Goal: Task Accomplishment & Management: Manage account settings

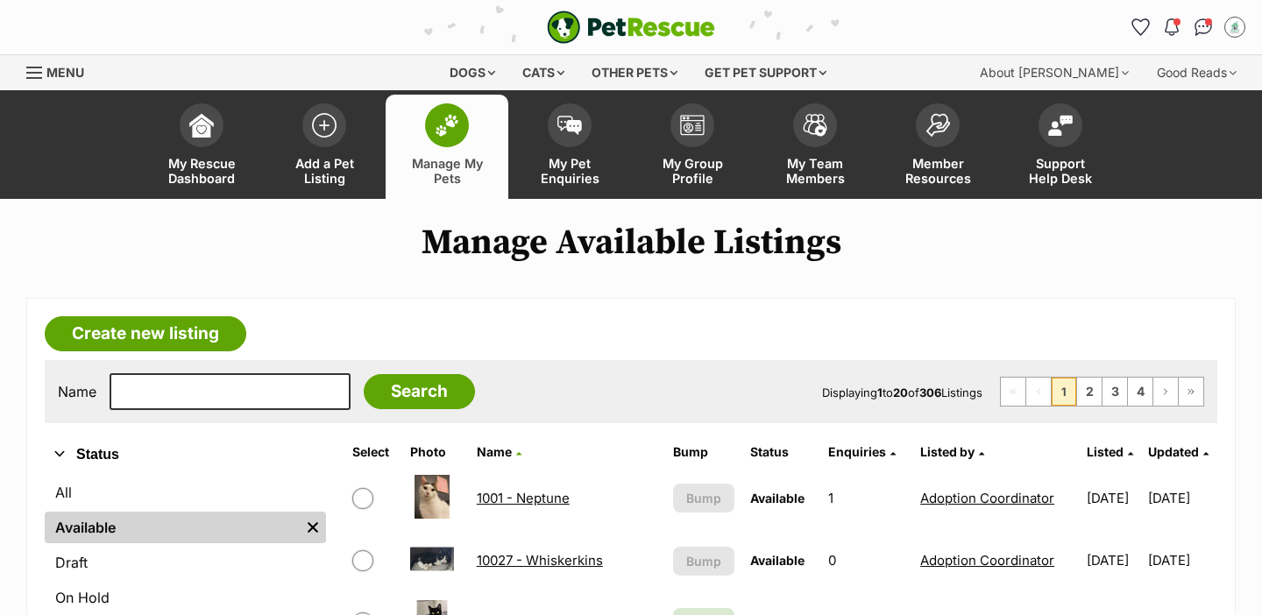
click at [457, 159] on span "Manage My Pets" at bounding box center [446, 171] width 79 height 30
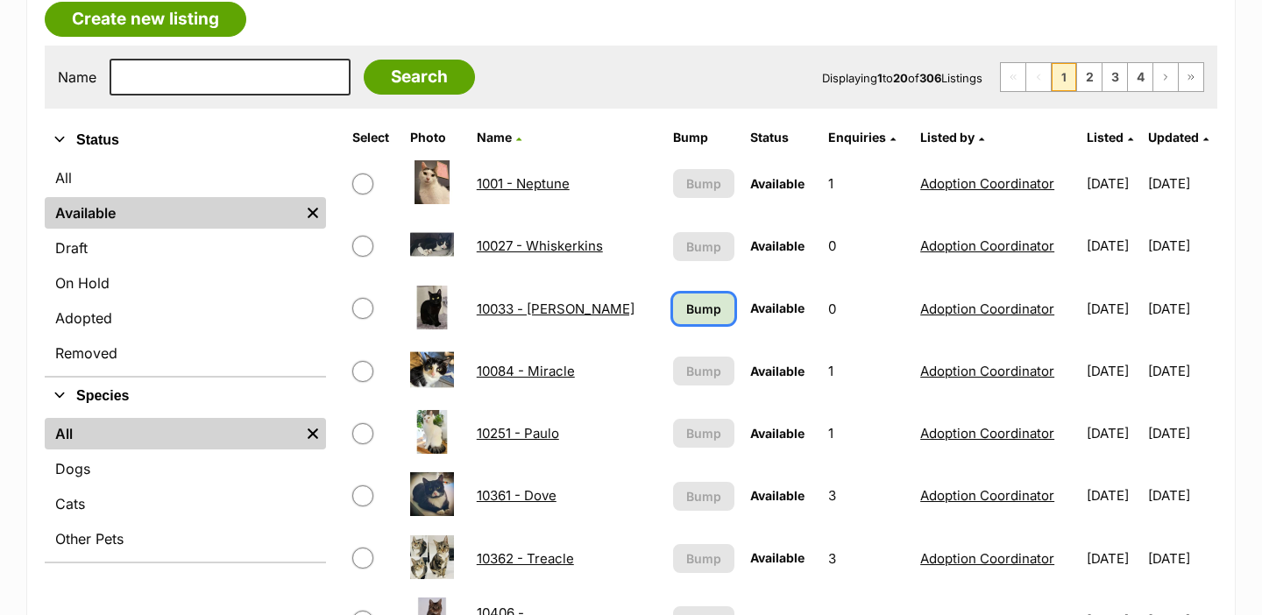
click at [673, 306] on link "Bump" at bounding box center [704, 309] width 62 height 31
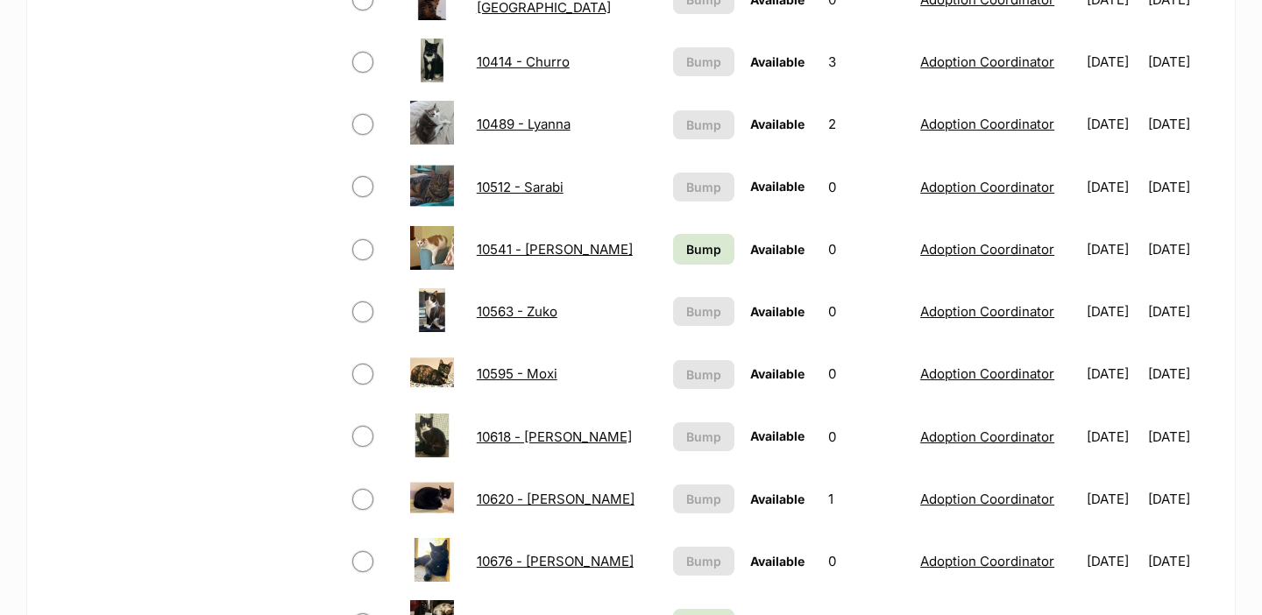
scroll to position [935, 0]
click at [686, 250] on span "Bump" at bounding box center [703, 250] width 35 height 18
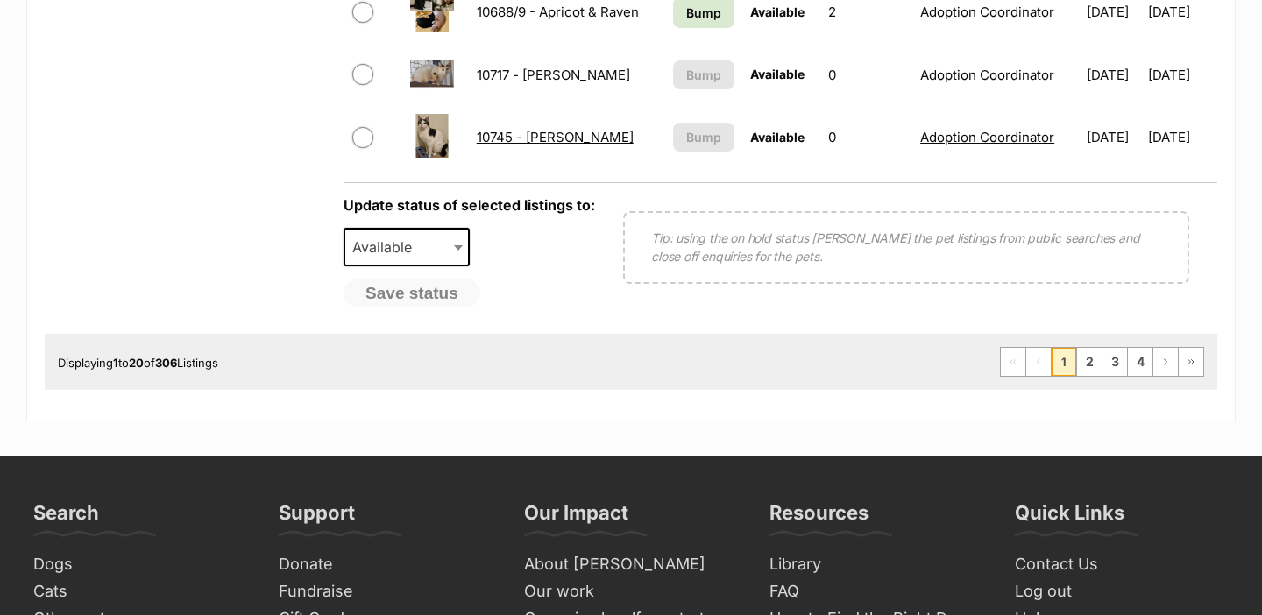
scroll to position [1415, 0]
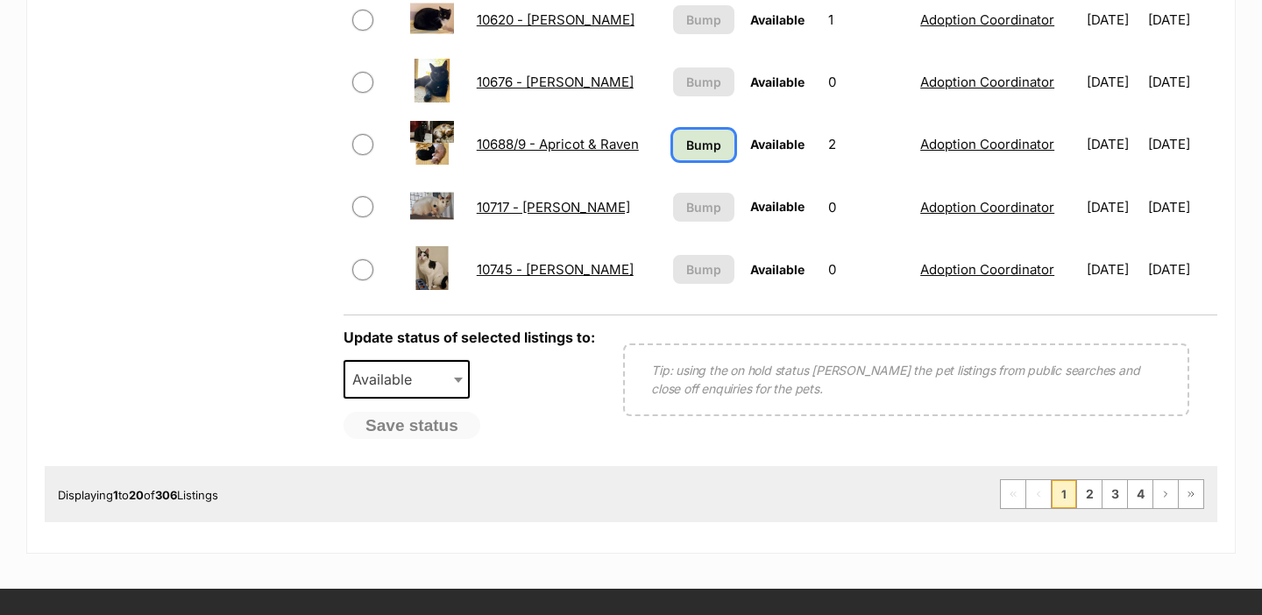
click at [692, 134] on link "Bump" at bounding box center [704, 145] width 62 height 31
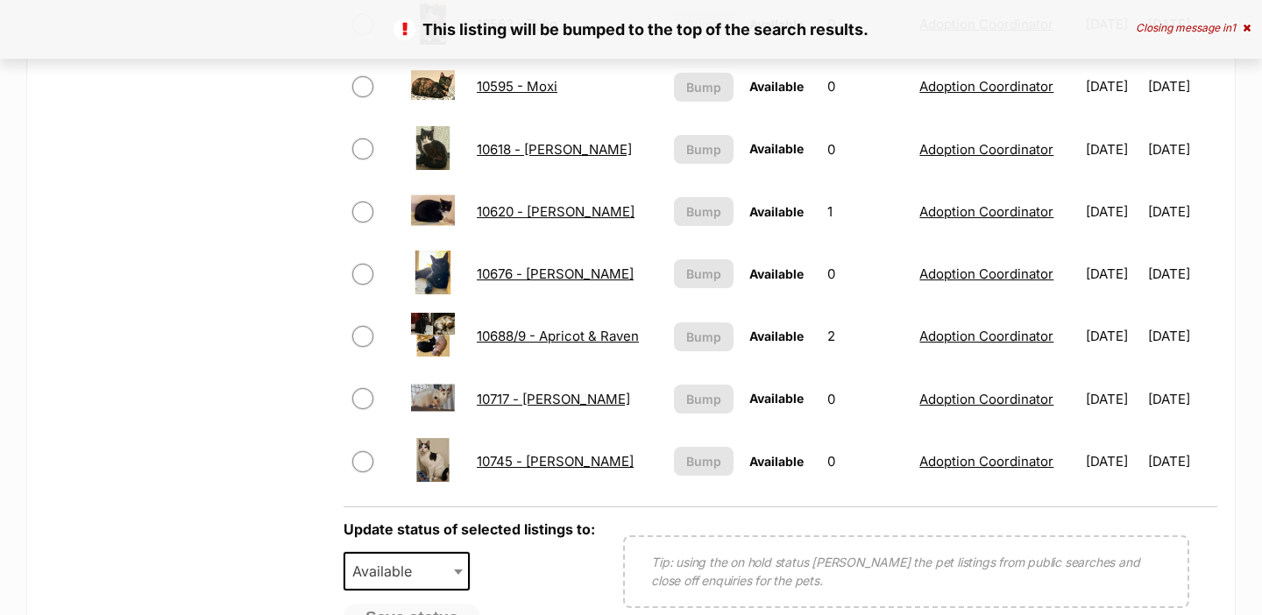
scroll to position [1355, 0]
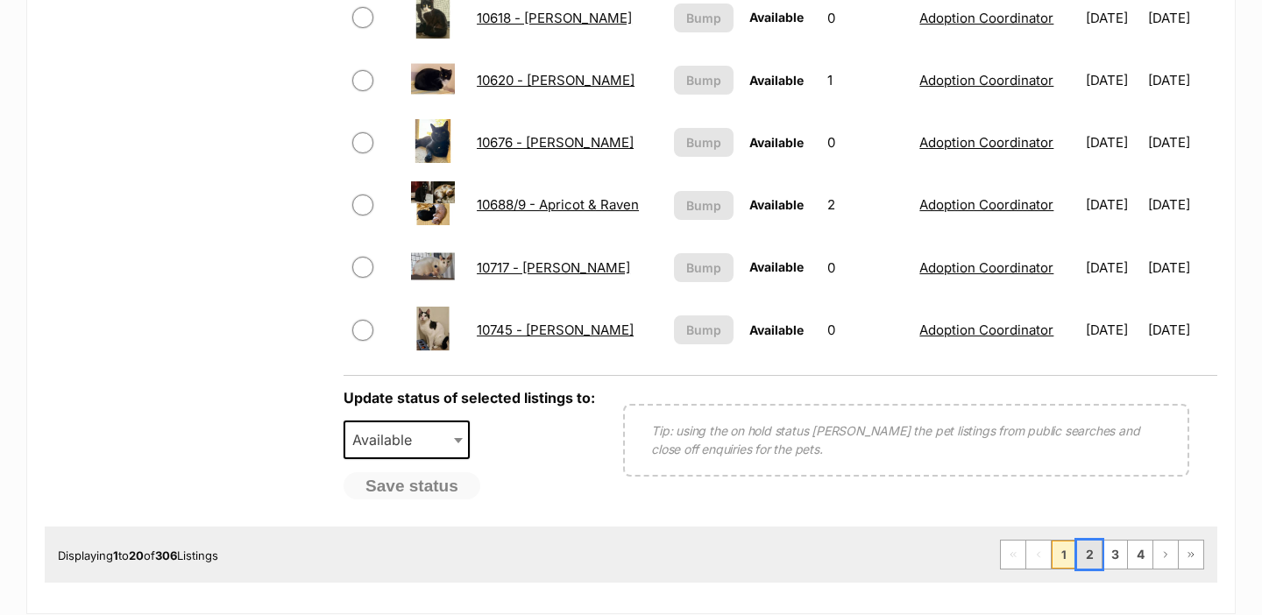
click at [1090, 553] on link "2" at bounding box center [1089, 555] width 25 height 28
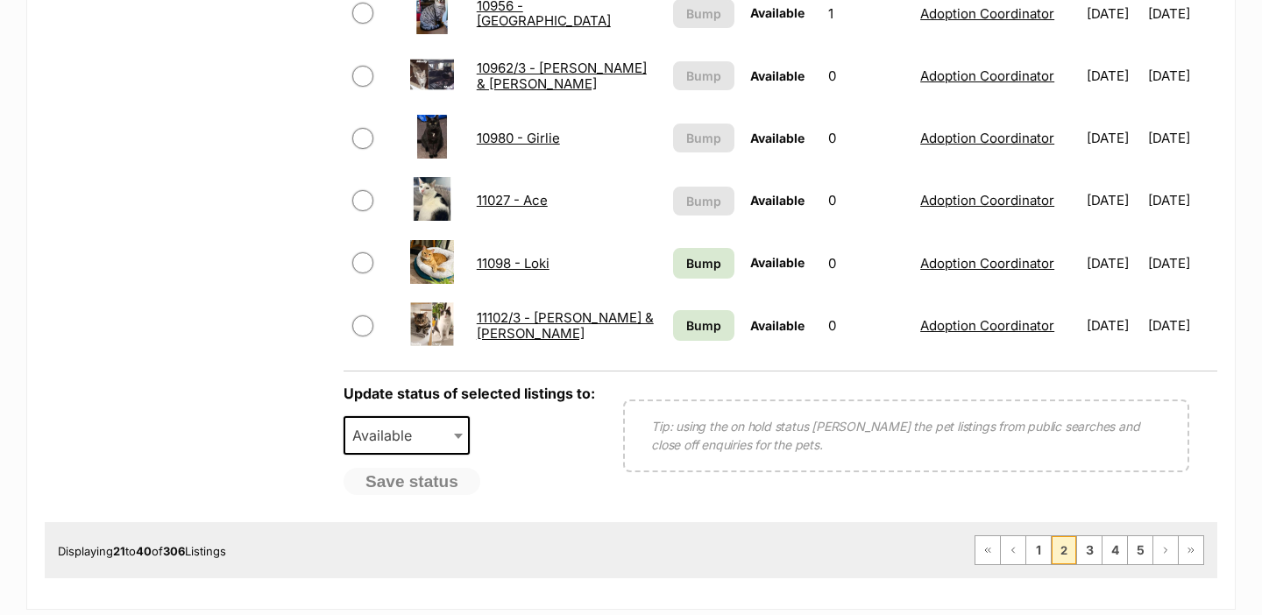
scroll to position [1455, 0]
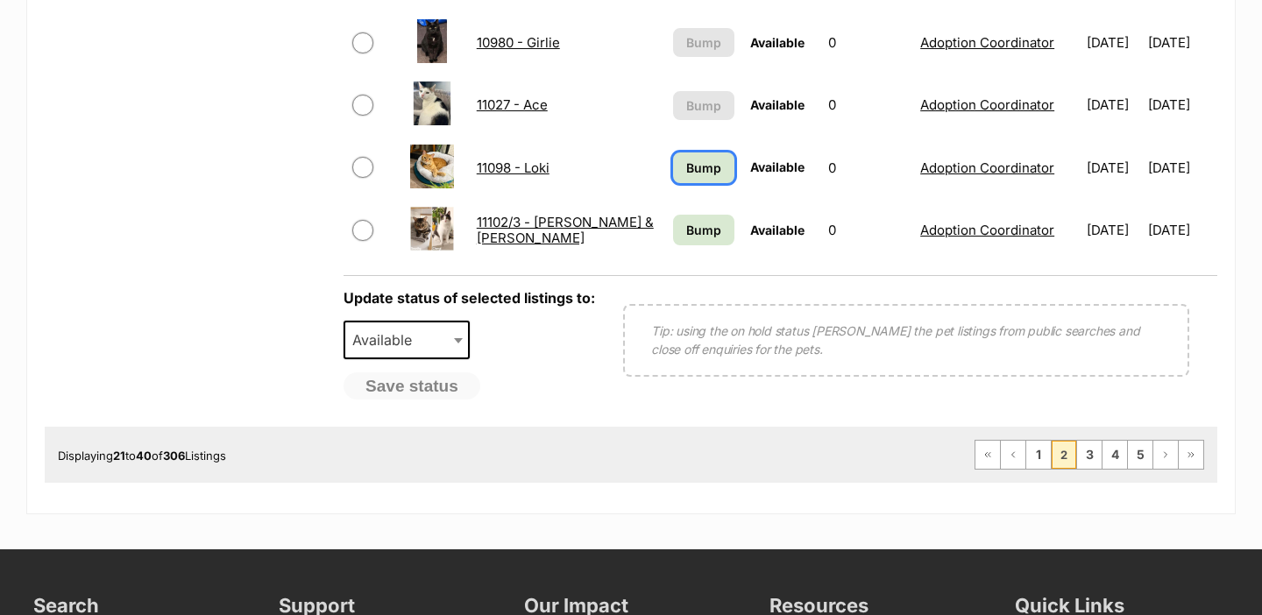
click at [701, 180] on link "Bump" at bounding box center [704, 167] width 62 height 31
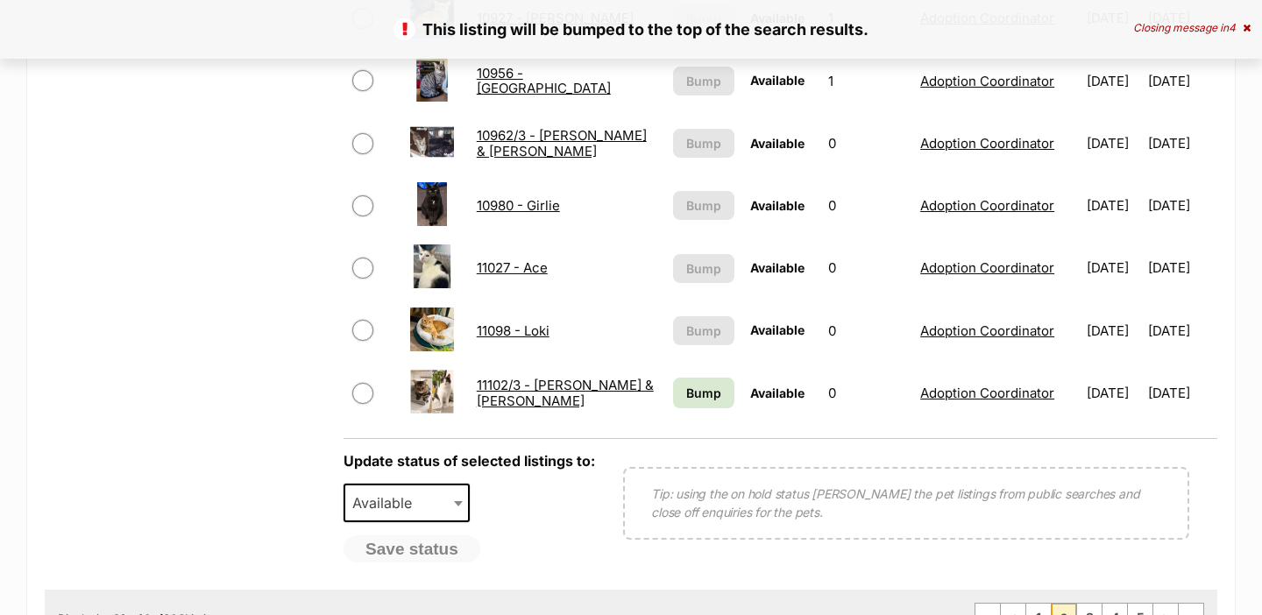
scroll to position [1317, 0]
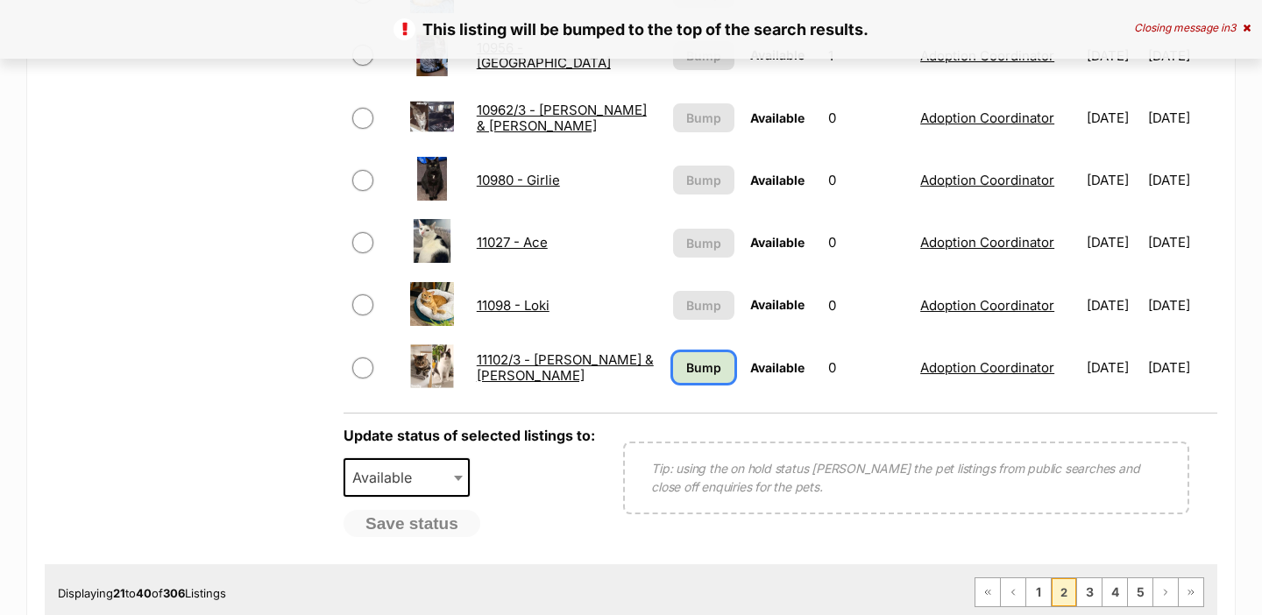
click at [686, 368] on span "Bump" at bounding box center [703, 367] width 35 height 18
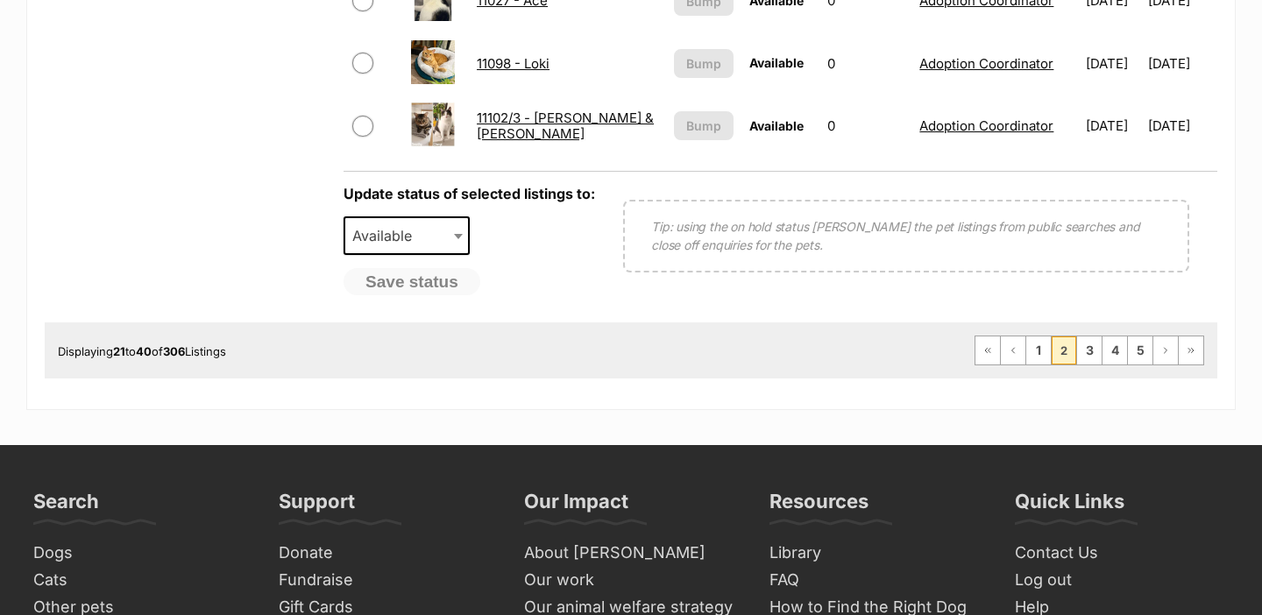
scroll to position [1560, 0]
click at [1088, 361] on link "3" at bounding box center [1089, 350] width 25 height 28
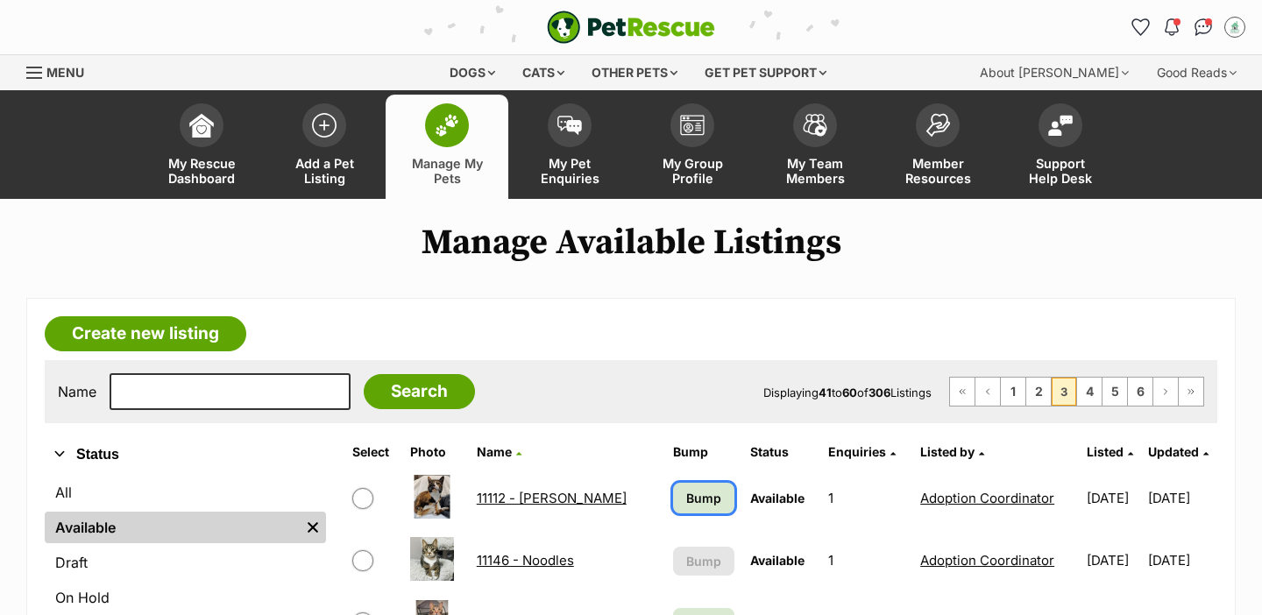
click at [695, 501] on span "Bump" at bounding box center [703, 498] width 35 height 18
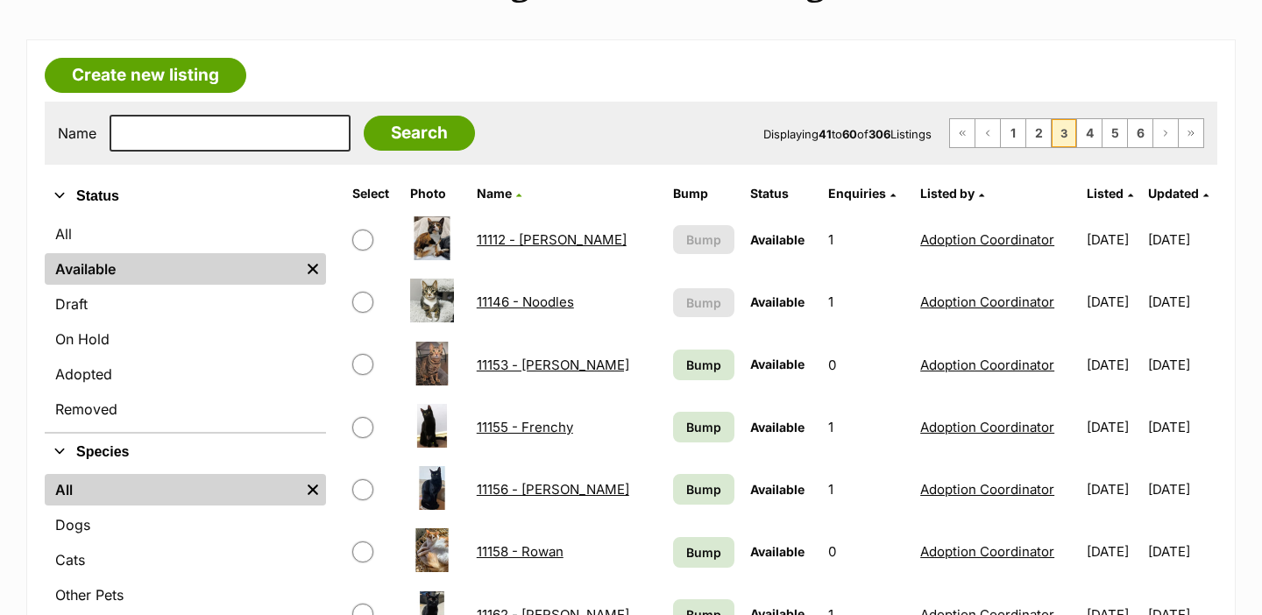
scroll to position [269, 0]
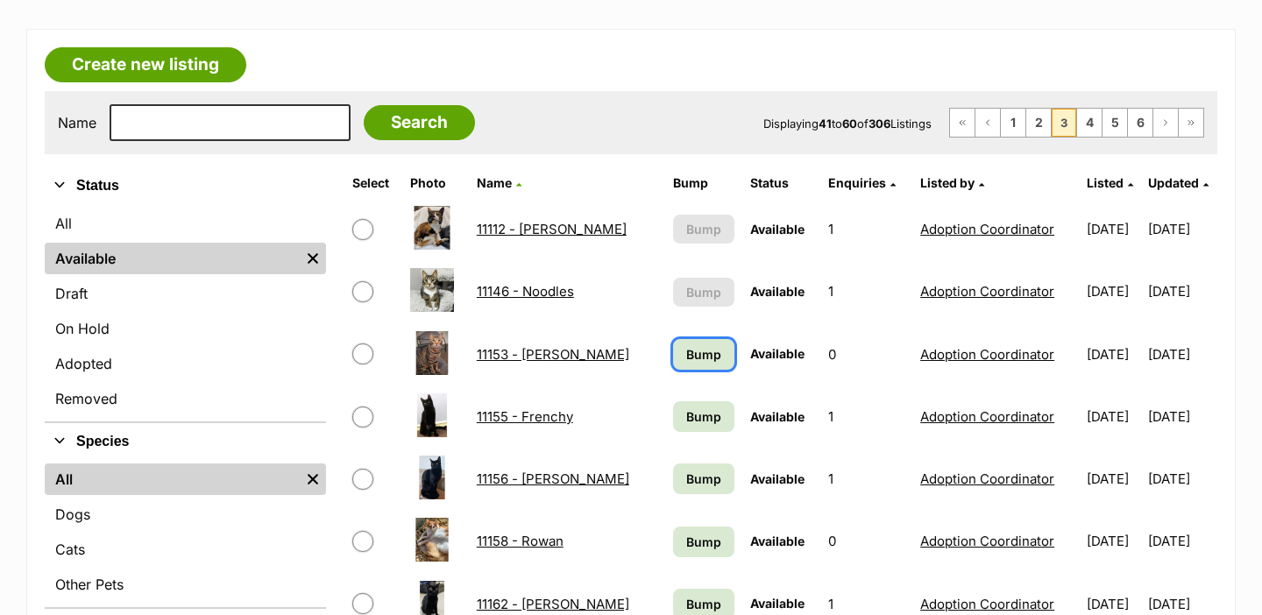
click at [686, 359] on span "Bump" at bounding box center [703, 354] width 35 height 18
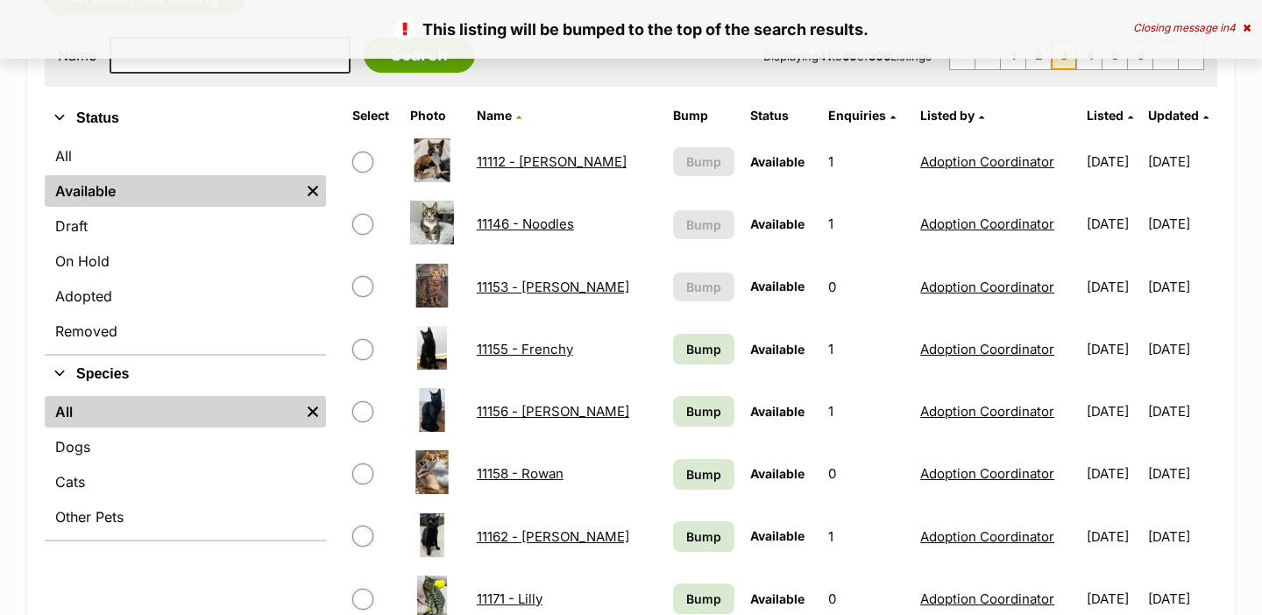
scroll to position [349, 0]
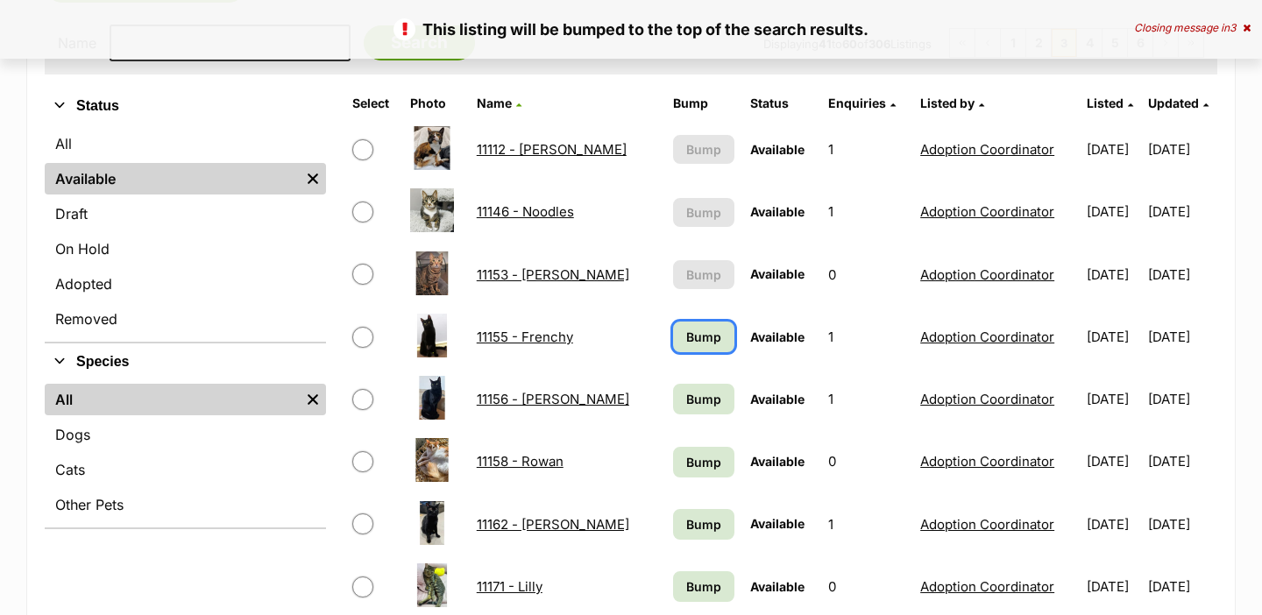
click at [680, 349] on link "Bump" at bounding box center [704, 337] width 62 height 31
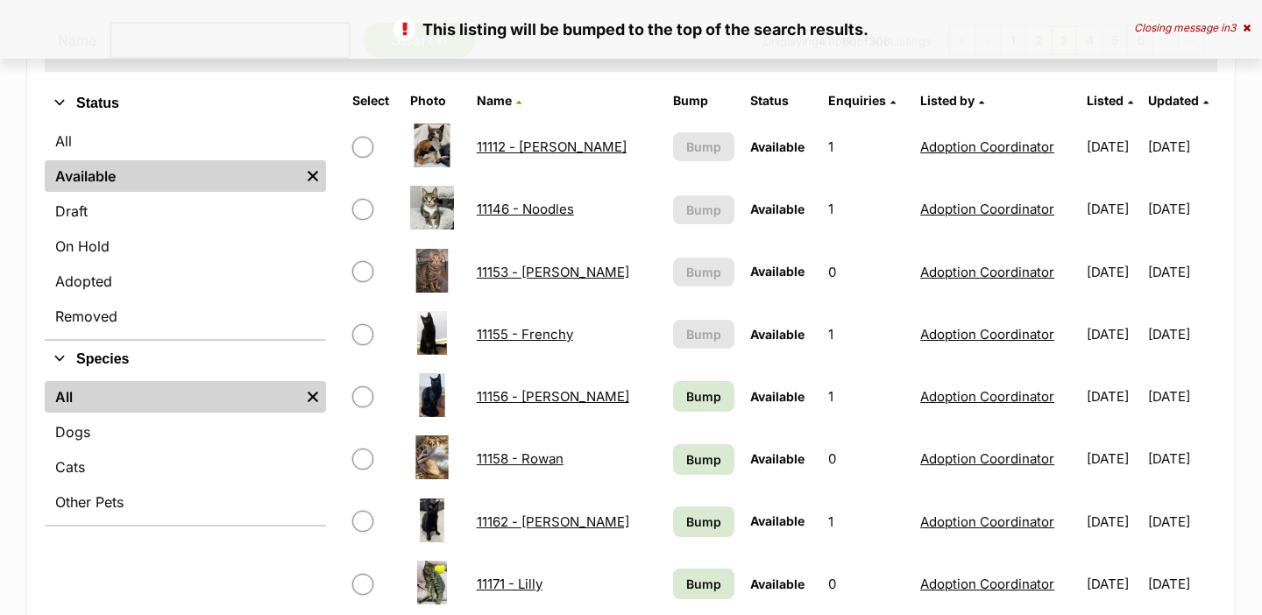
scroll to position [352, 0]
click at [686, 401] on span "Bump" at bounding box center [703, 395] width 35 height 18
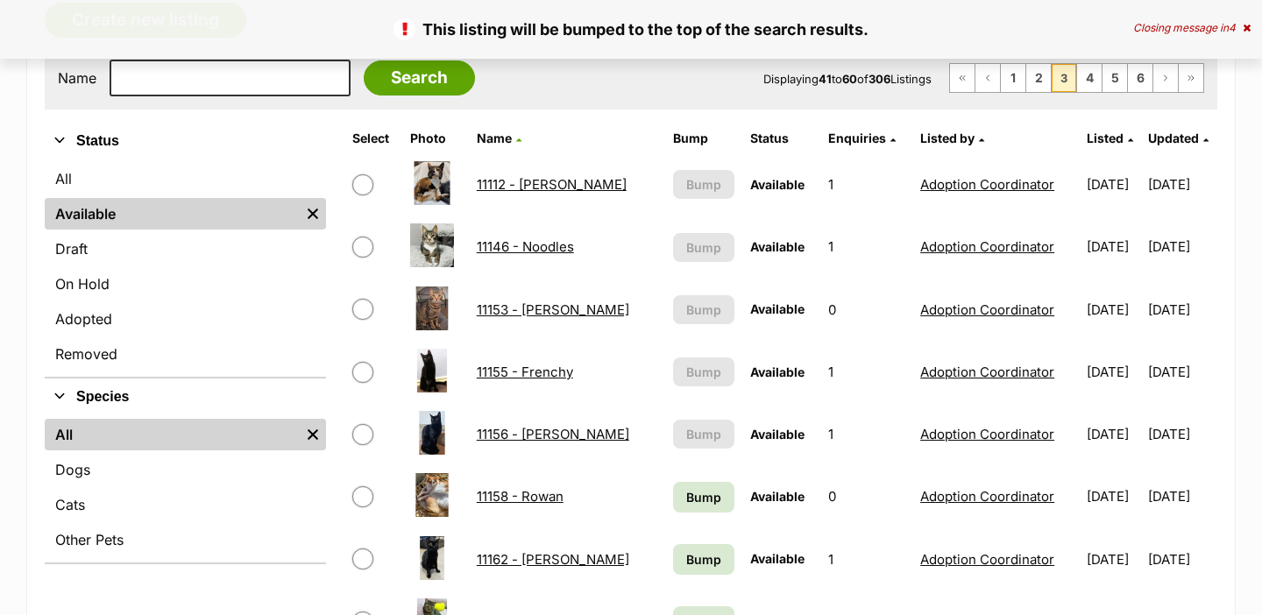
scroll to position [386, 0]
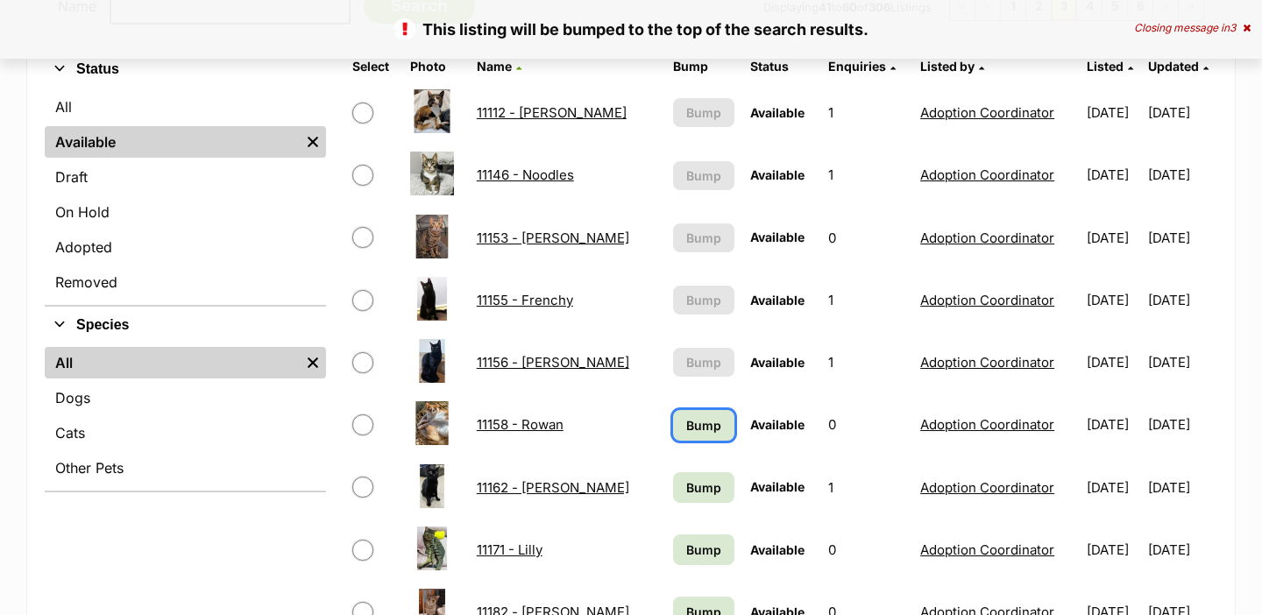
click at [686, 424] on span "Bump" at bounding box center [703, 425] width 35 height 18
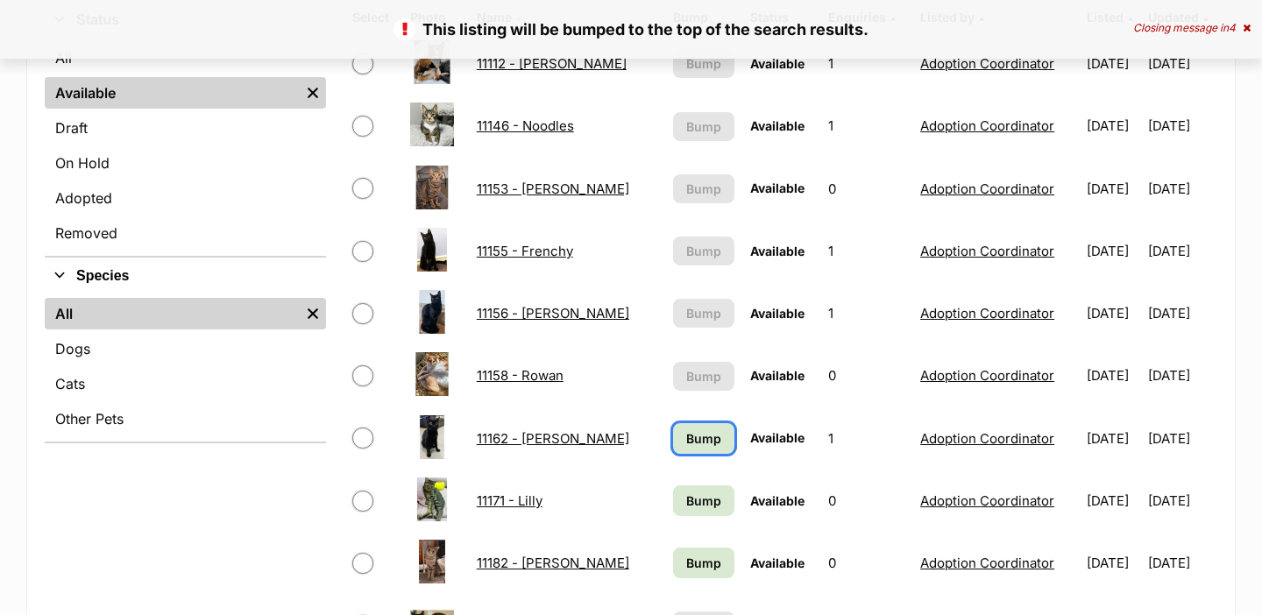
scroll to position [435, 0]
click at [679, 424] on link "Bump" at bounding box center [704, 438] width 62 height 31
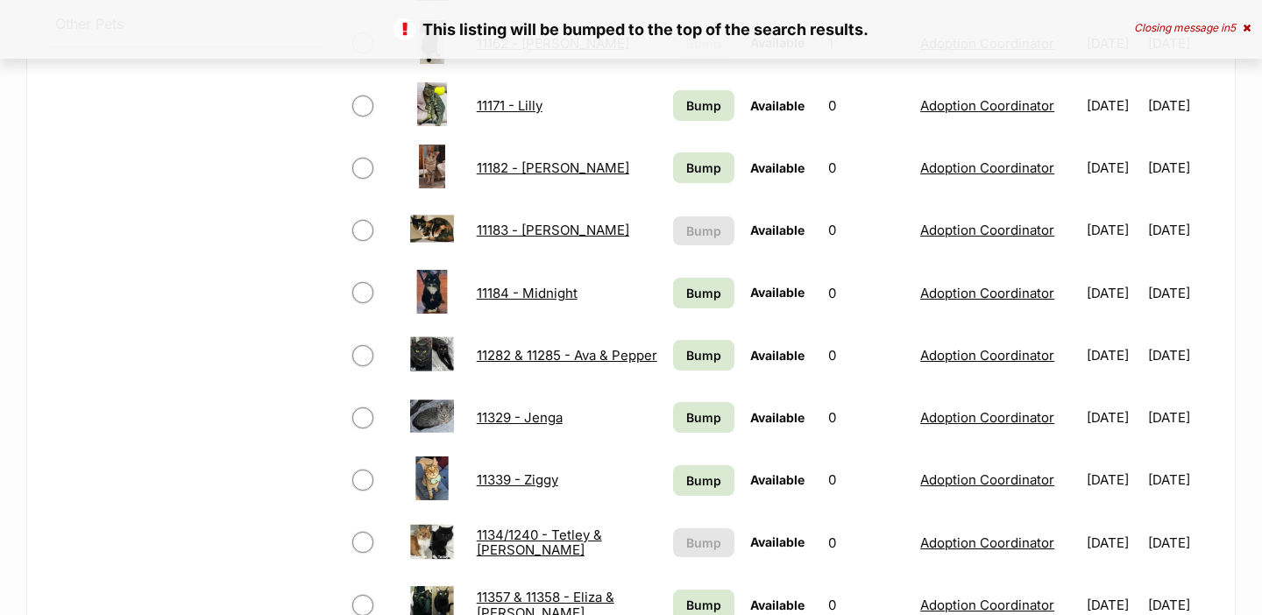
scroll to position [841, 0]
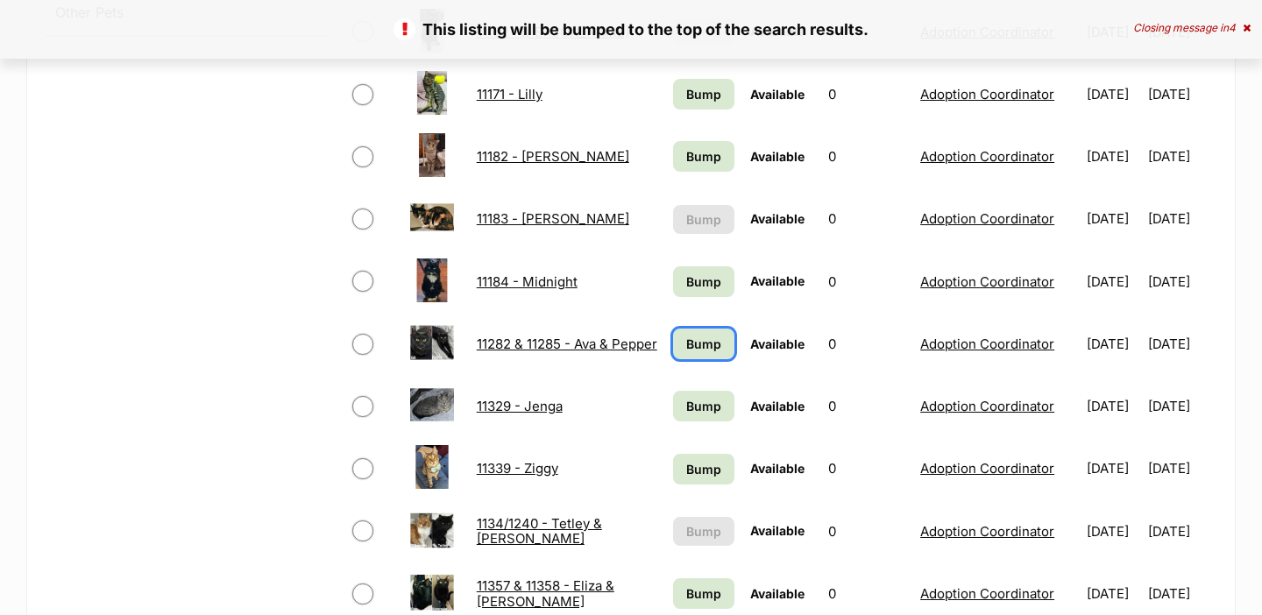
click at [695, 338] on span "Bump" at bounding box center [703, 344] width 35 height 18
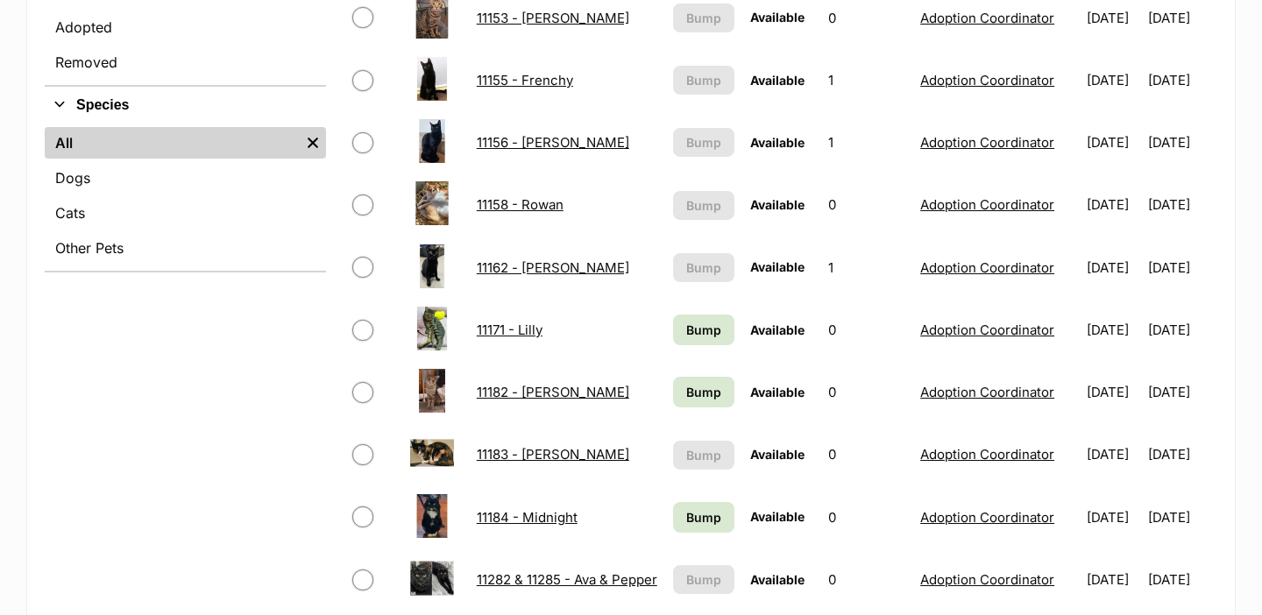
scroll to position [655, 0]
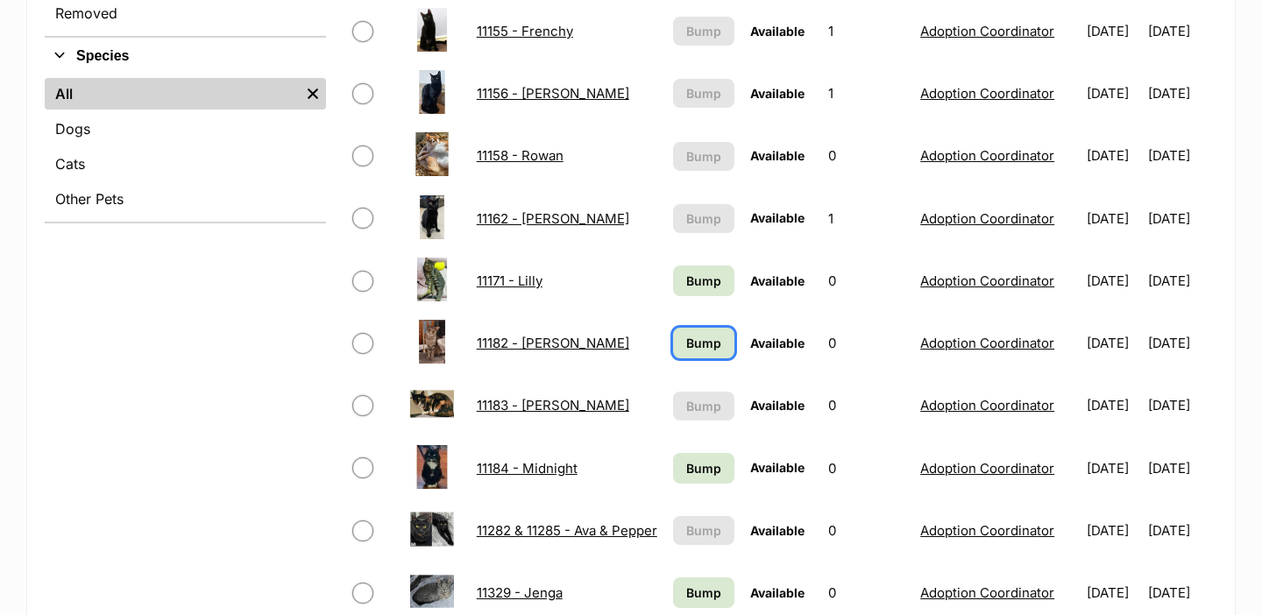
click at [695, 338] on span "Bump" at bounding box center [703, 343] width 35 height 18
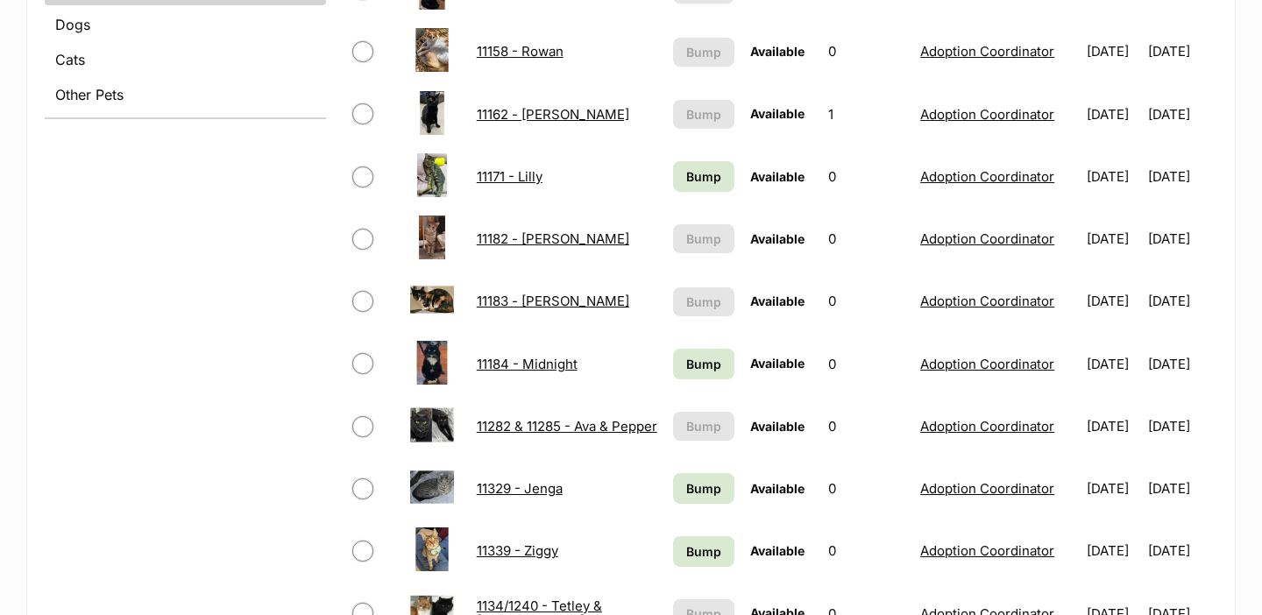
scroll to position [797, 0]
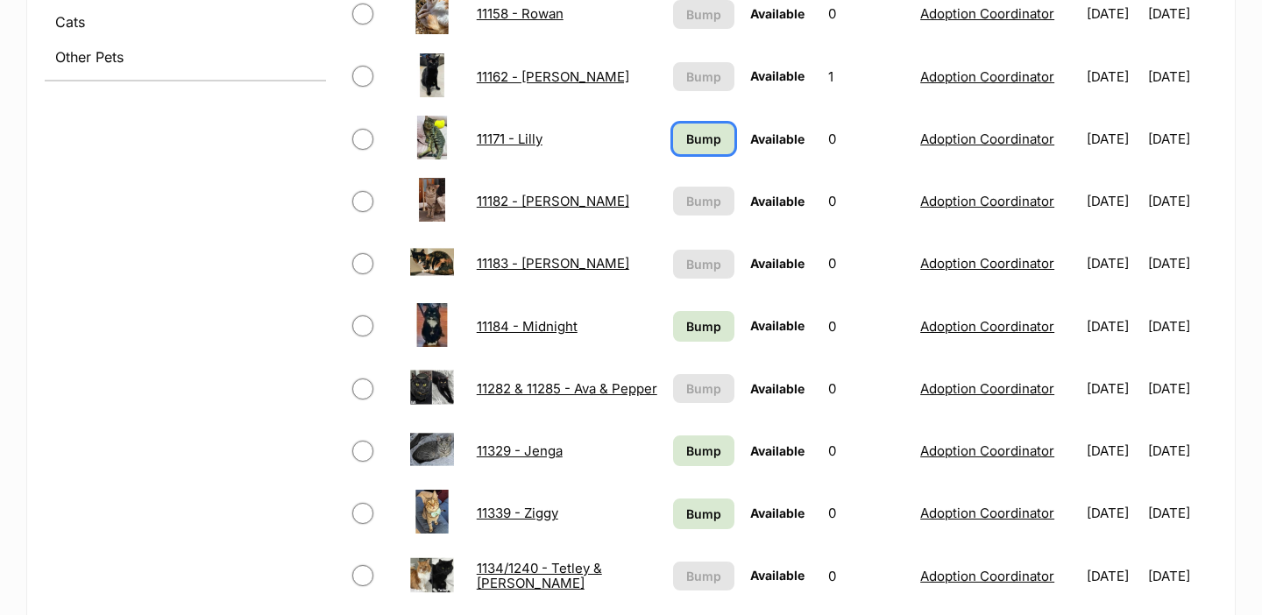
click at [696, 132] on span "Bump" at bounding box center [703, 139] width 35 height 18
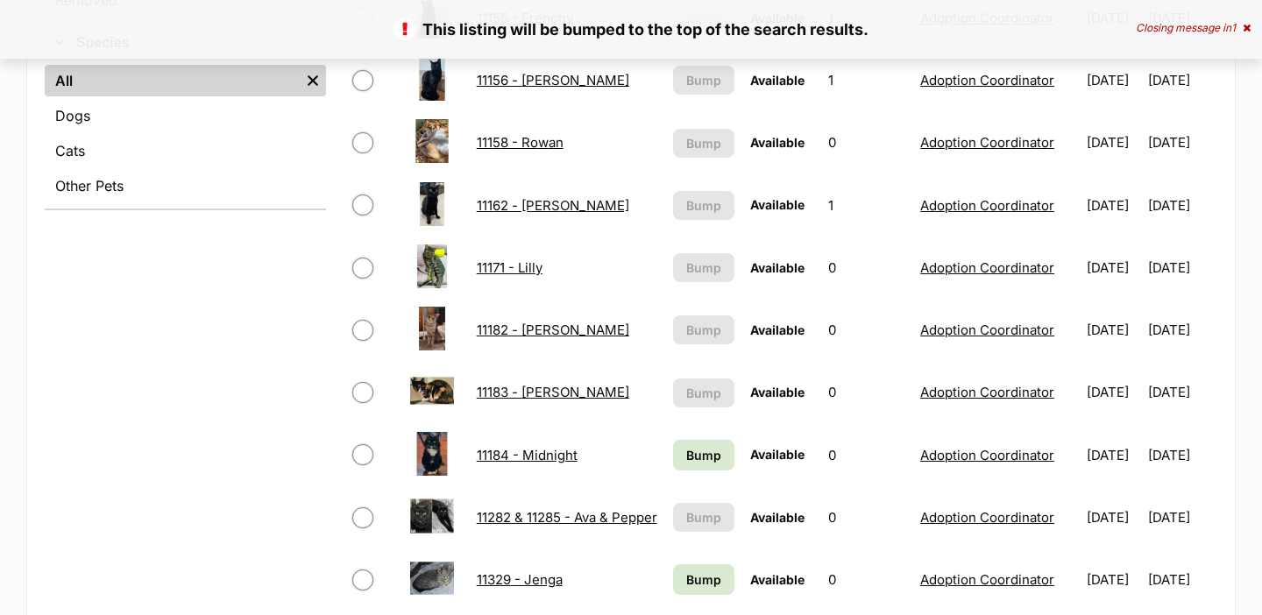
scroll to position [697, 0]
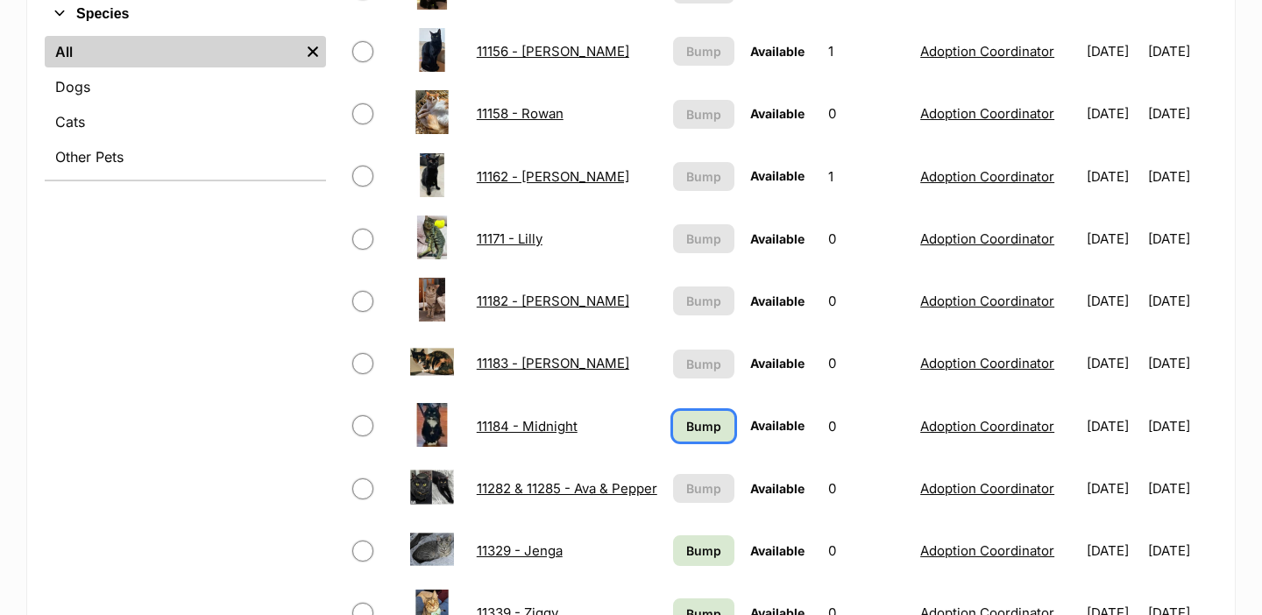
click at [680, 435] on link "Bump" at bounding box center [704, 426] width 62 height 31
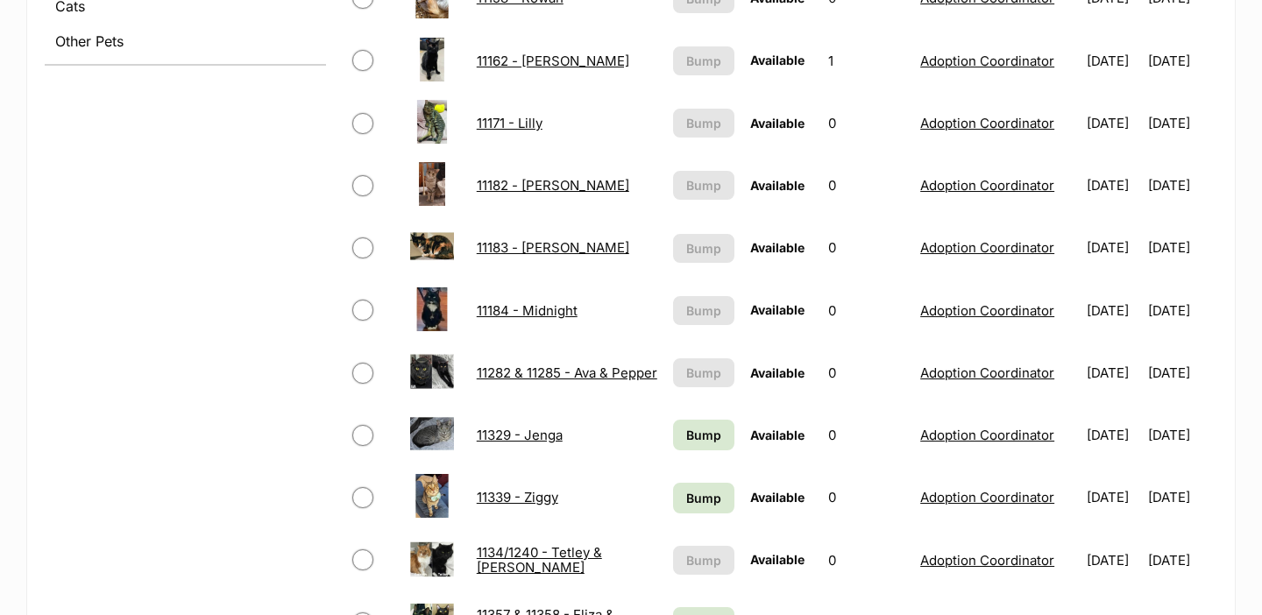
scroll to position [844, 0]
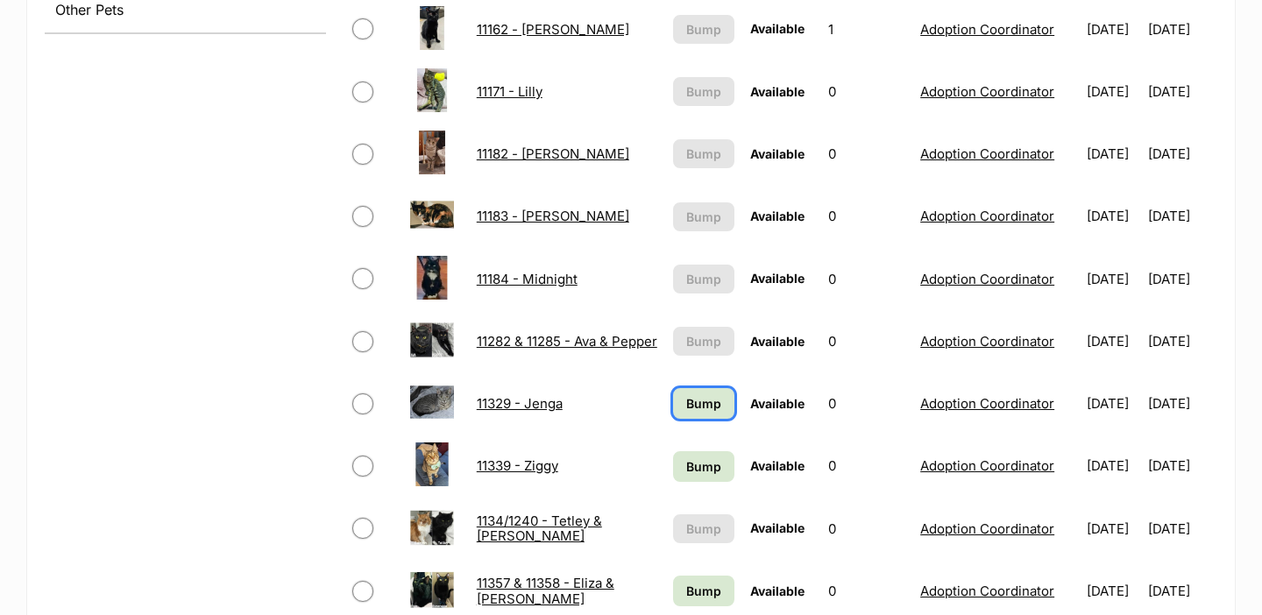
click at [686, 403] on span "Bump" at bounding box center [703, 403] width 35 height 18
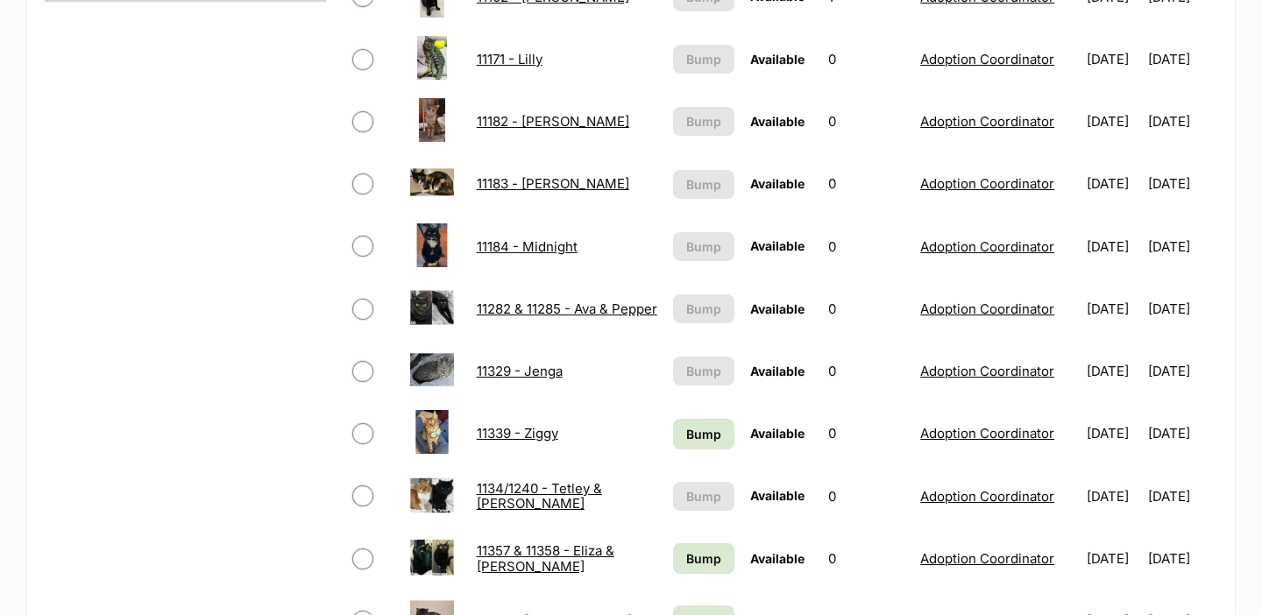
scroll to position [882, 0]
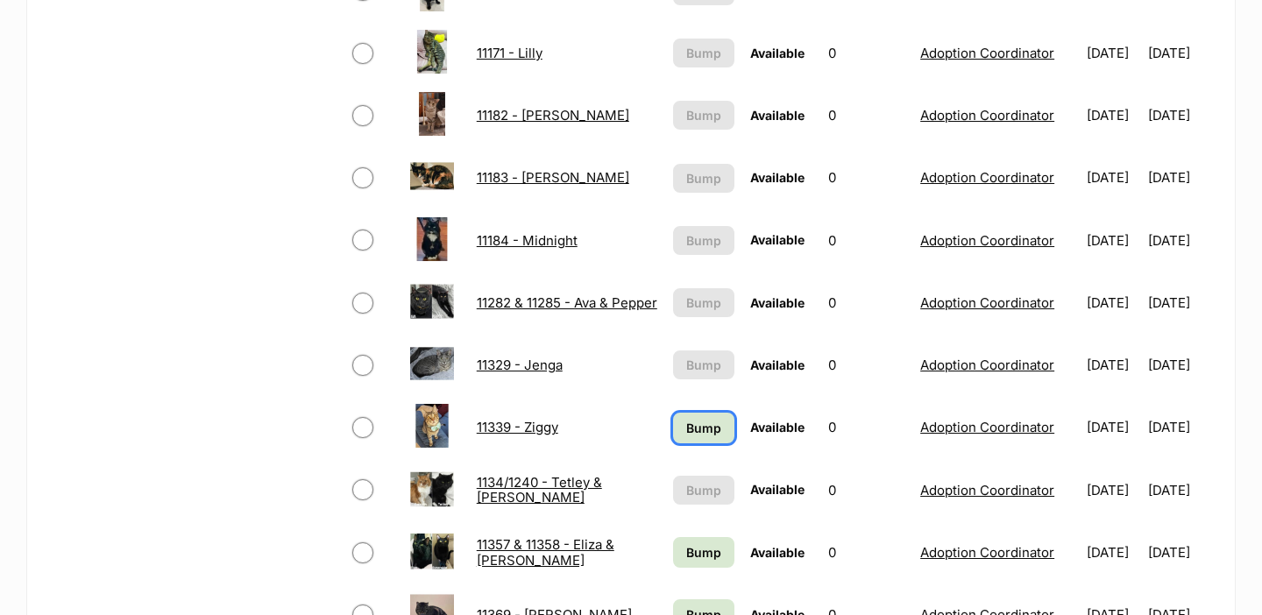
click at [686, 427] on span "Bump" at bounding box center [703, 428] width 35 height 18
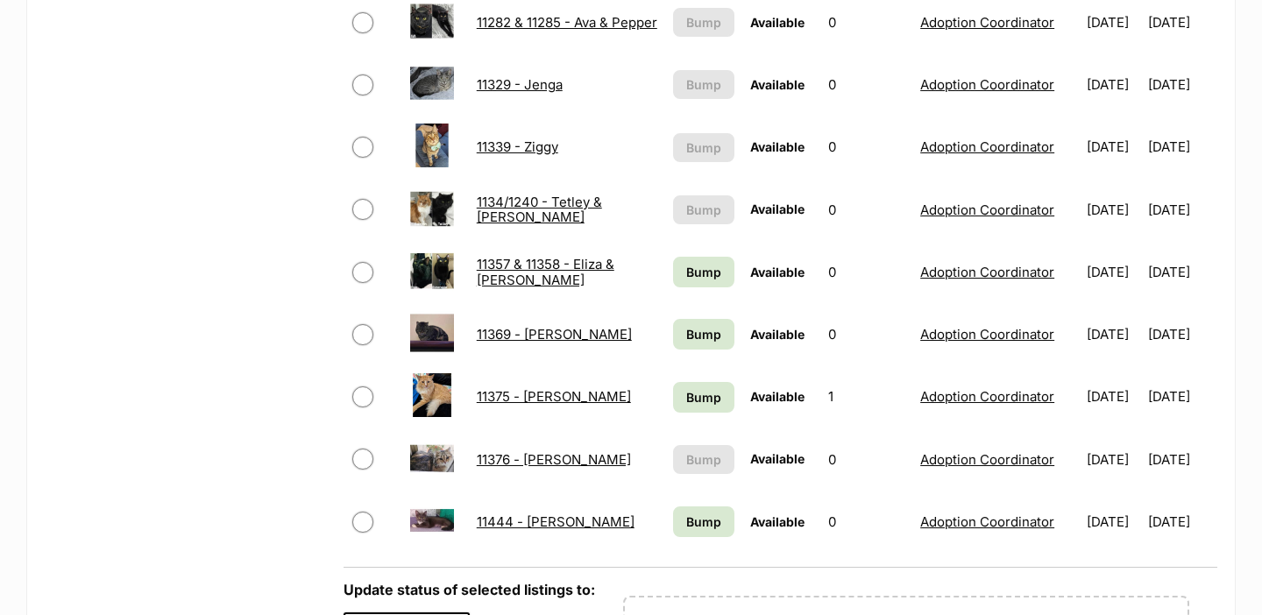
scroll to position [1172, 0]
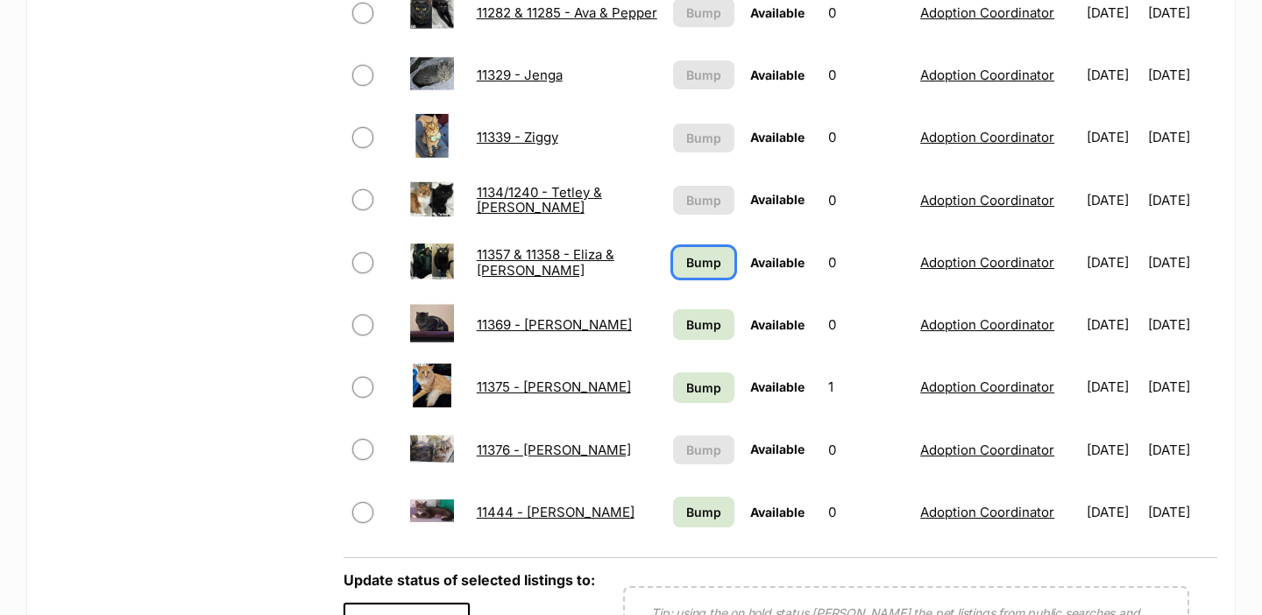
click at [688, 256] on span "Bump" at bounding box center [703, 262] width 35 height 18
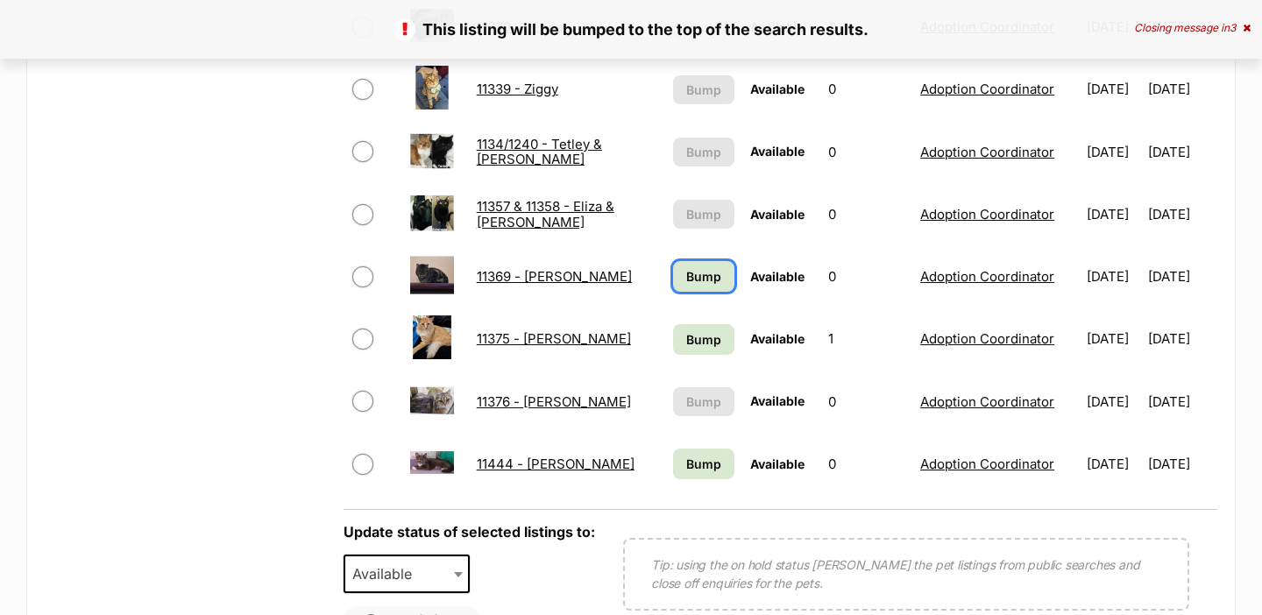
click at [686, 269] on span "Bump" at bounding box center [703, 276] width 35 height 18
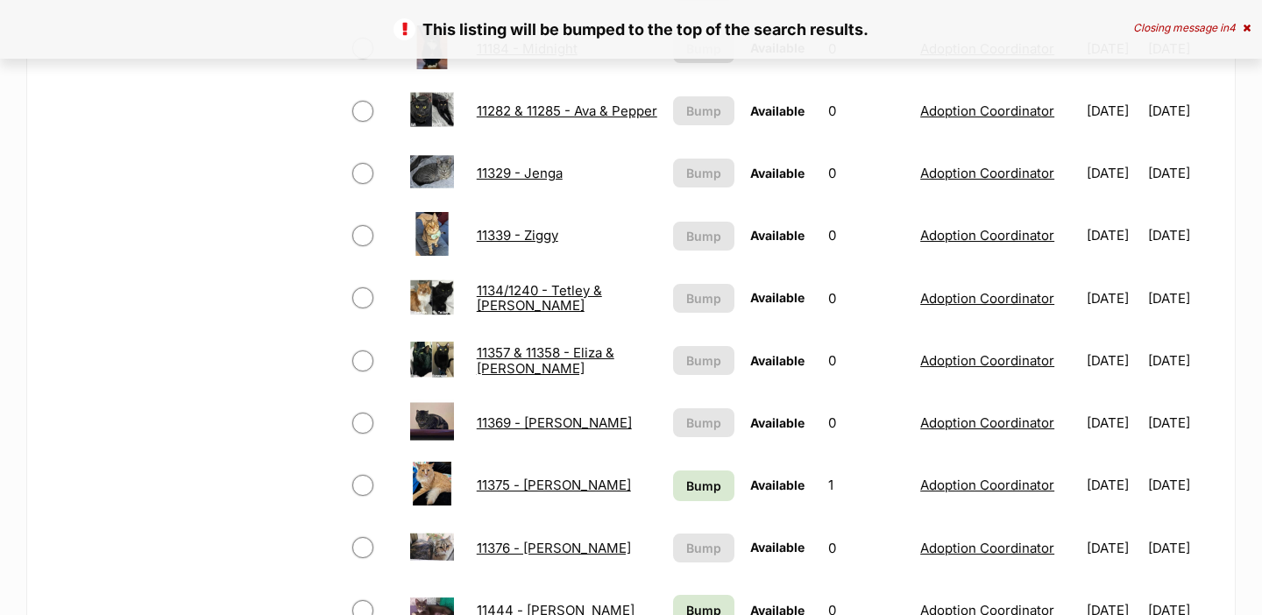
scroll to position [1225, 0]
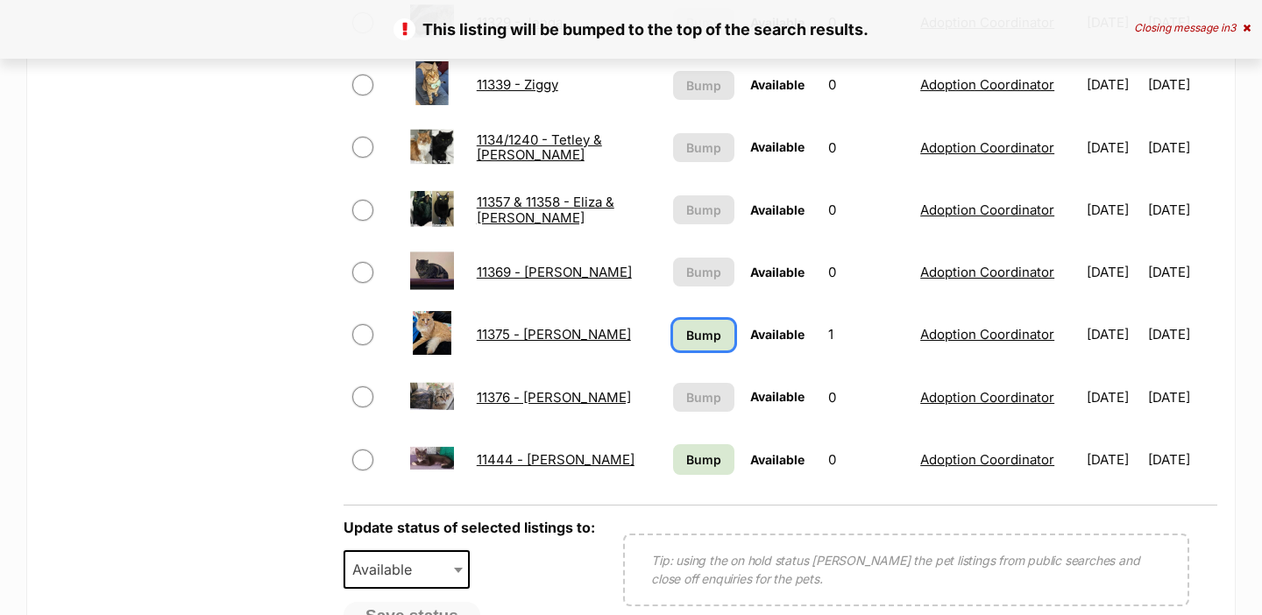
click at [686, 334] on span "Bump" at bounding box center [703, 335] width 35 height 18
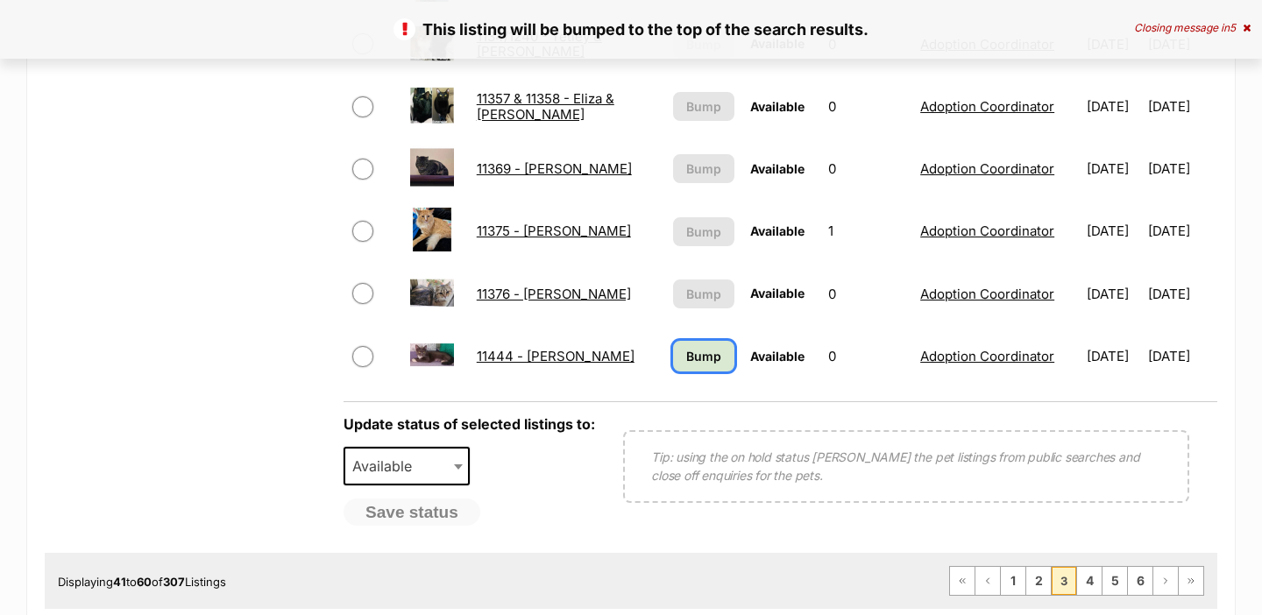
click at [686, 358] on span "Bump" at bounding box center [703, 356] width 35 height 18
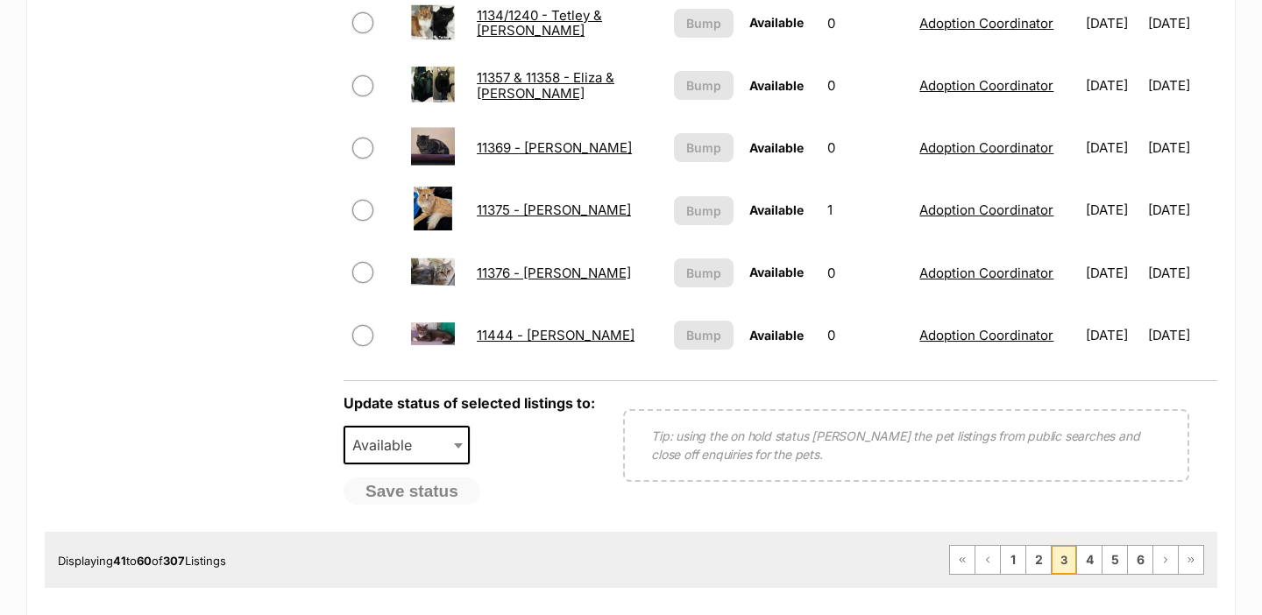
scroll to position [1359, 0]
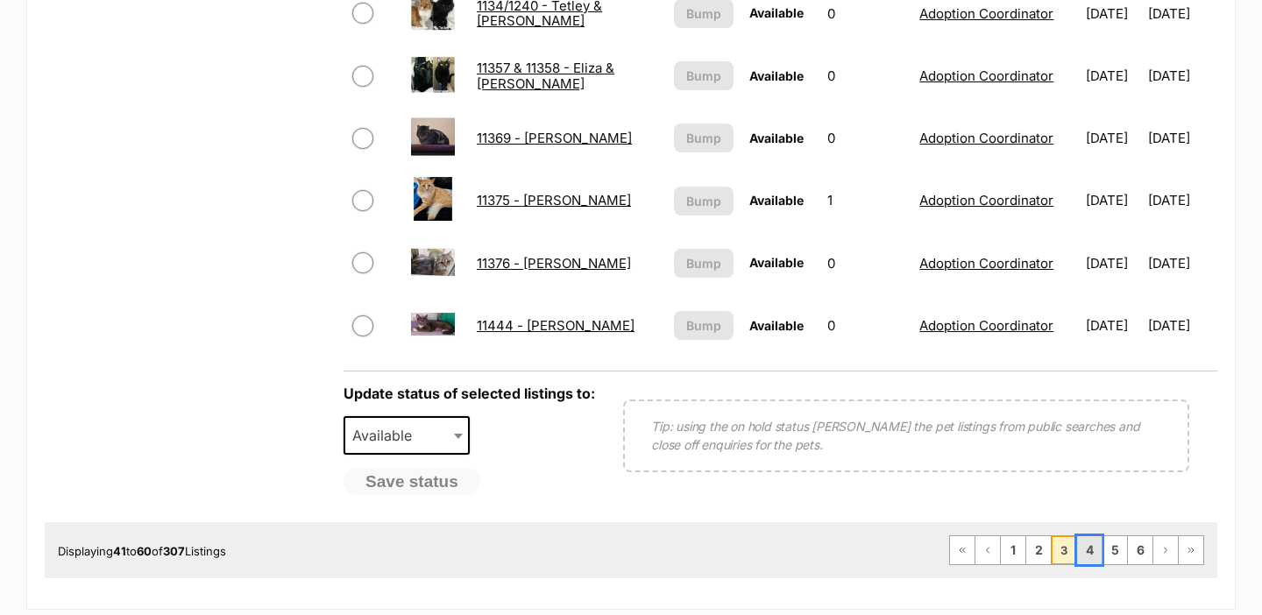
click at [1082, 548] on link "4" at bounding box center [1089, 550] width 25 height 28
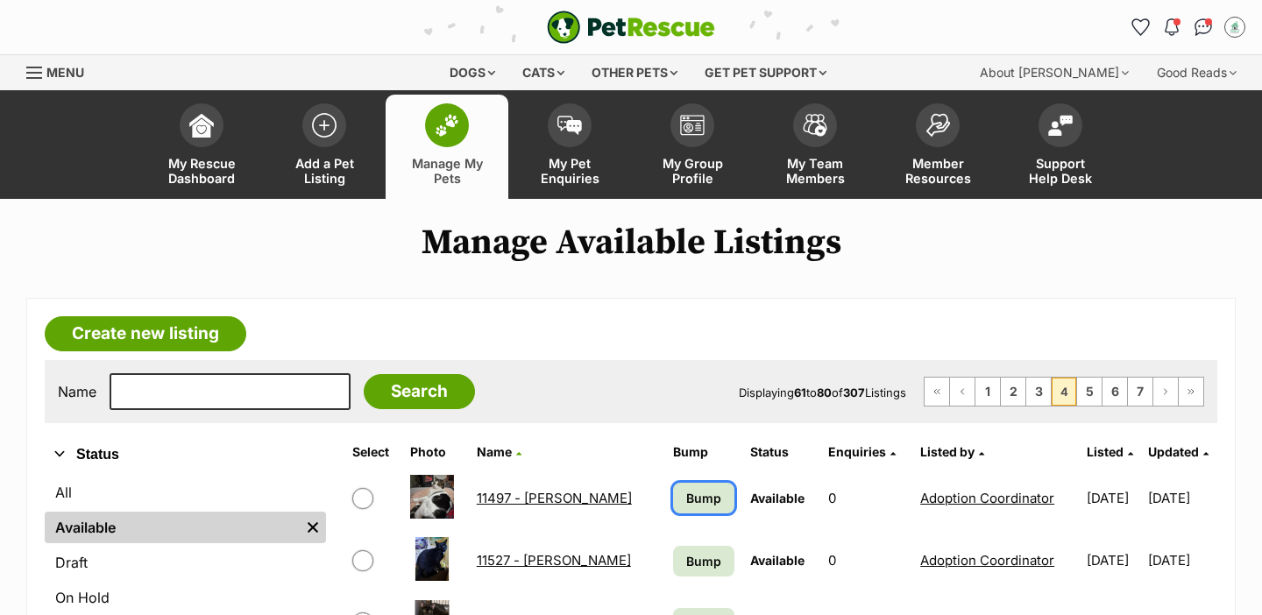
click at [700, 496] on span "Bump" at bounding box center [703, 498] width 35 height 18
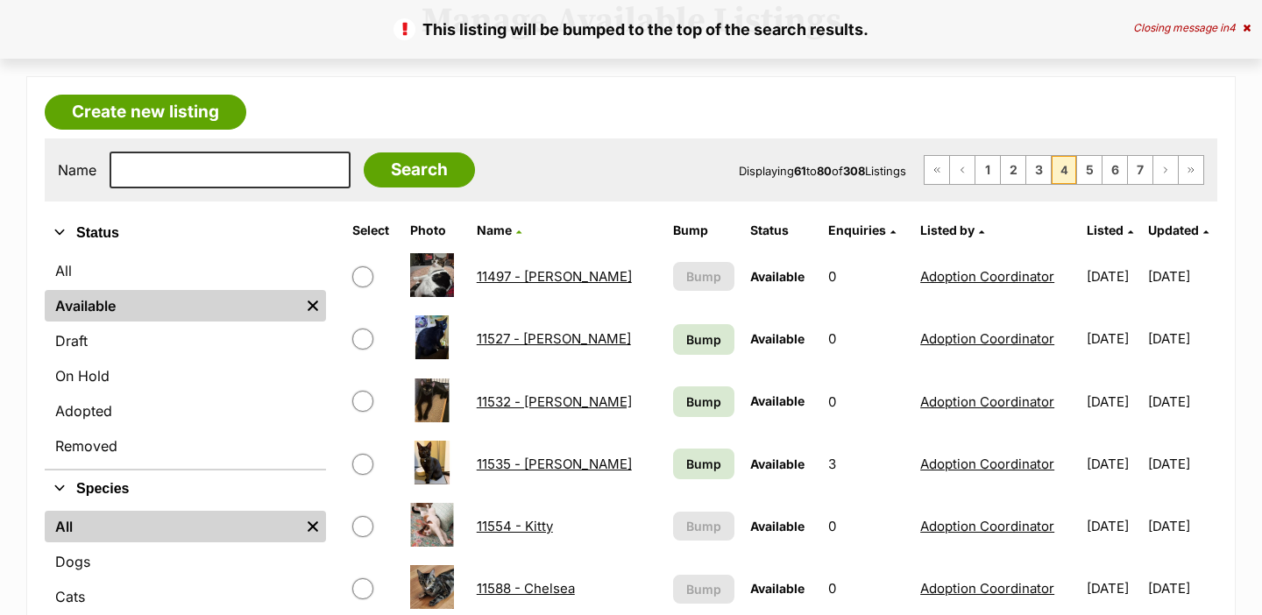
scroll to position [301, 0]
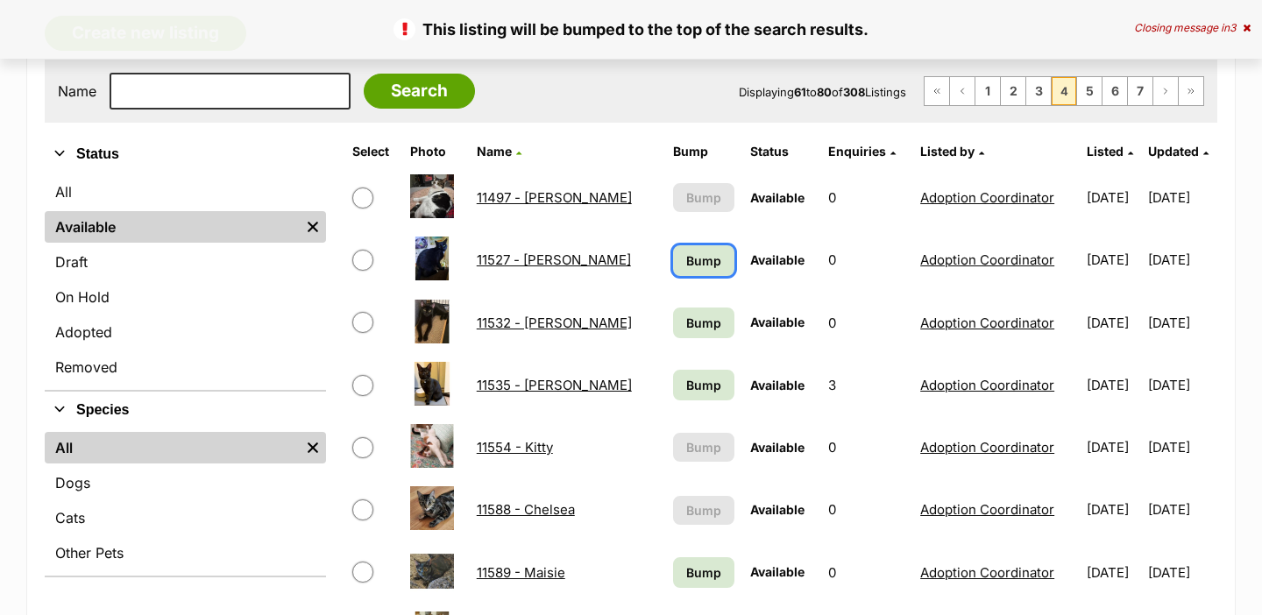
click at [687, 262] on span "Bump" at bounding box center [703, 260] width 35 height 18
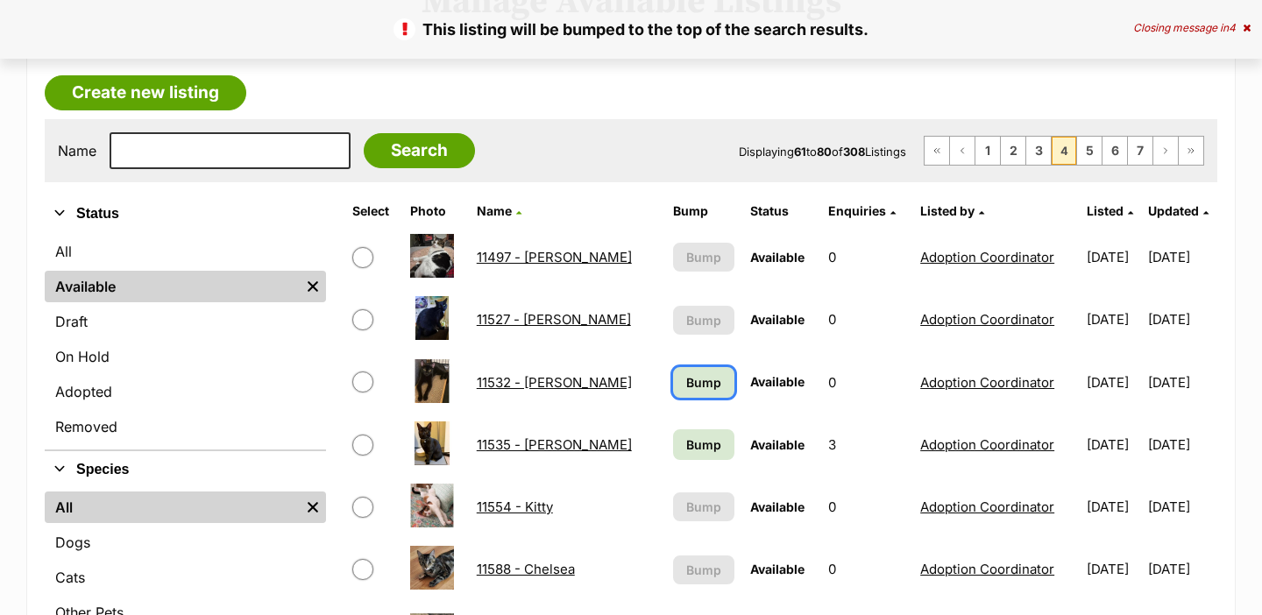
click at [687, 387] on span "Bump" at bounding box center [703, 382] width 35 height 18
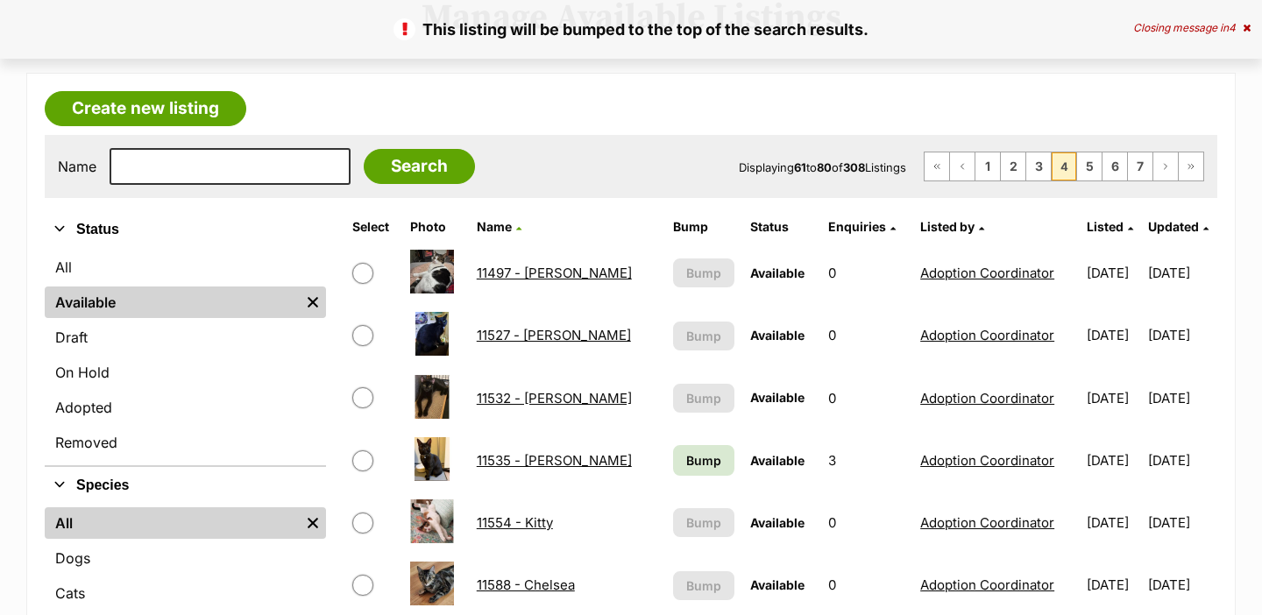
scroll to position [230, 0]
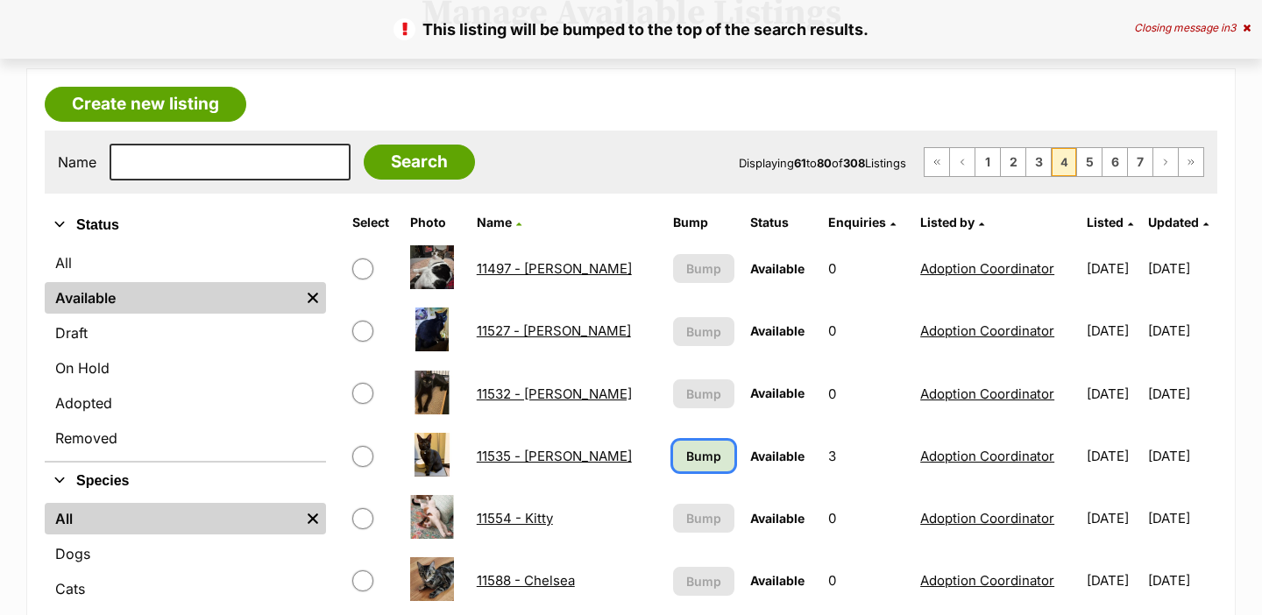
click at [686, 453] on span "Bump" at bounding box center [703, 456] width 35 height 18
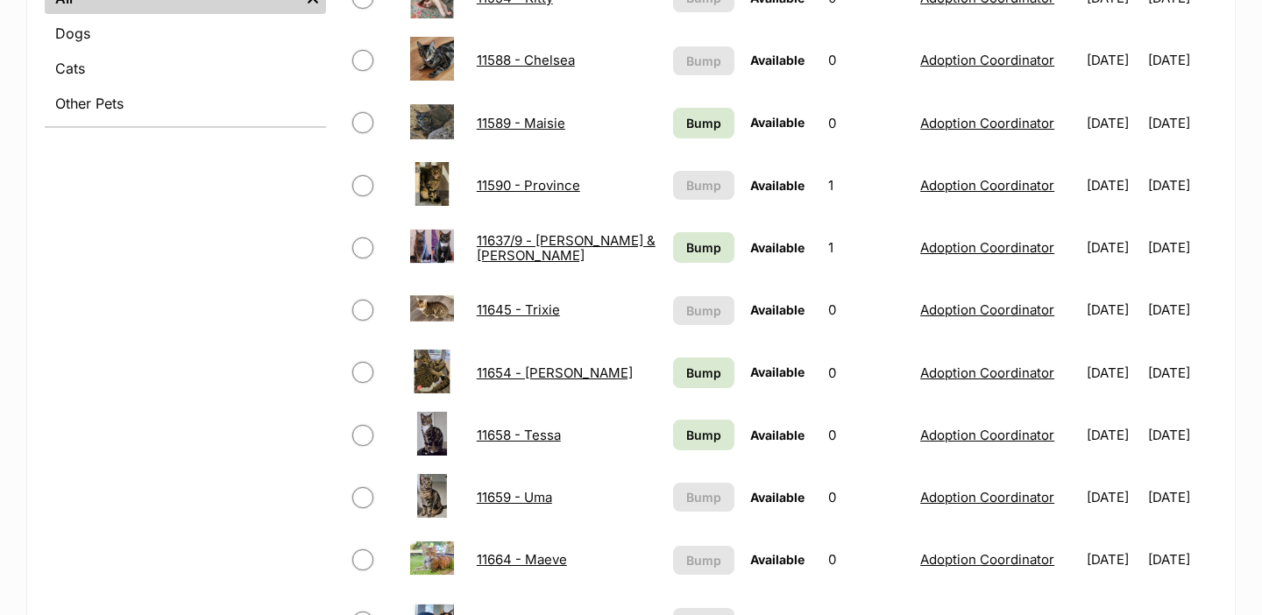
scroll to position [758, 0]
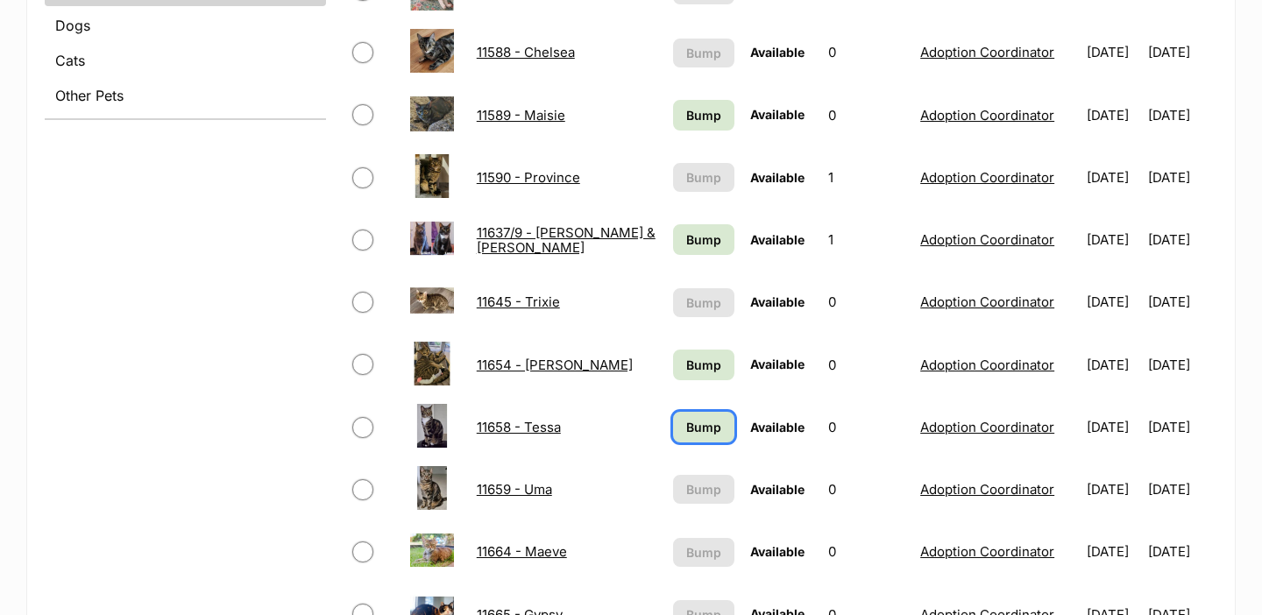
click at [689, 420] on span "Bump" at bounding box center [703, 427] width 35 height 18
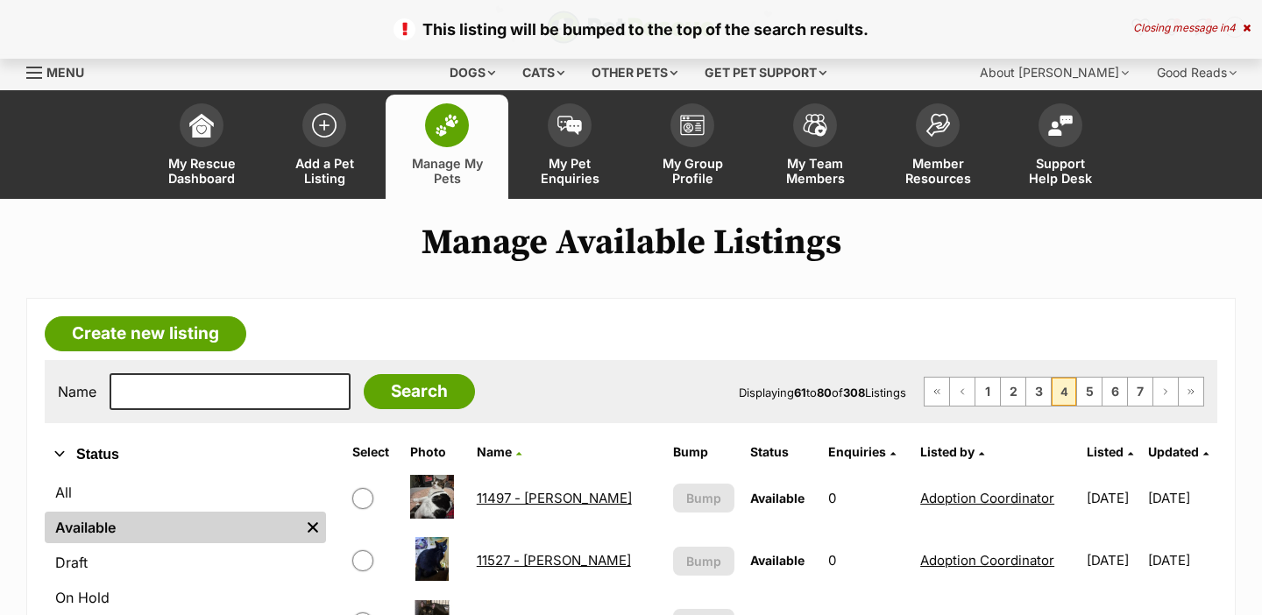
scroll to position [348, 0]
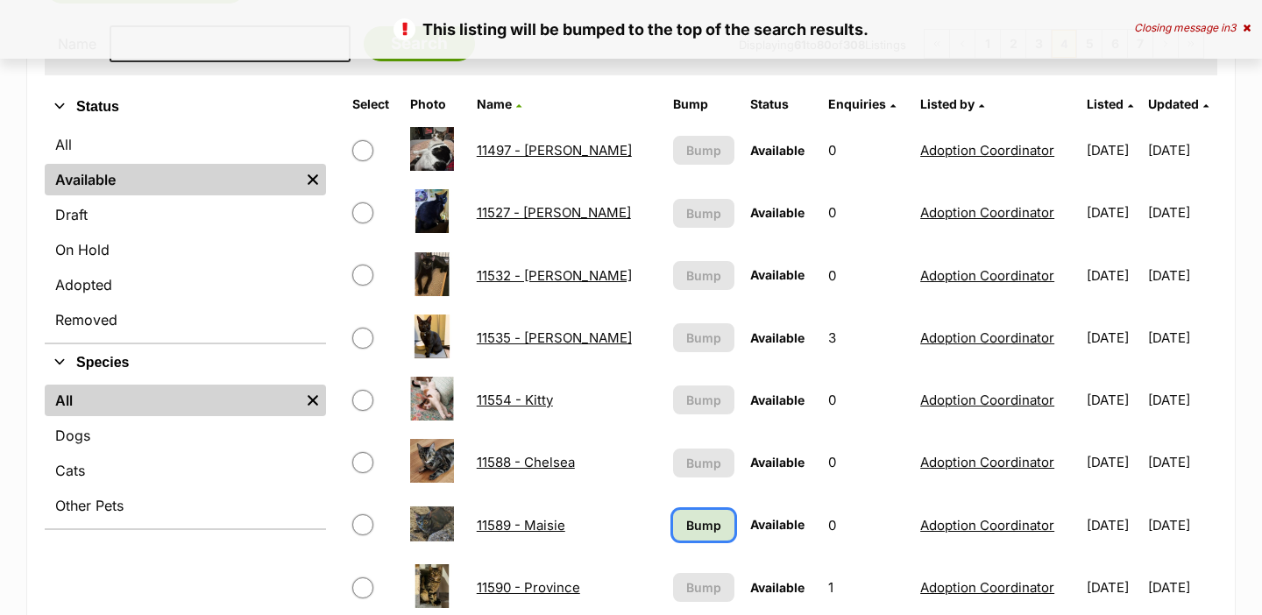
click at [673, 536] on link "Bump" at bounding box center [704, 525] width 62 height 31
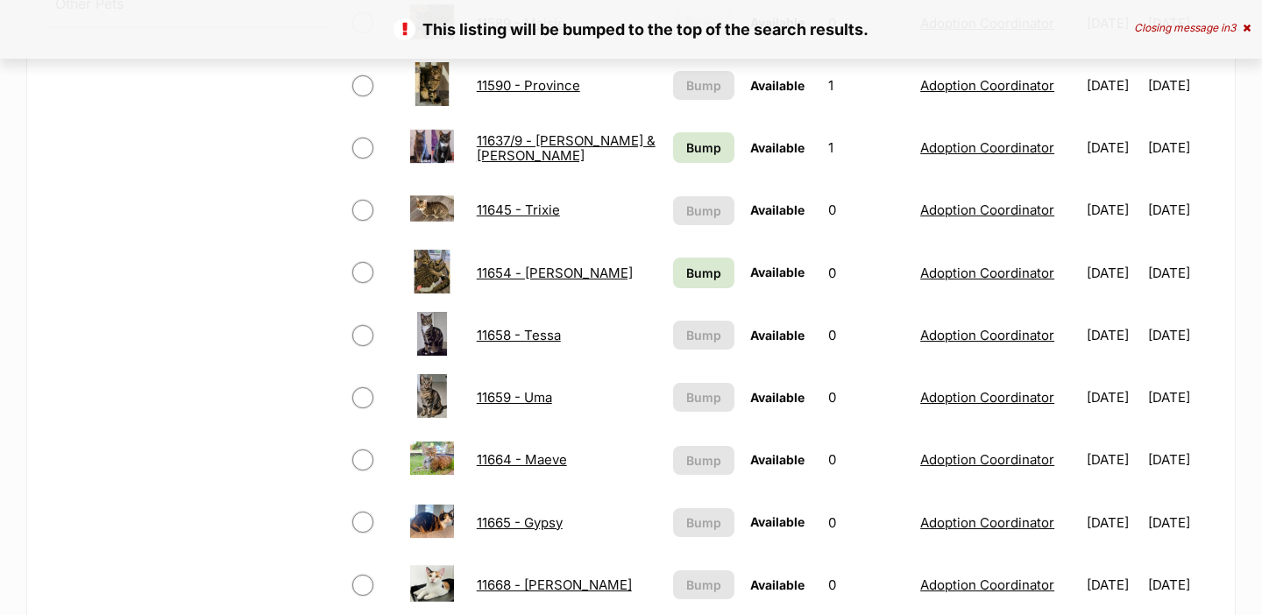
scroll to position [854, 0]
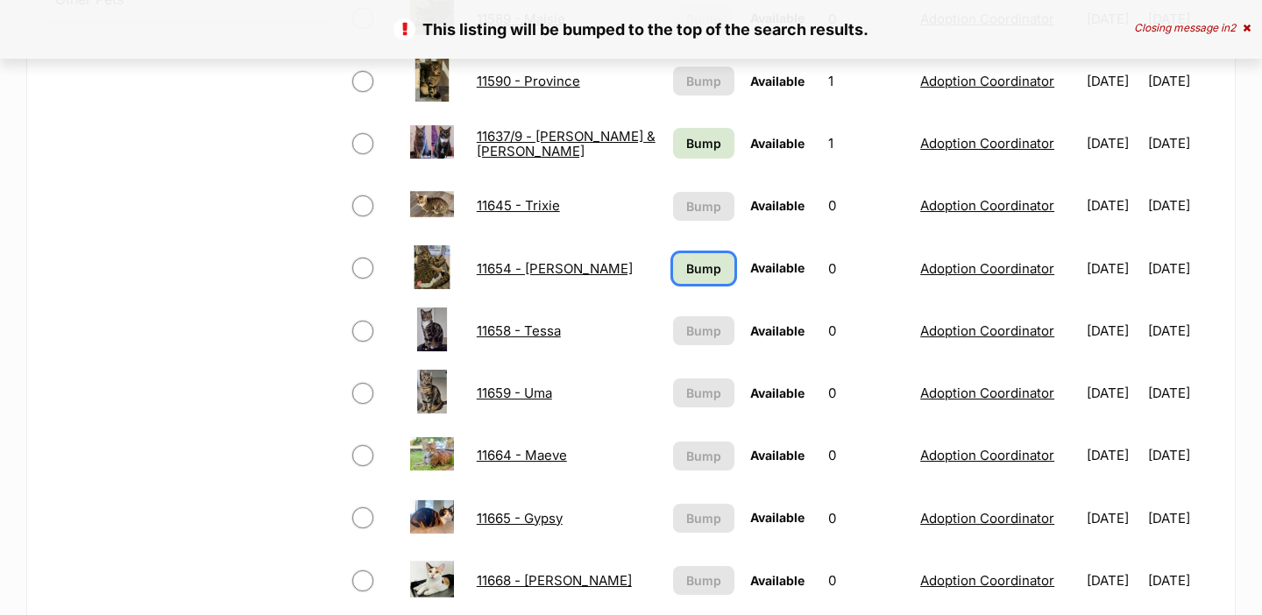
click at [694, 265] on span "Bump" at bounding box center [703, 268] width 35 height 18
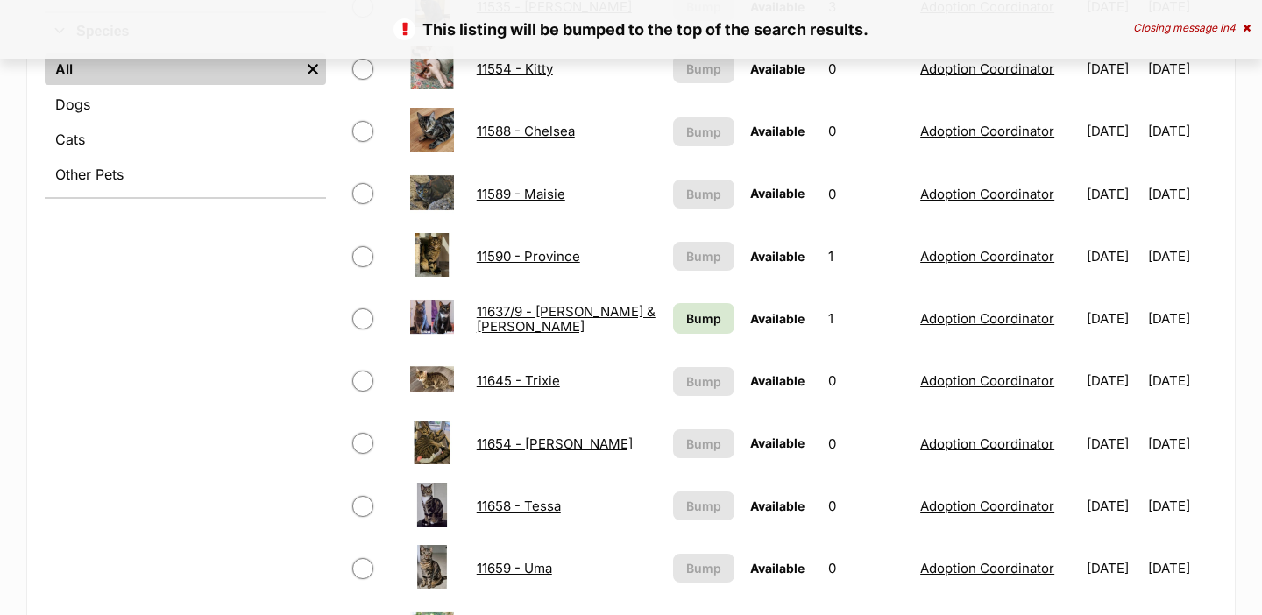
scroll to position [747, 0]
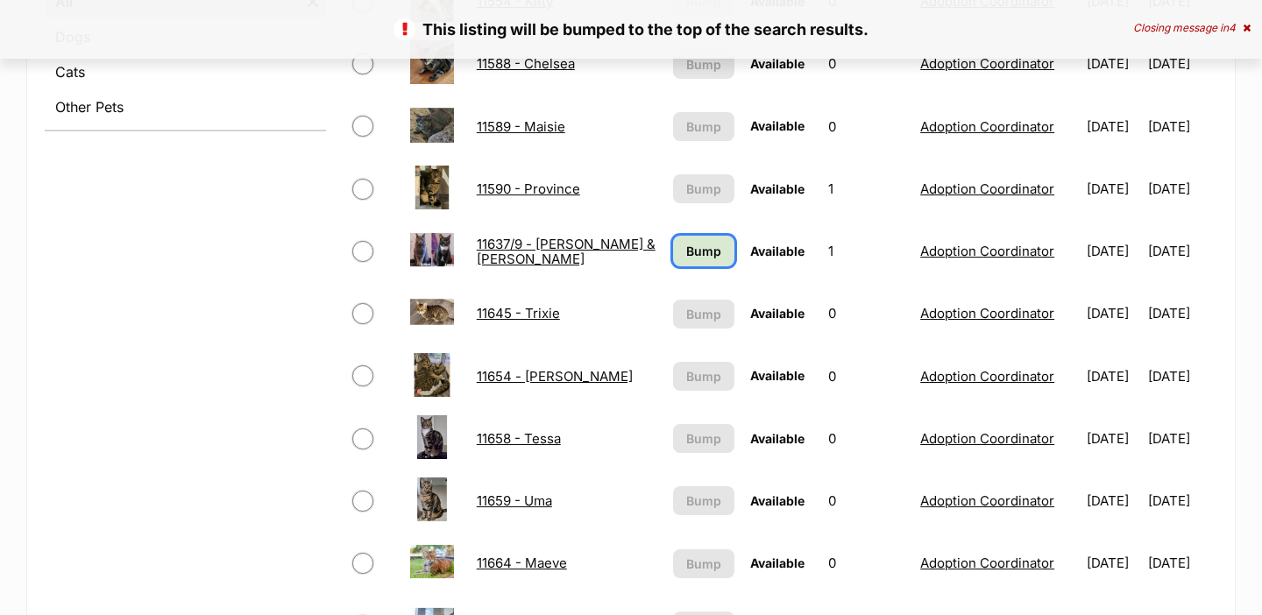
click at [692, 262] on link "Bump" at bounding box center [704, 251] width 62 height 31
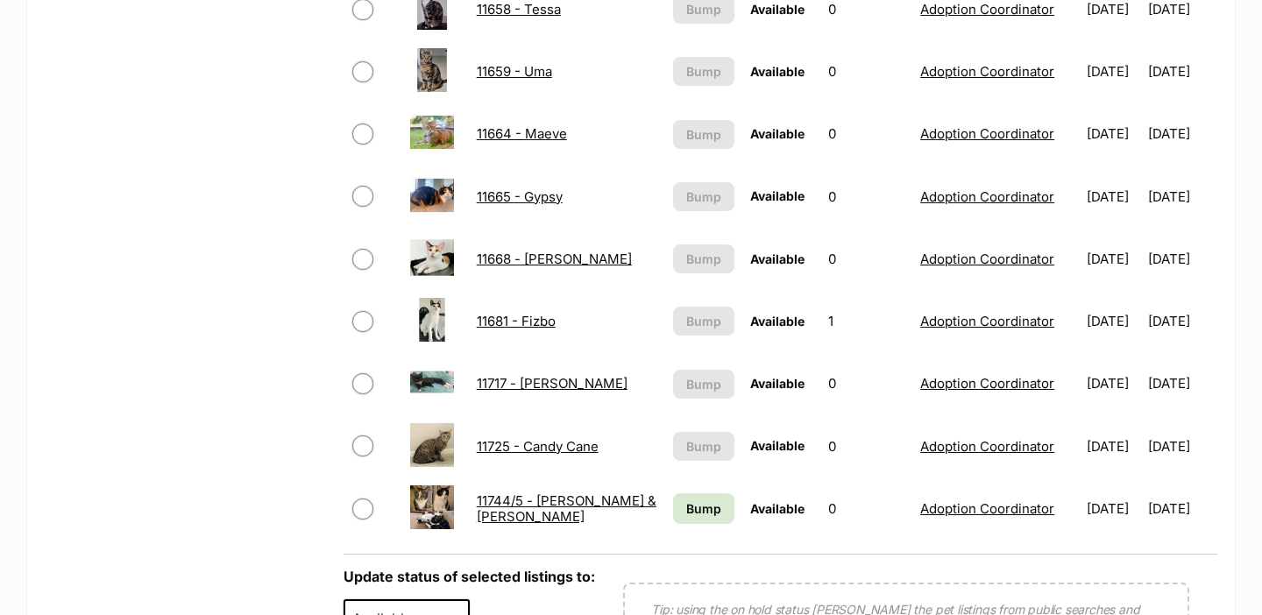
scroll to position [1186, 0]
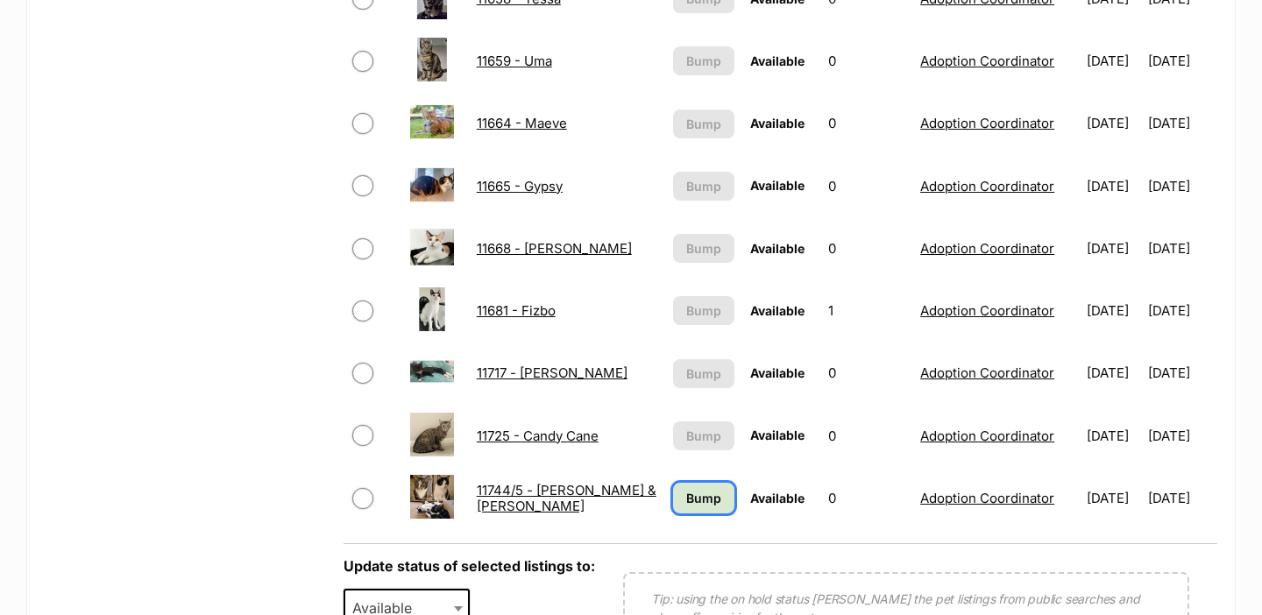
click at [686, 504] on span "Bump" at bounding box center [703, 498] width 35 height 18
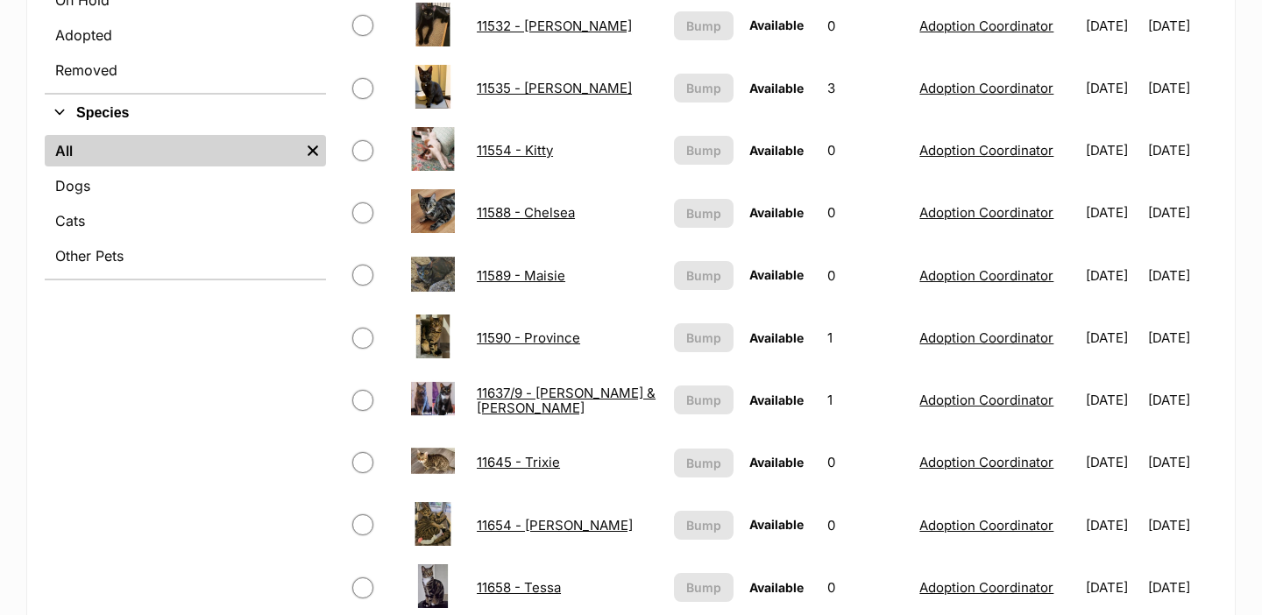
scroll to position [1402, 0]
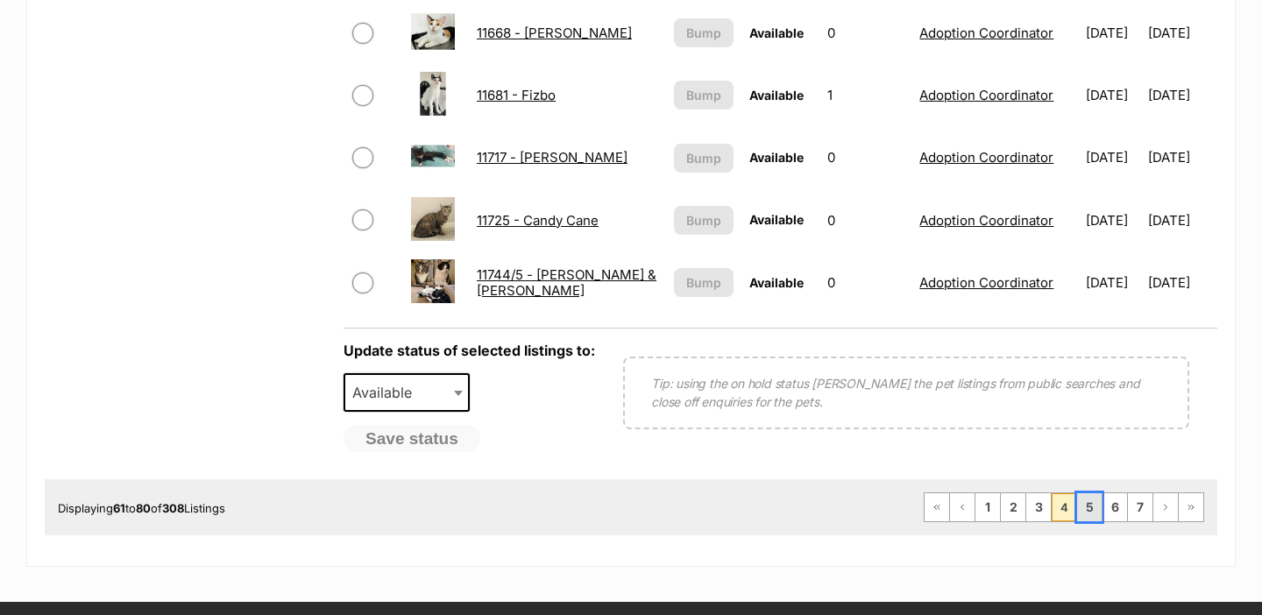
click at [1087, 518] on link "5" at bounding box center [1089, 507] width 25 height 28
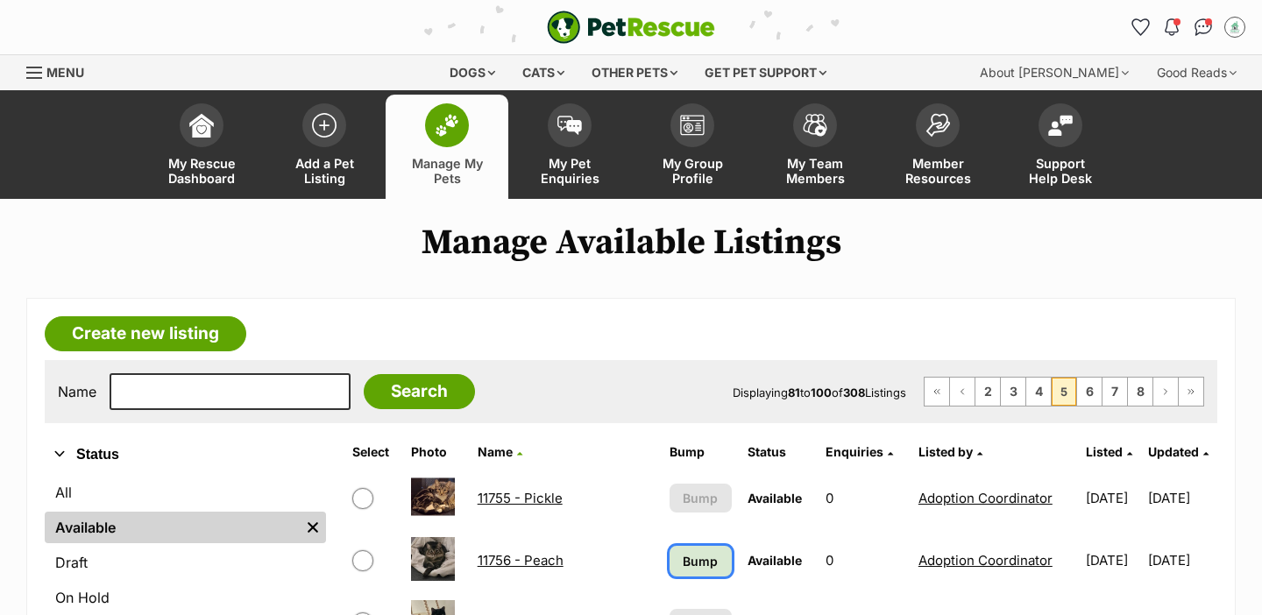
click at [683, 561] on span "Bump" at bounding box center [700, 561] width 35 height 18
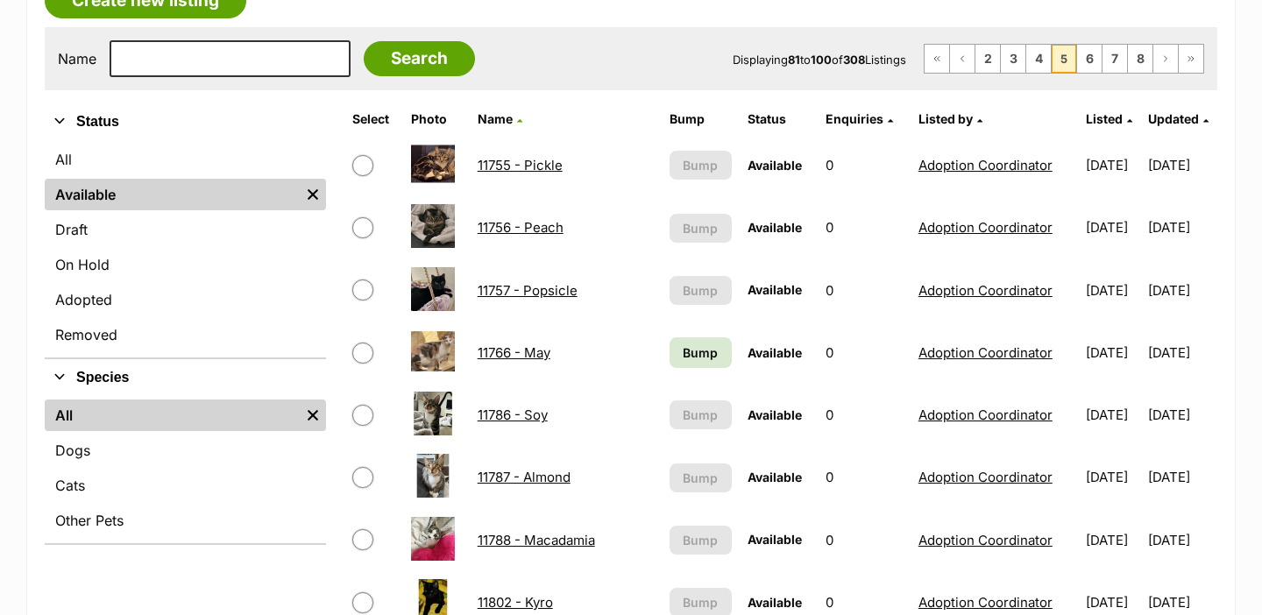
scroll to position [391, 0]
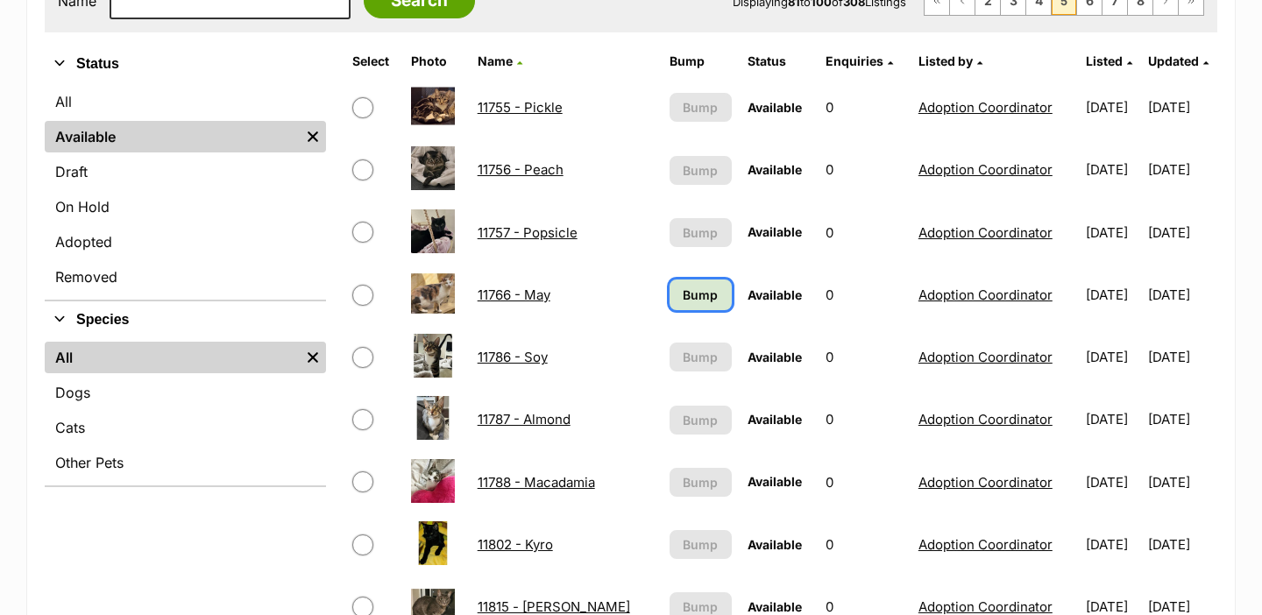
click at [669, 306] on link "Bump" at bounding box center [700, 295] width 62 height 31
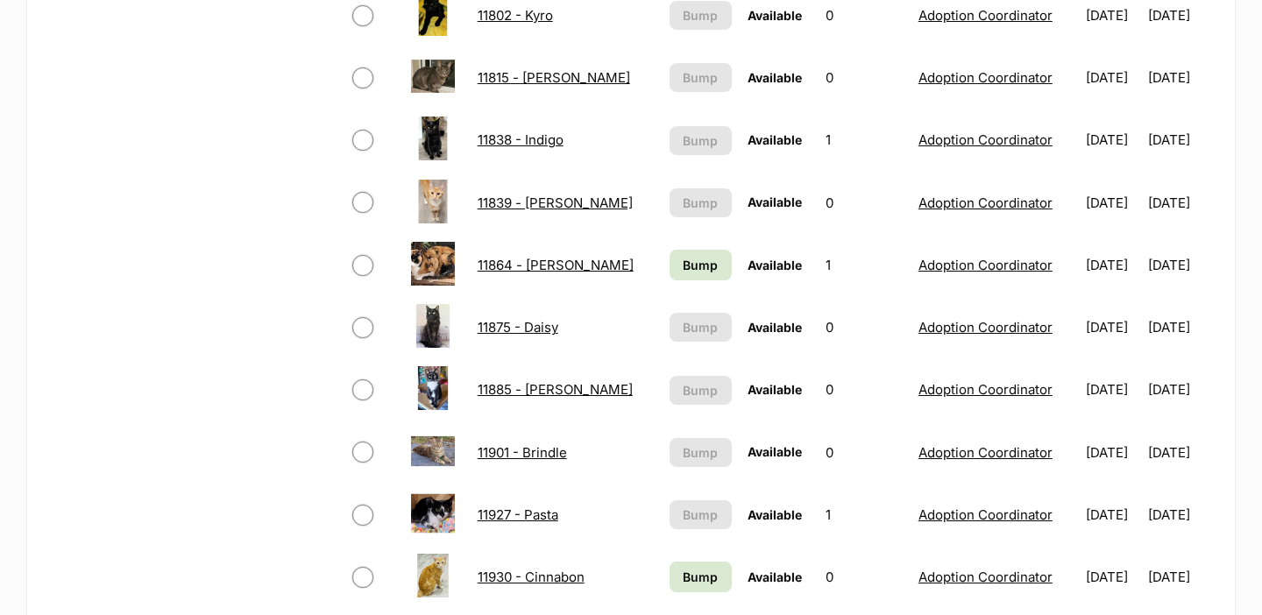
scroll to position [1072, 0]
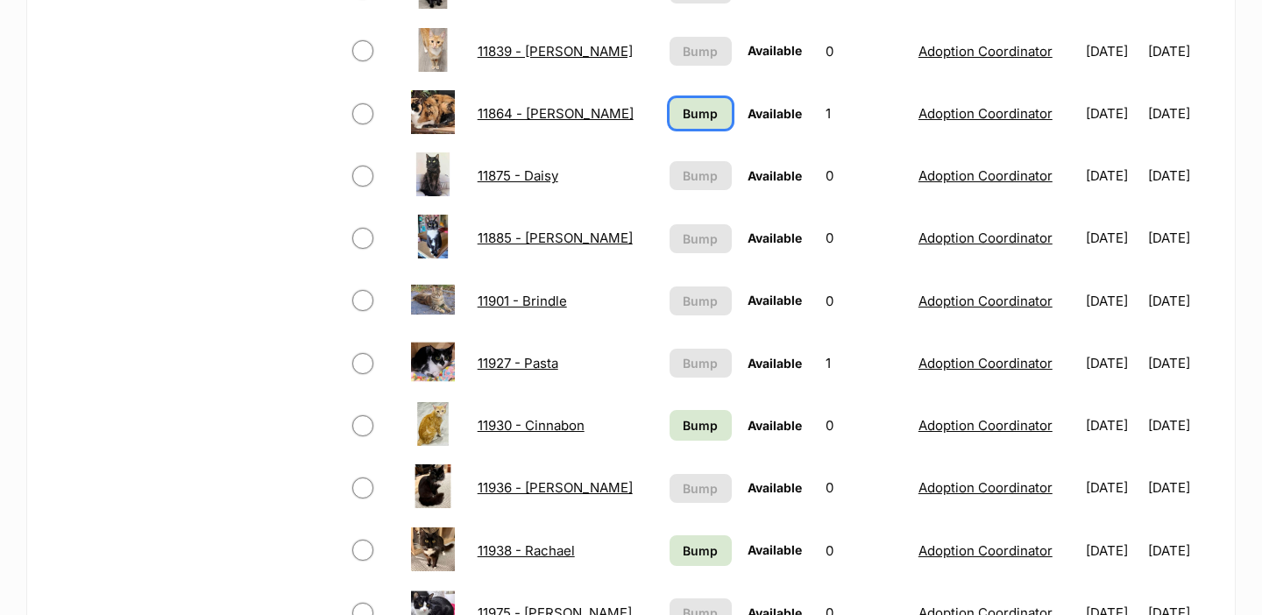
click at [683, 122] on span "Bump" at bounding box center [700, 113] width 35 height 18
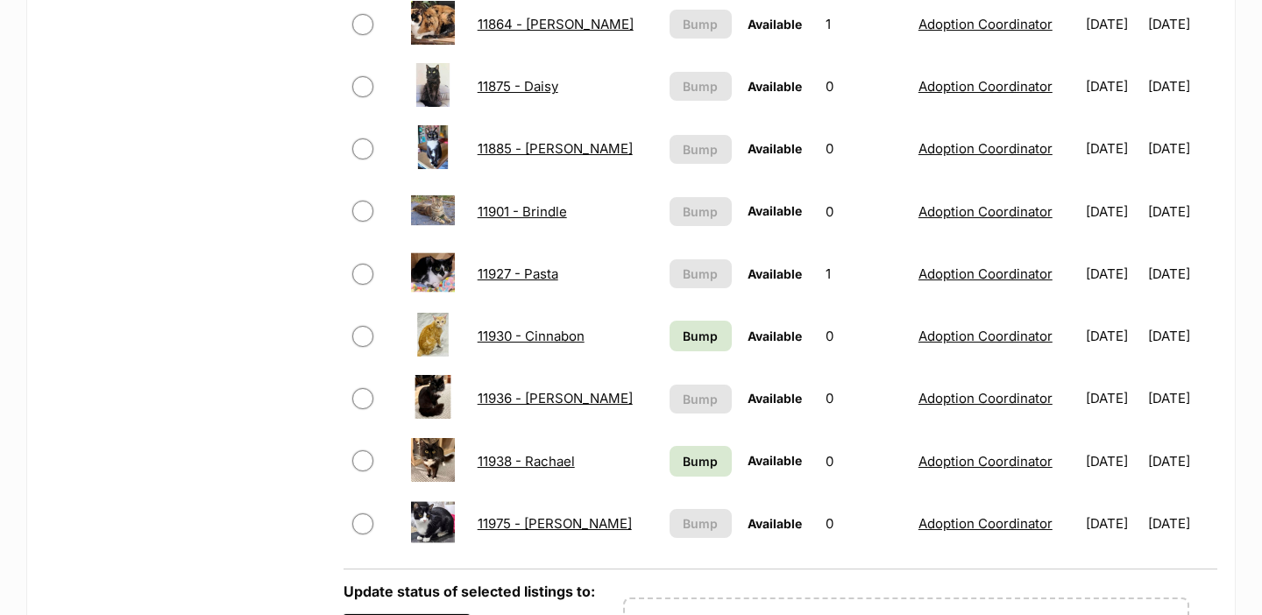
scroll to position [1163, 0]
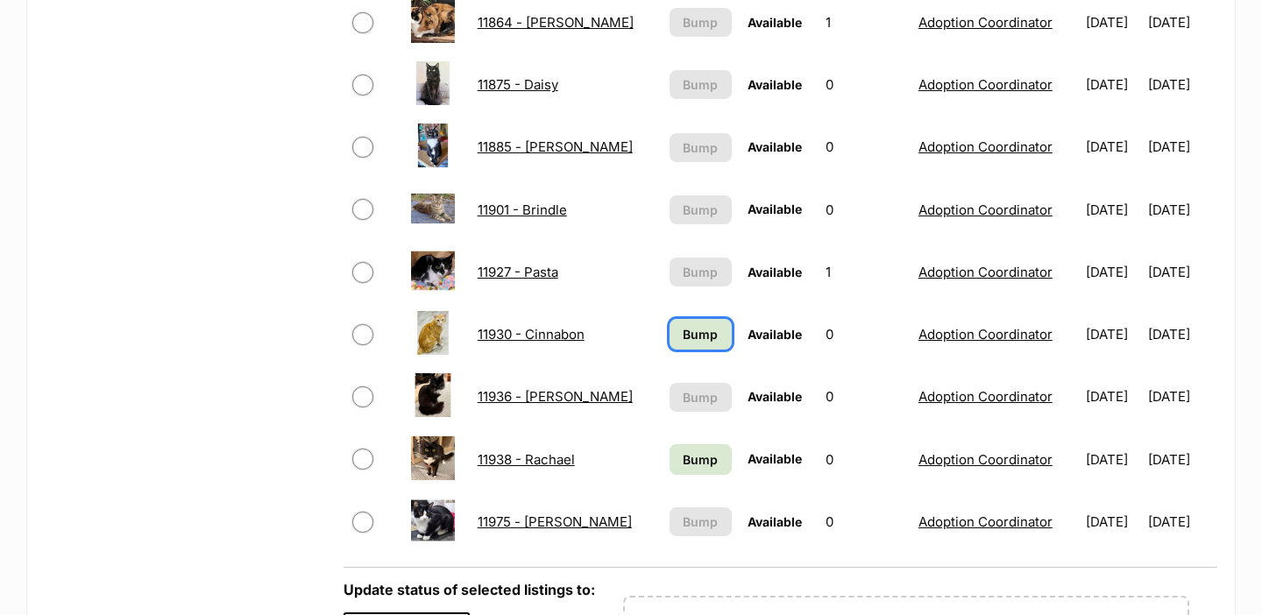
click at [683, 342] on span "Bump" at bounding box center [700, 334] width 35 height 18
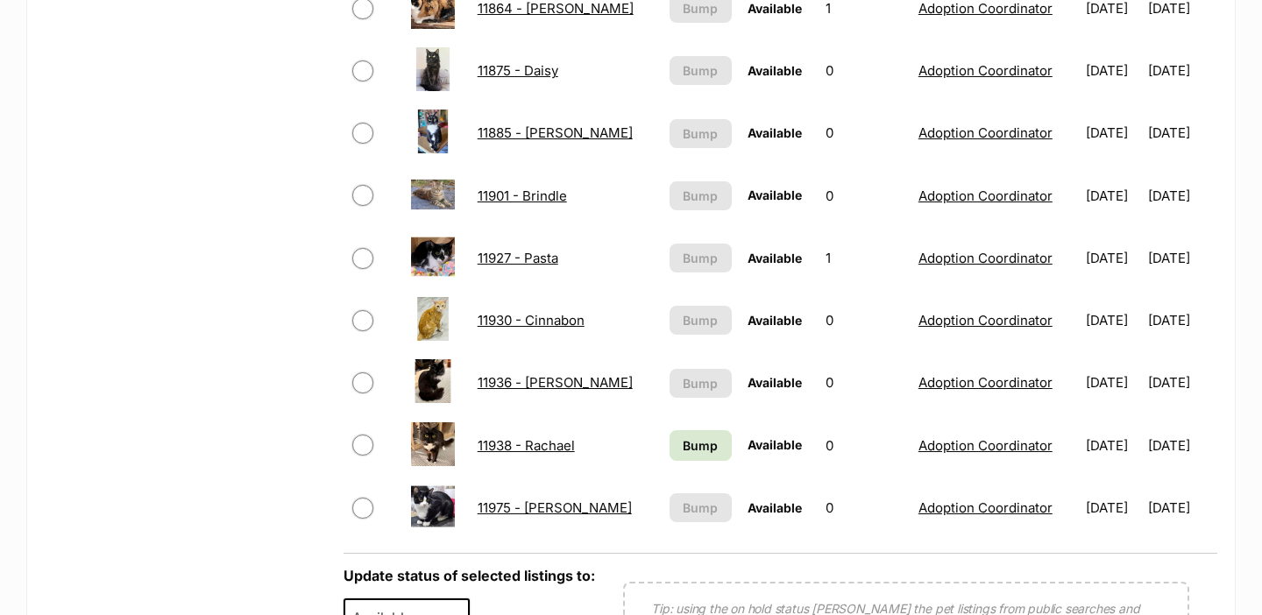
scroll to position [1198, 0]
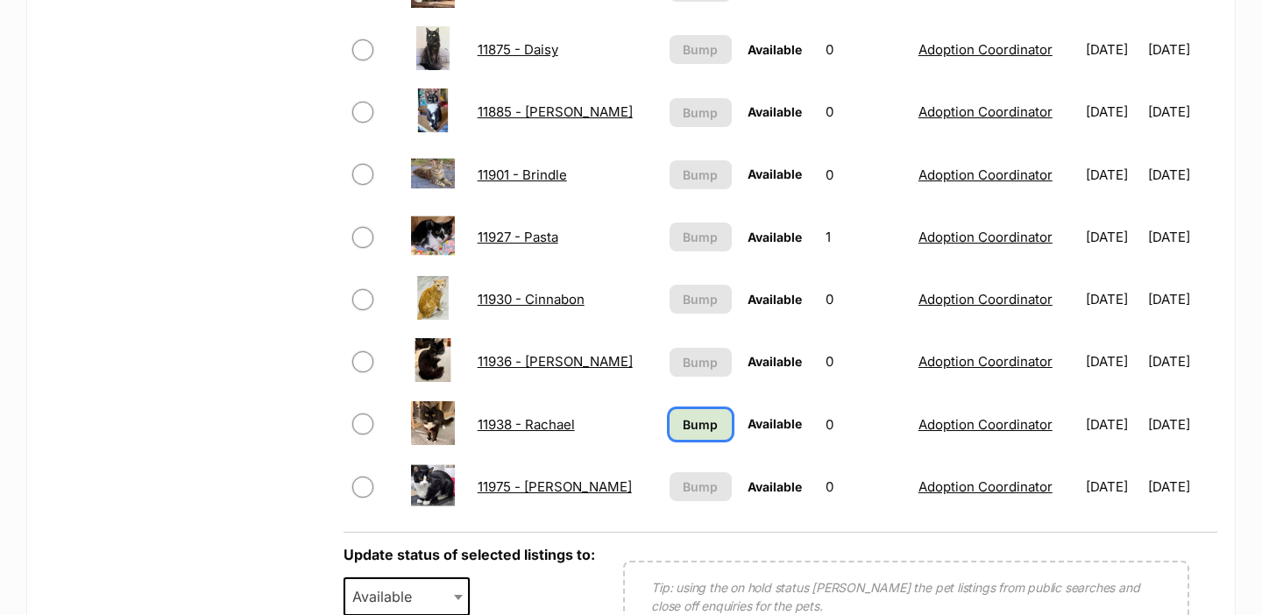
click at [669, 434] on link "Bump" at bounding box center [700, 424] width 62 height 31
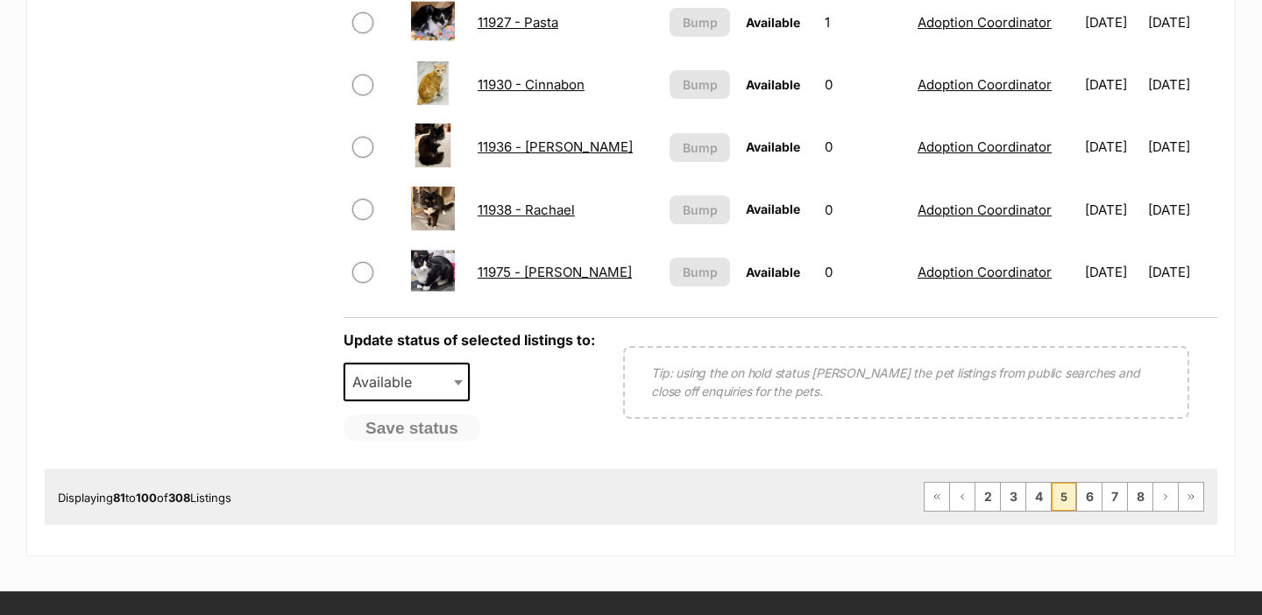
scroll to position [1414, 0]
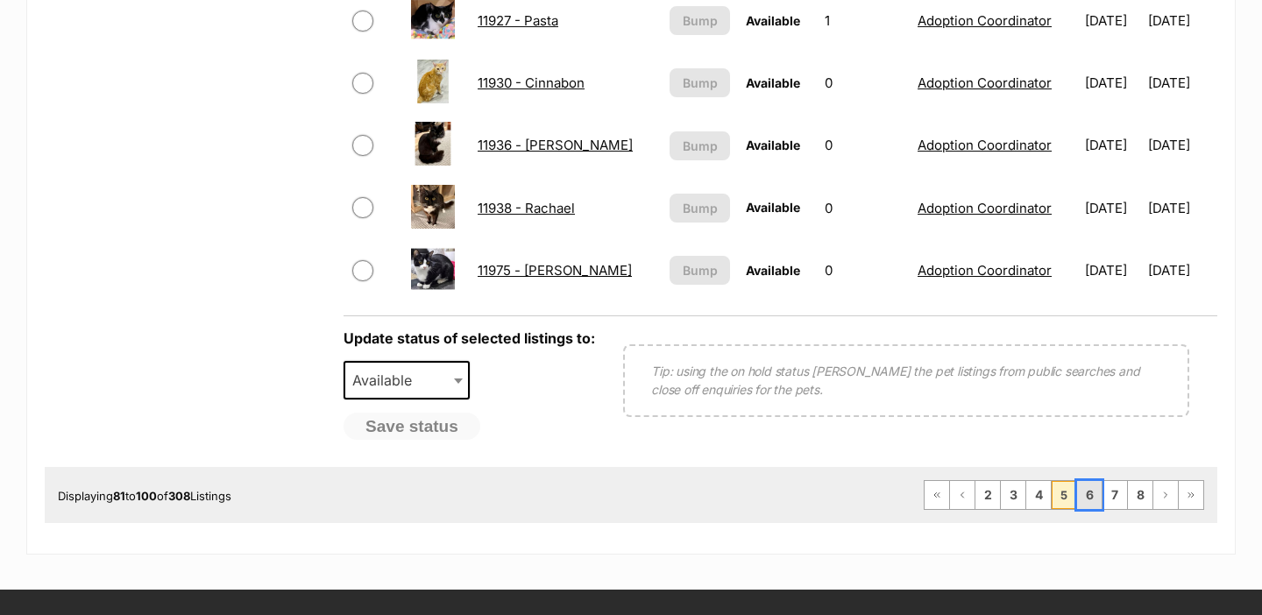
click at [1092, 502] on link "6" at bounding box center [1089, 495] width 25 height 28
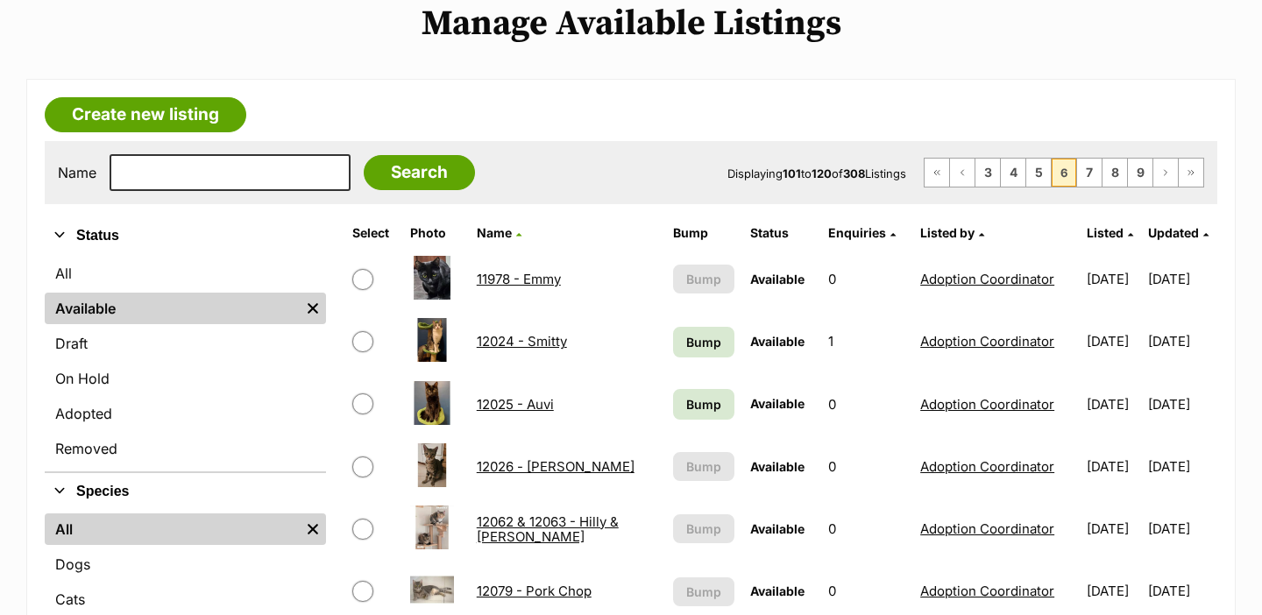
scroll to position [220, 0]
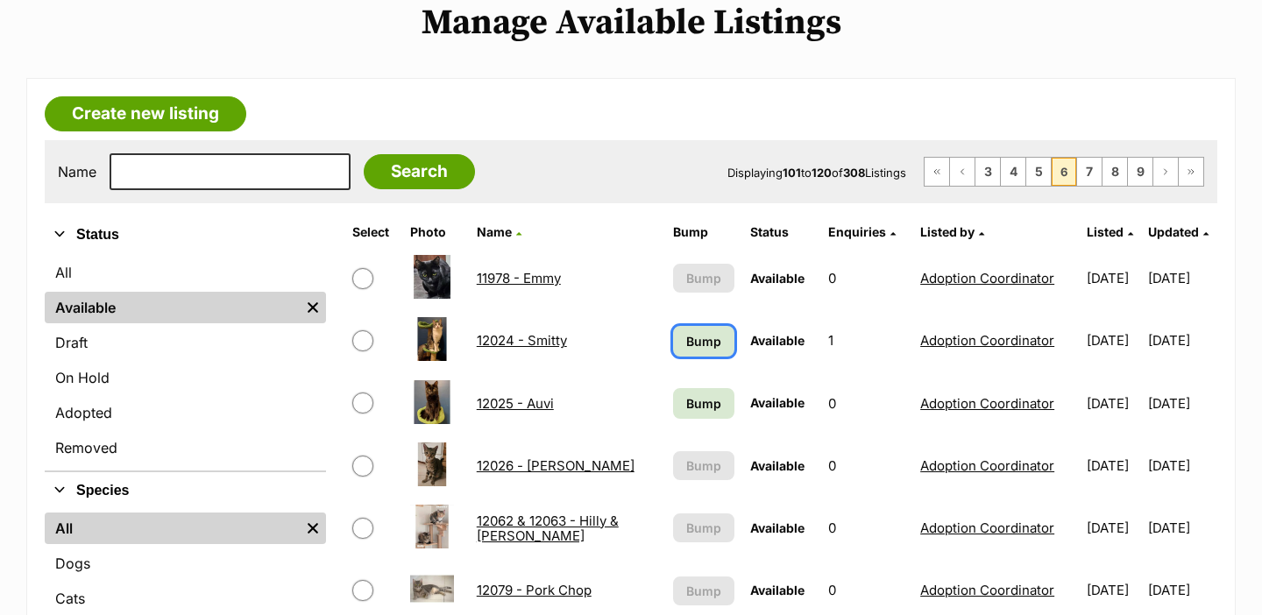
click at [701, 345] on span "Bump" at bounding box center [703, 341] width 35 height 18
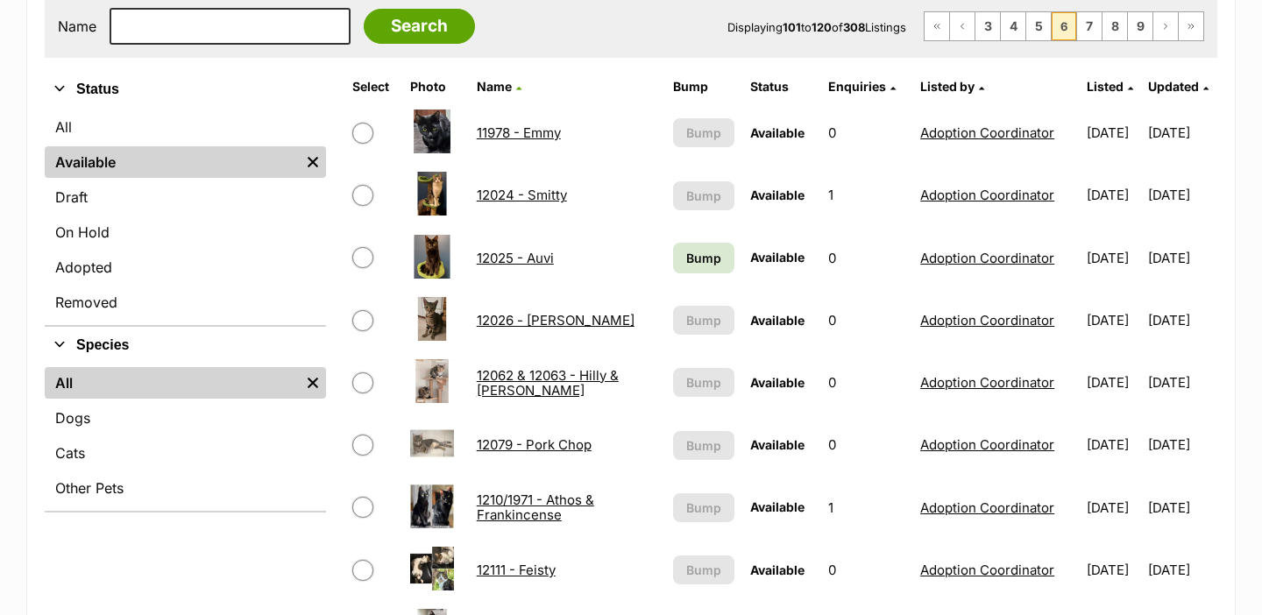
scroll to position [366, 0]
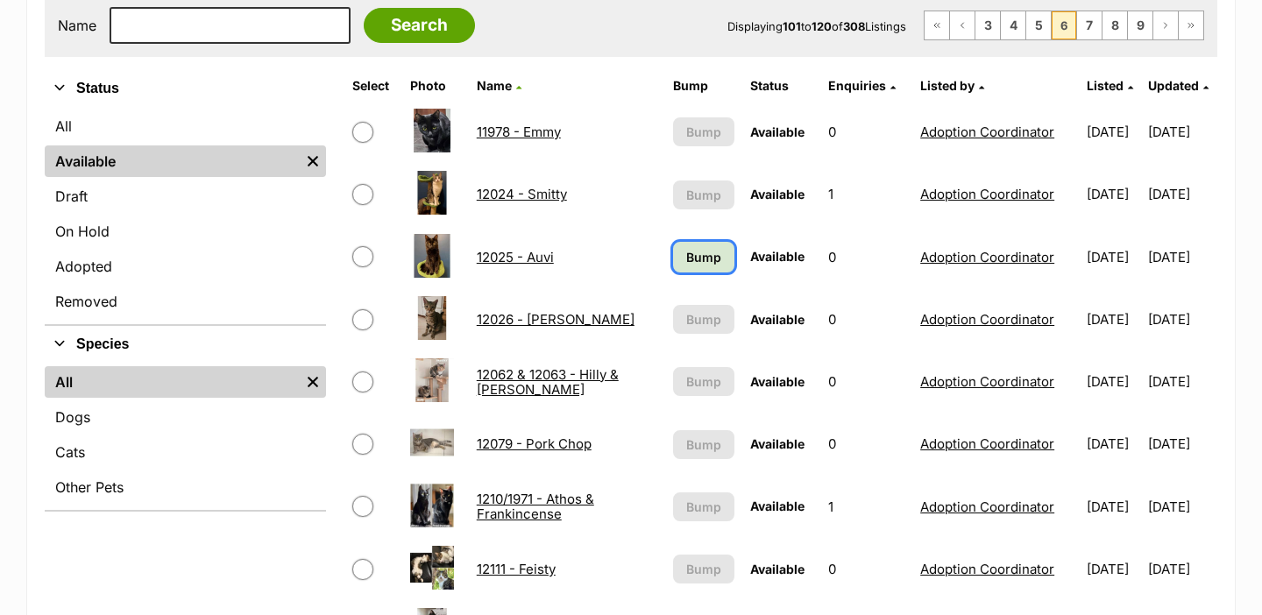
click at [694, 258] on span "Bump" at bounding box center [703, 257] width 35 height 18
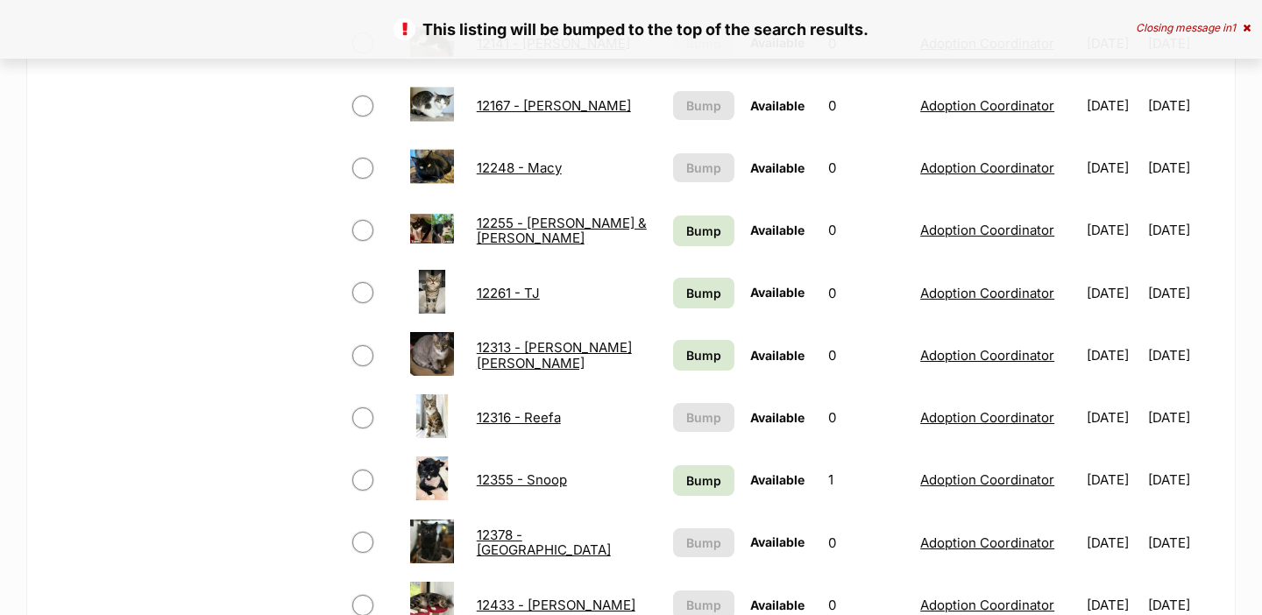
scroll to position [1101, 0]
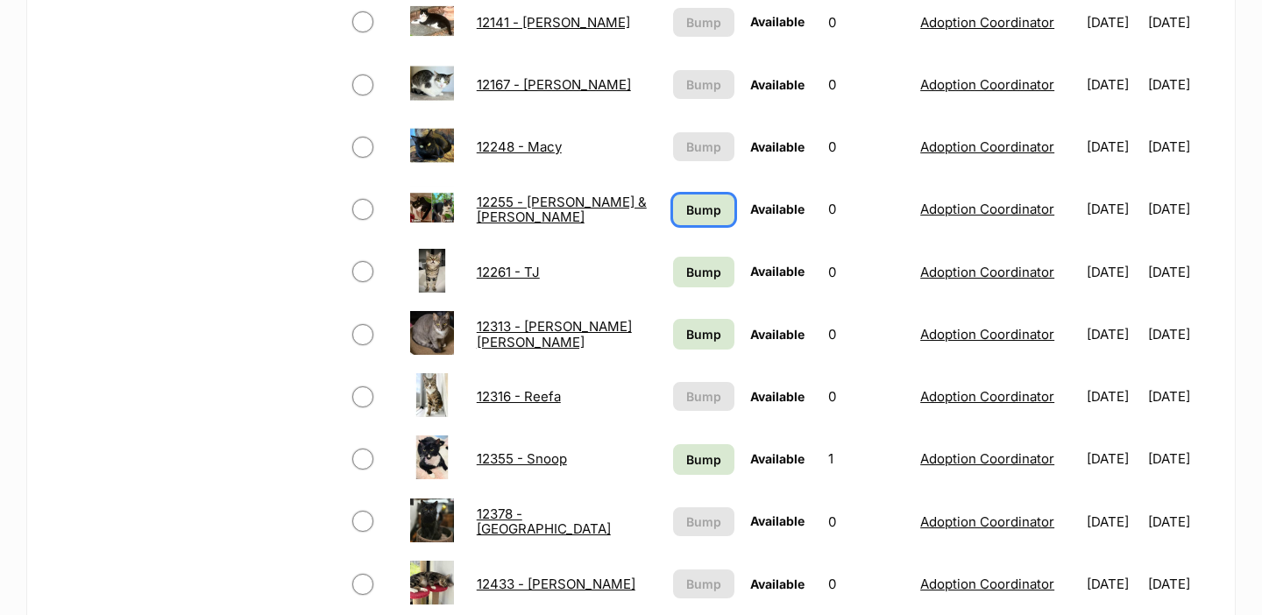
click at [694, 209] on span "Bump" at bounding box center [703, 210] width 35 height 18
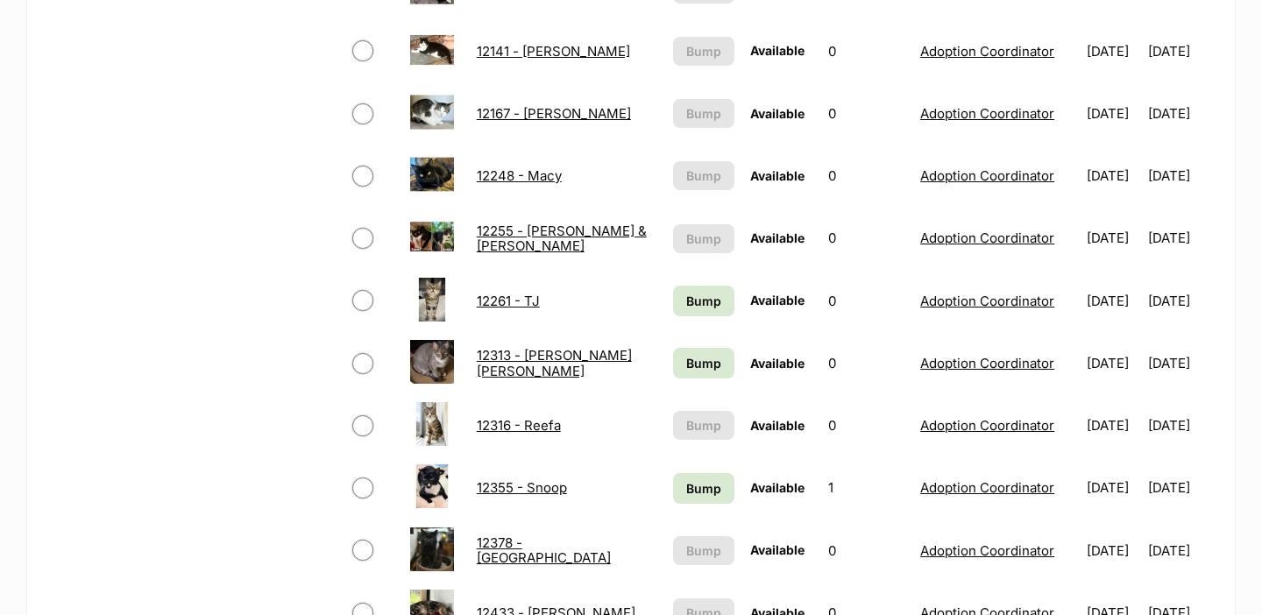
scroll to position [1073, 0]
click at [686, 306] on span "Bump" at bounding box center [703, 300] width 35 height 18
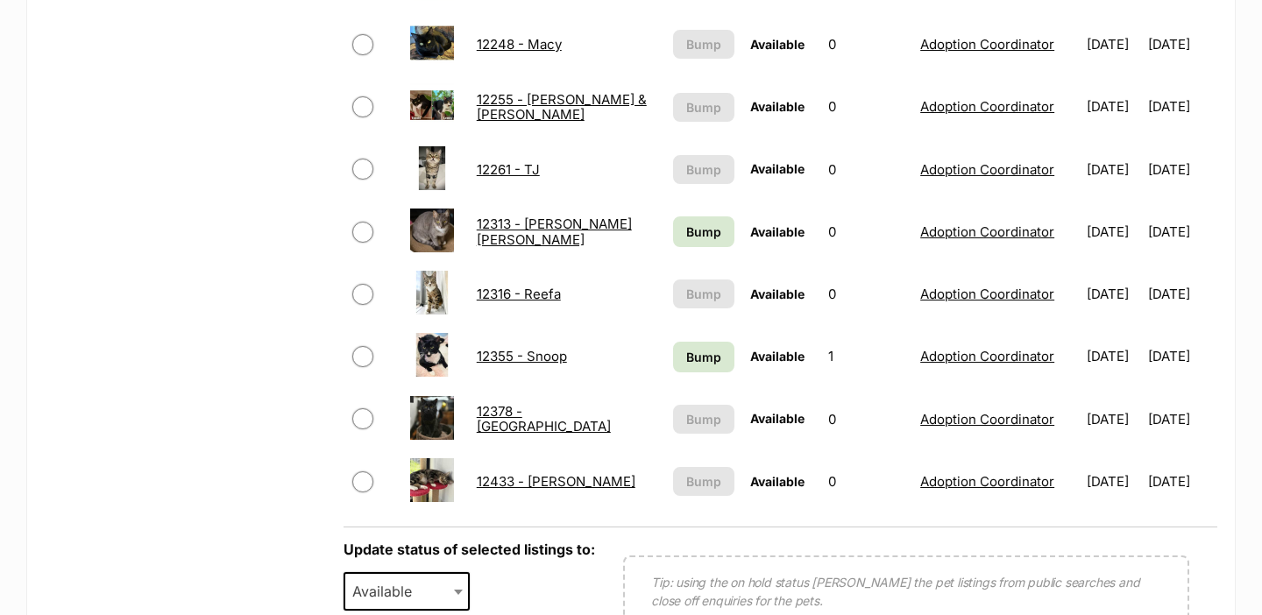
scroll to position [1243, 0]
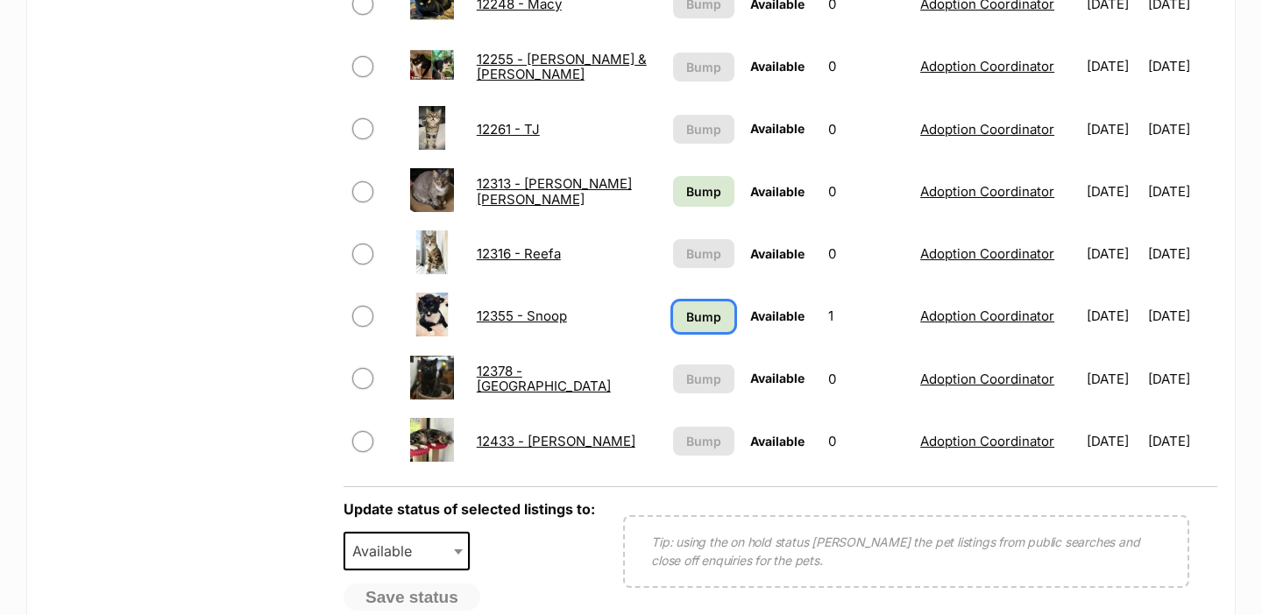
click at [684, 325] on link "Bump" at bounding box center [704, 316] width 62 height 31
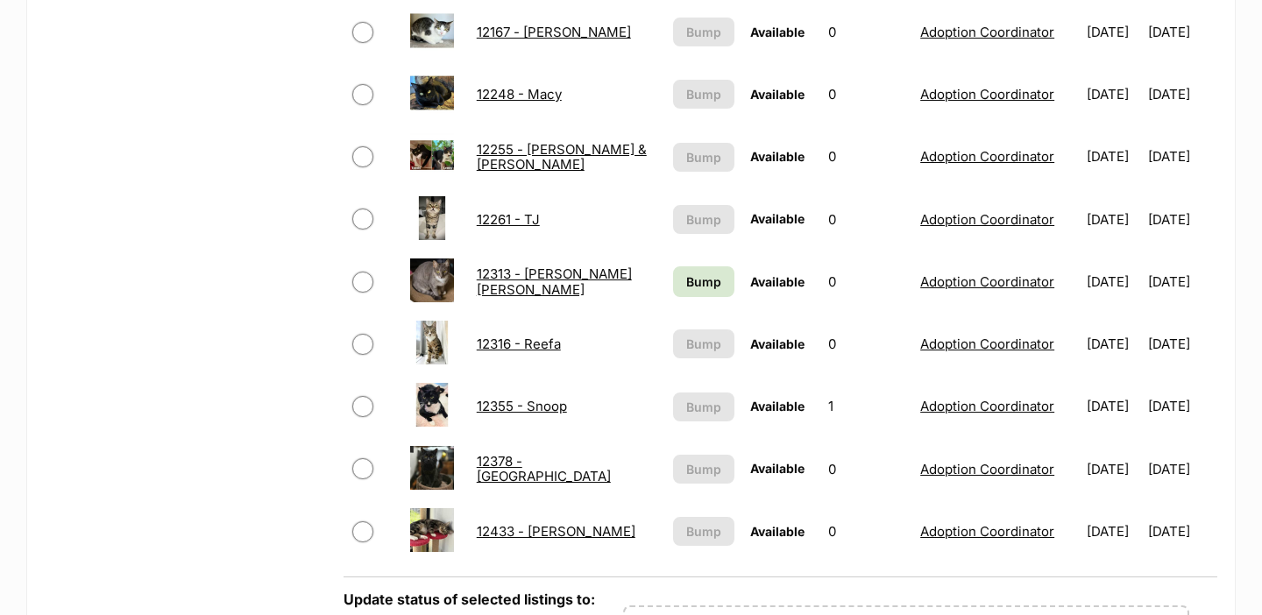
scroll to position [1154, 0]
click at [686, 279] on span "Bump" at bounding box center [703, 281] width 35 height 18
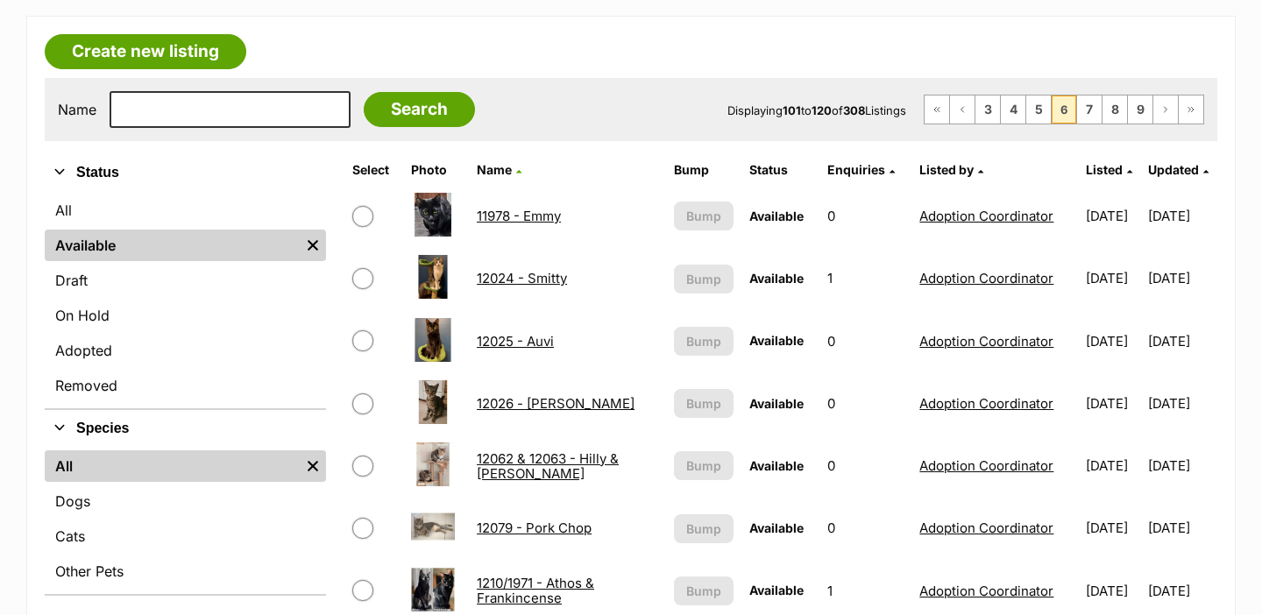
scroll to position [228, 0]
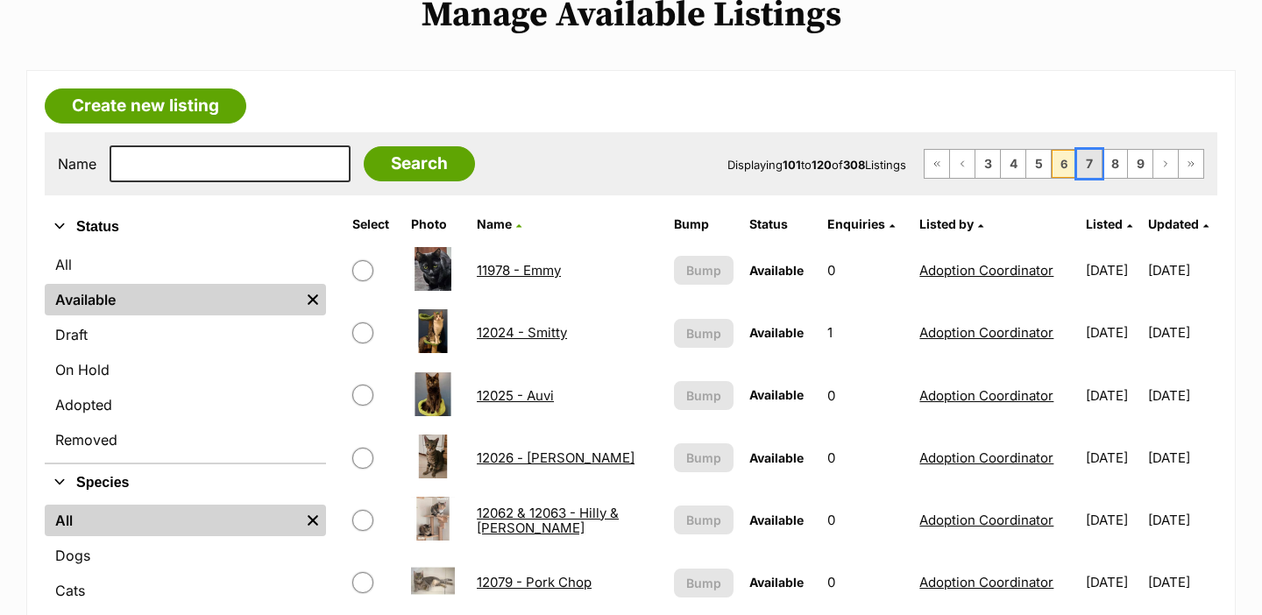
click at [1088, 157] on link "7" at bounding box center [1089, 164] width 25 height 28
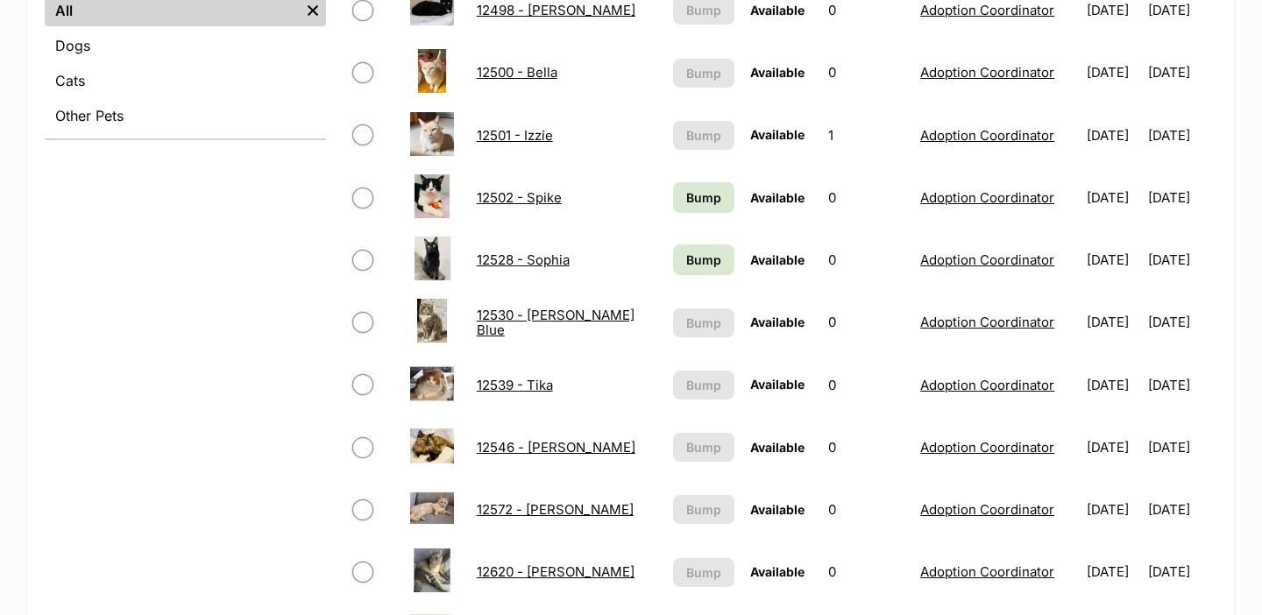
scroll to position [756, 0]
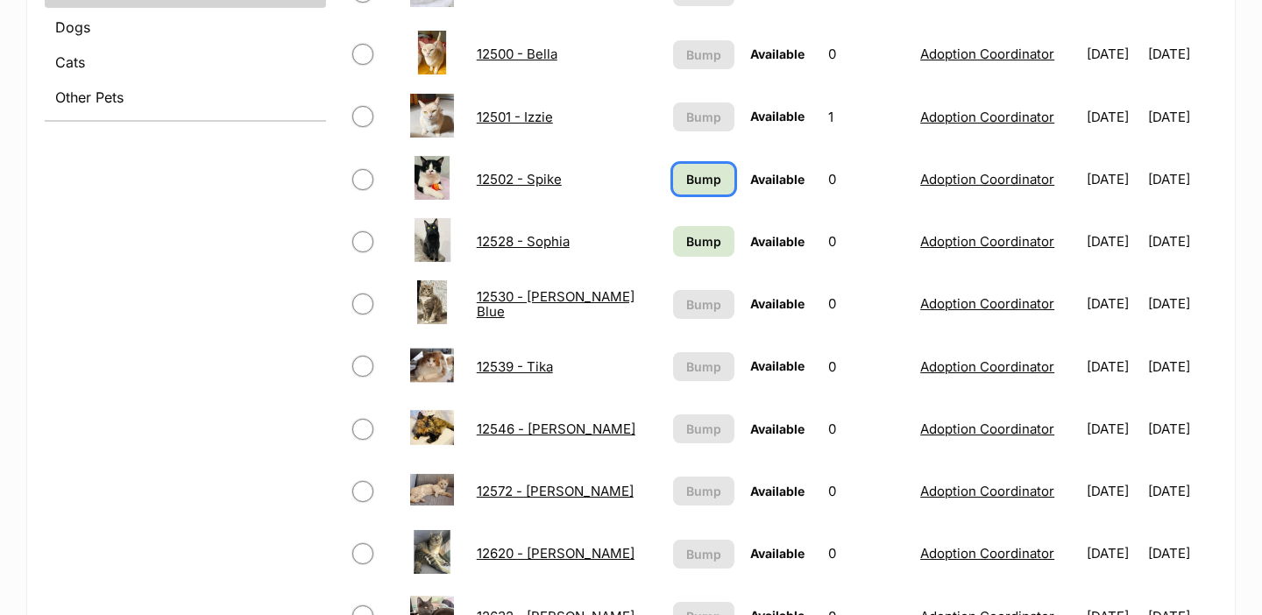
click at [688, 186] on span "Bump" at bounding box center [703, 179] width 35 height 18
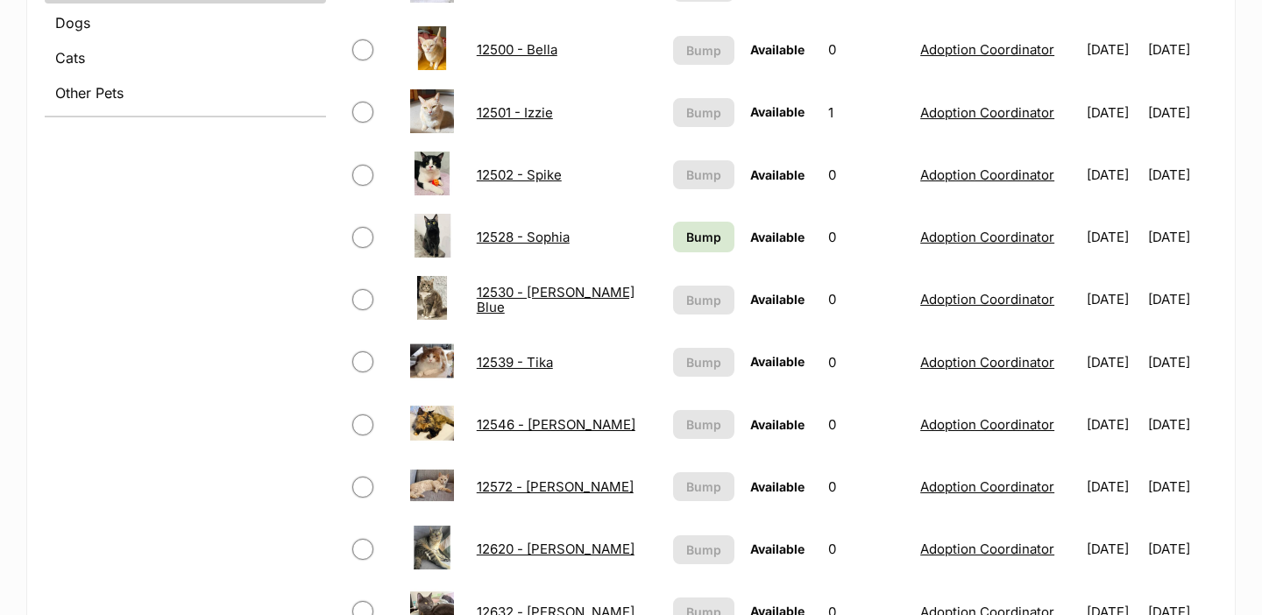
scroll to position [763, 0]
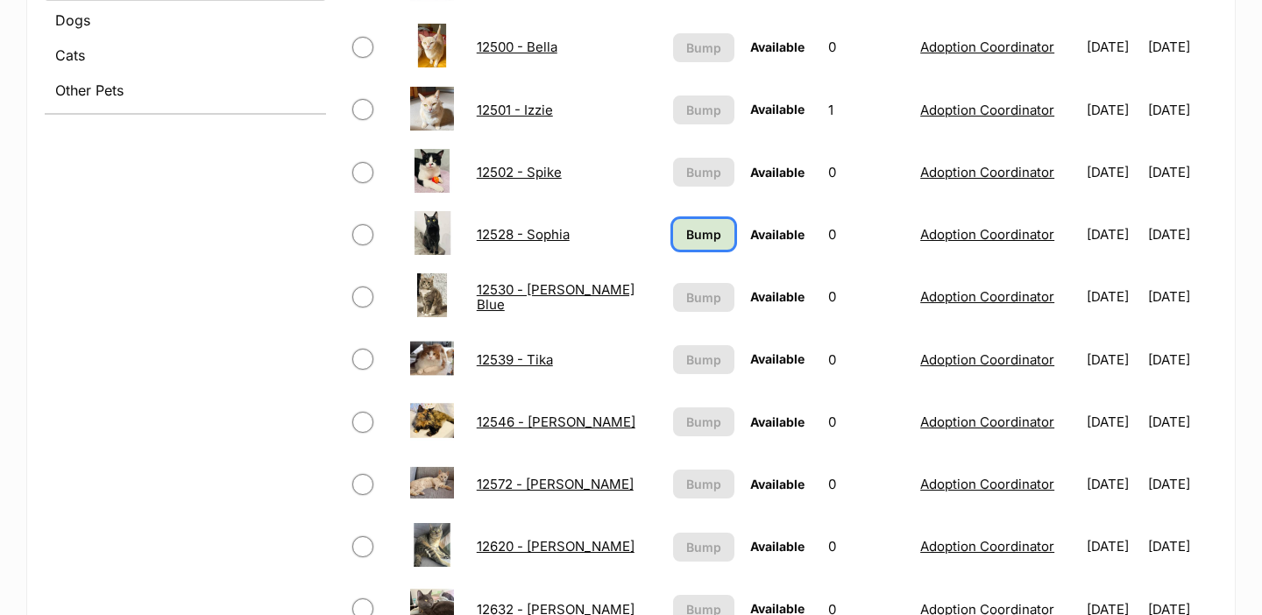
click at [686, 242] on span "Bump" at bounding box center [703, 234] width 35 height 18
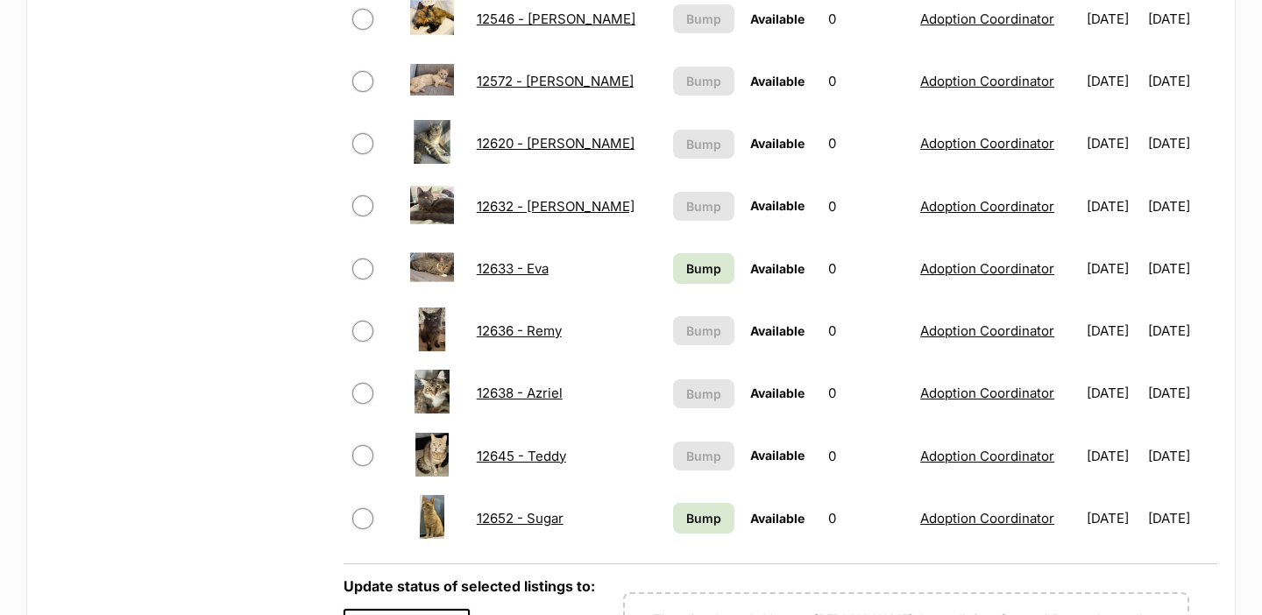
scroll to position [1168, 0]
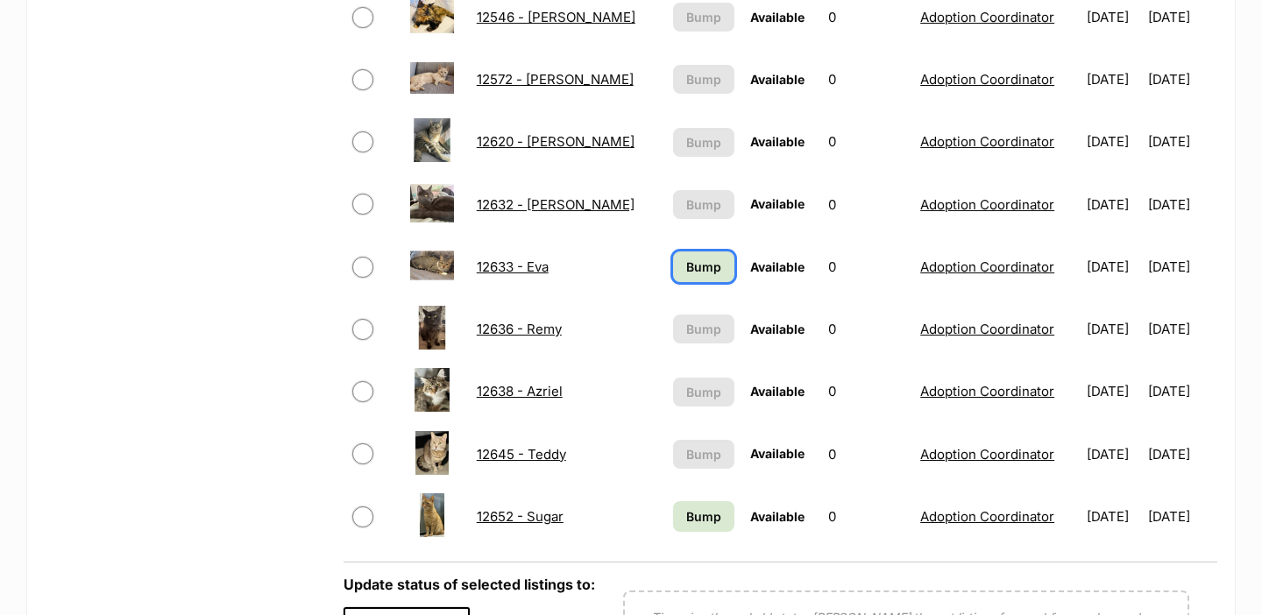
click at [688, 266] on span "Bump" at bounding box center [703, 267] width 35 height 18
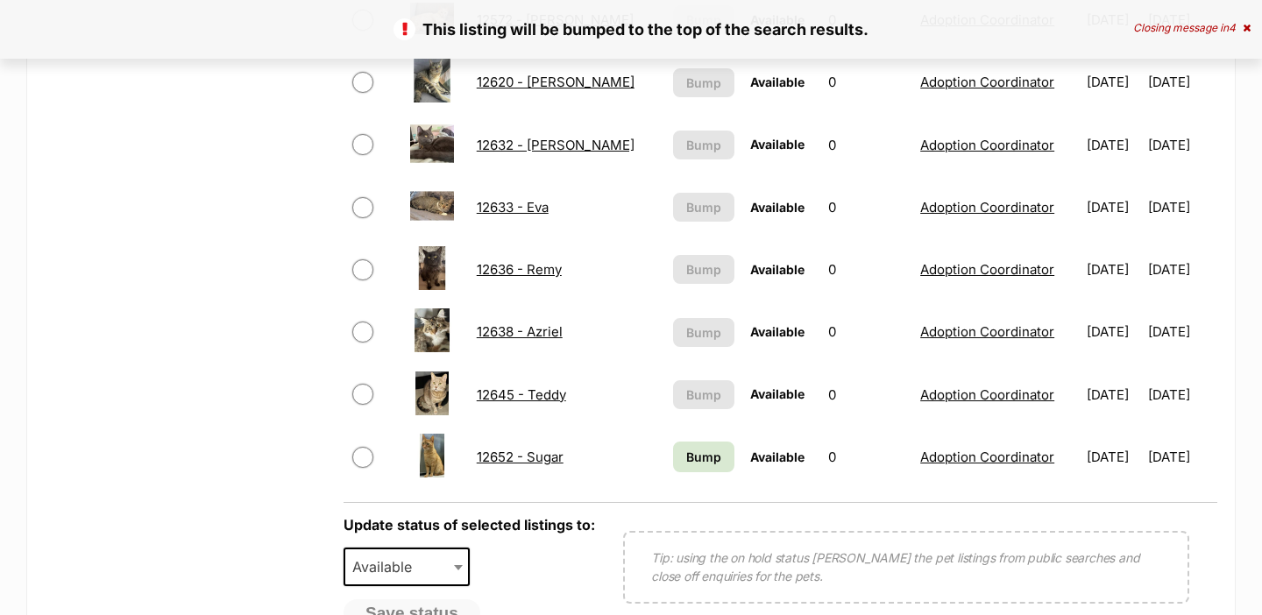
scroll to position [1405, 0]
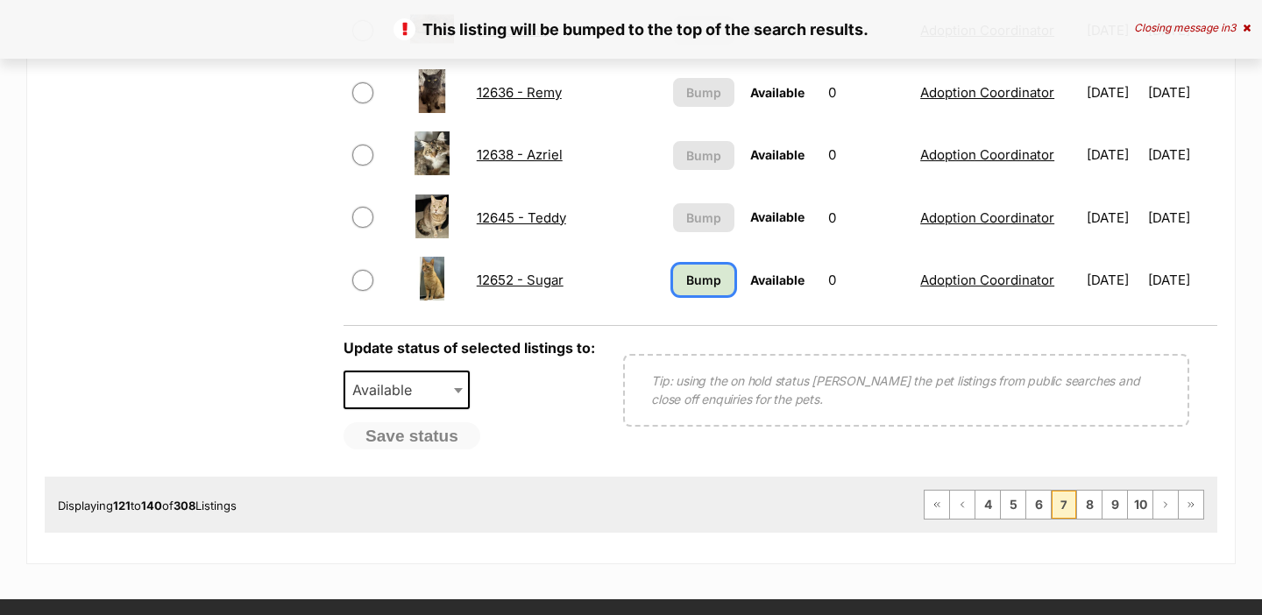
click at [686, 285] on span "Bump" at bounding box center [703, 280] width 35 height 18
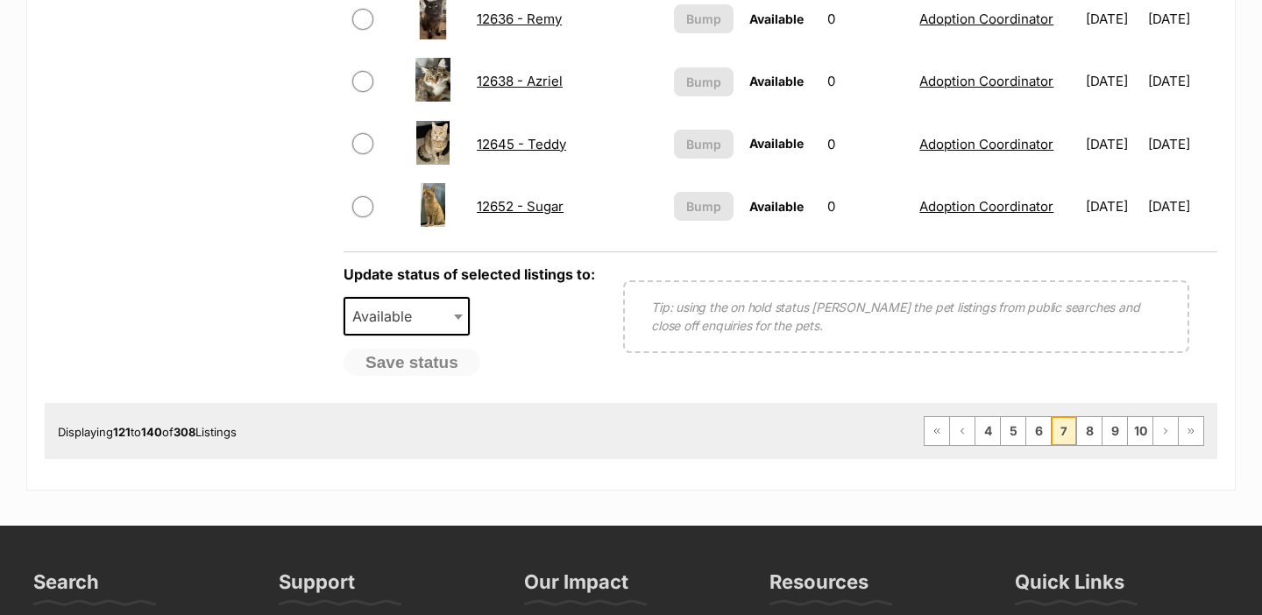
scroll to position [1504, 0]
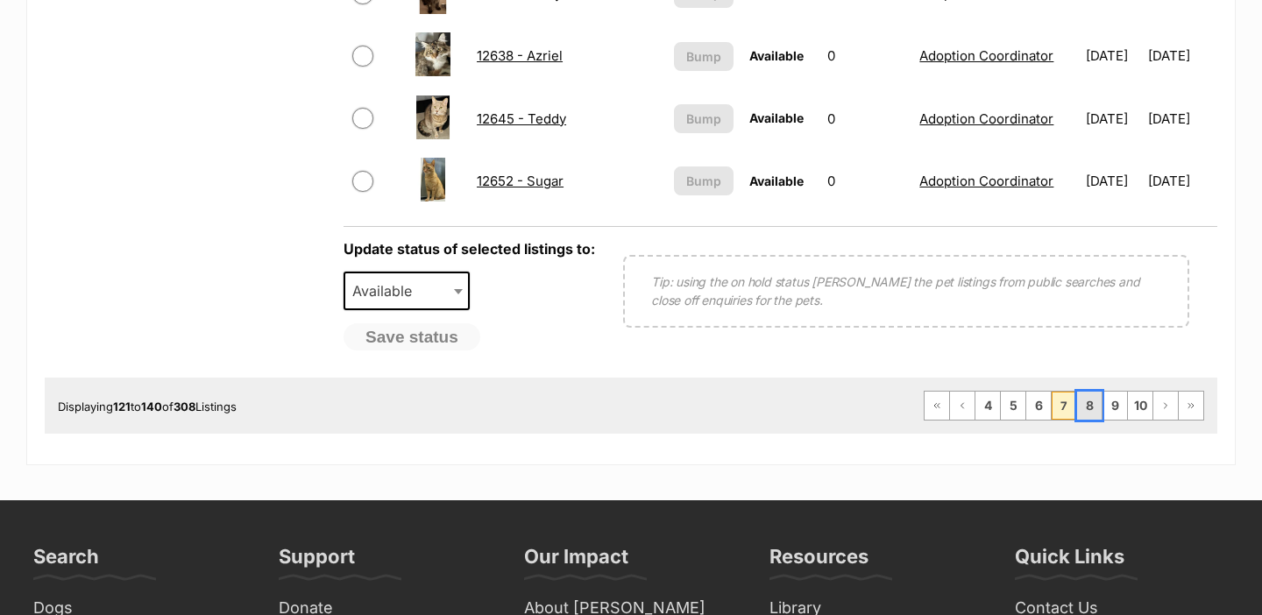
click at [1086, 404] on link "8" at bounding box center [1089, 406] width 25 height 28
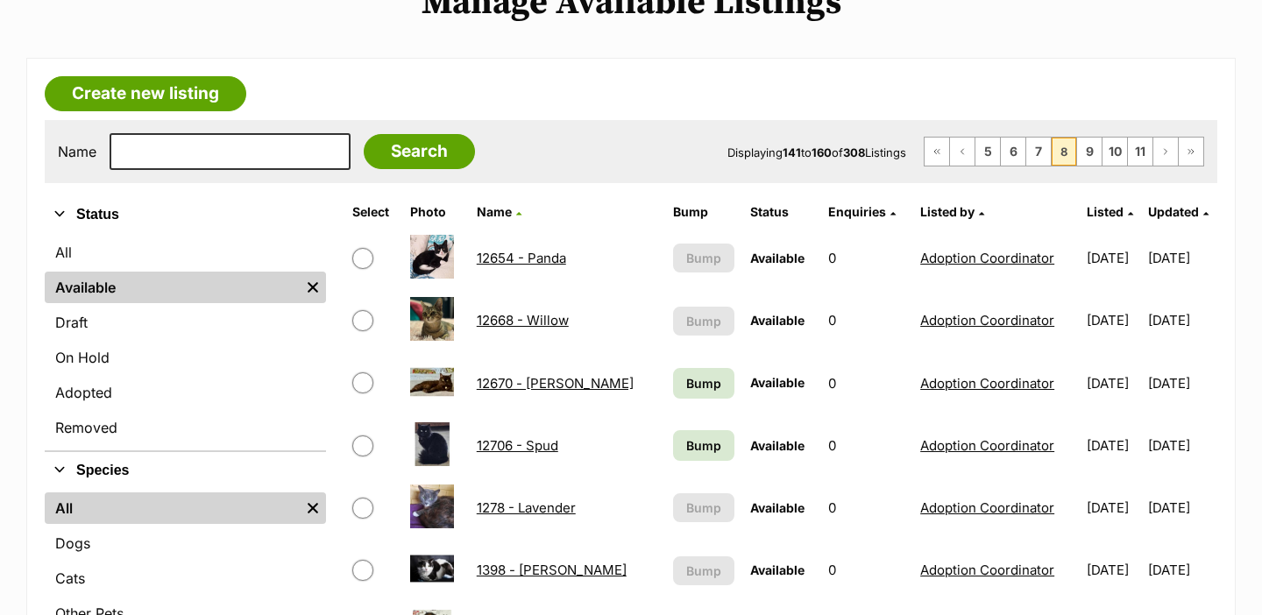
scroll to position [282, 0]
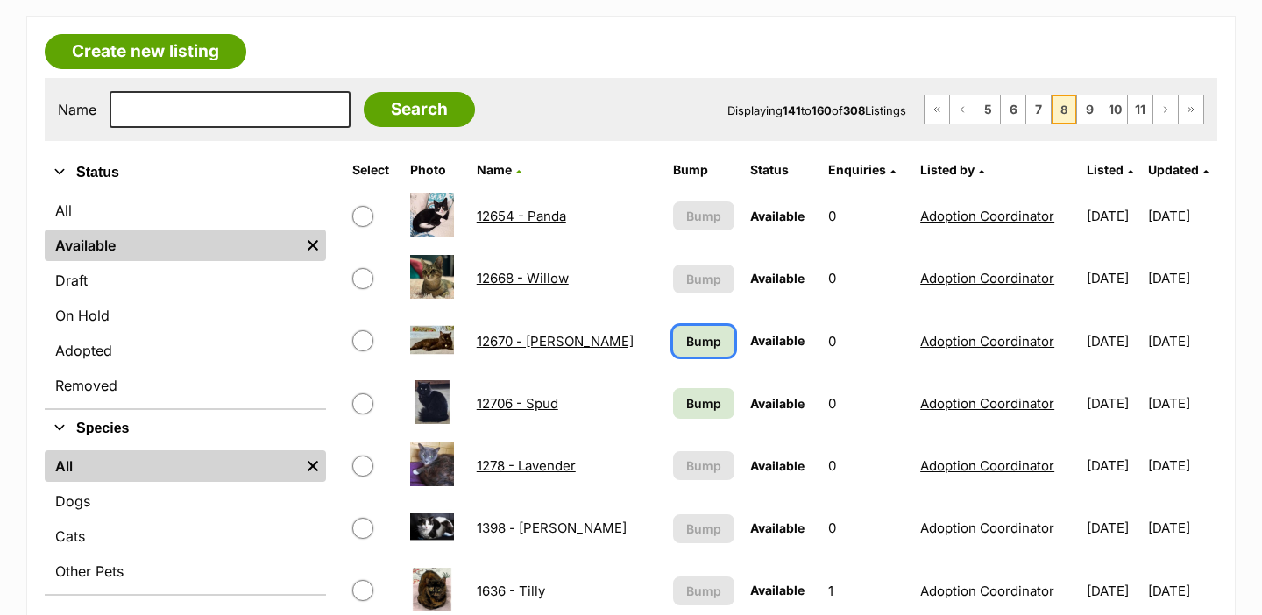
click at [686, 339] on span "Bump" at bounding box center [703, 341] width 35 height 18
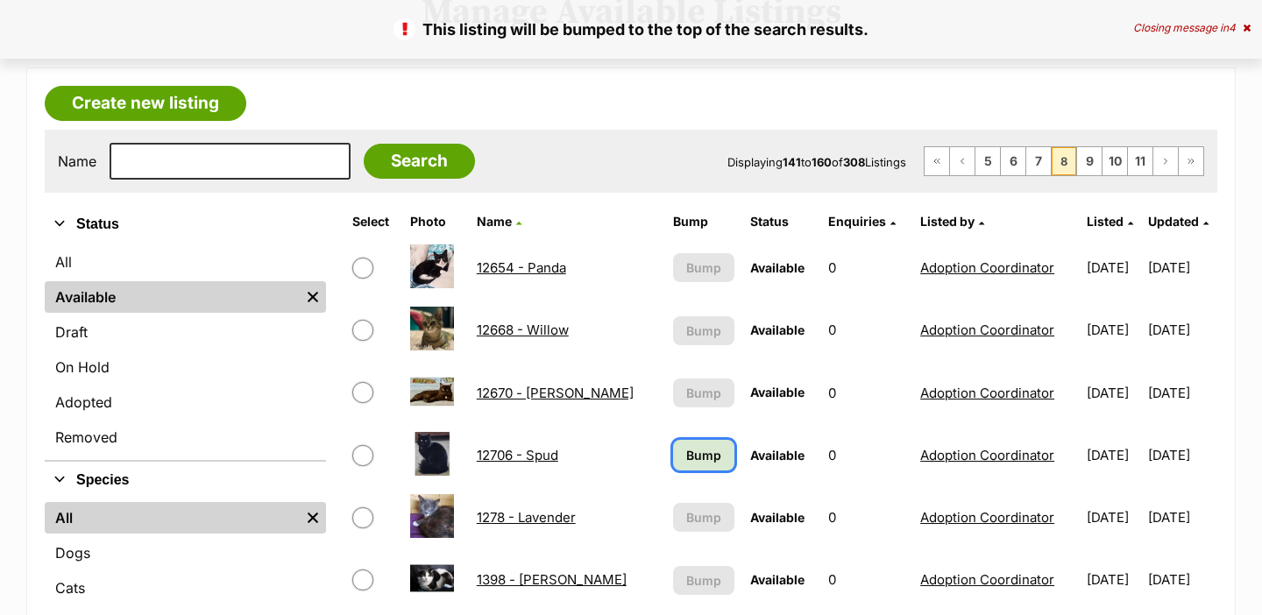
click at [686, 446] on span "Bump" at bounding box center [703, 455] width 35 height 18
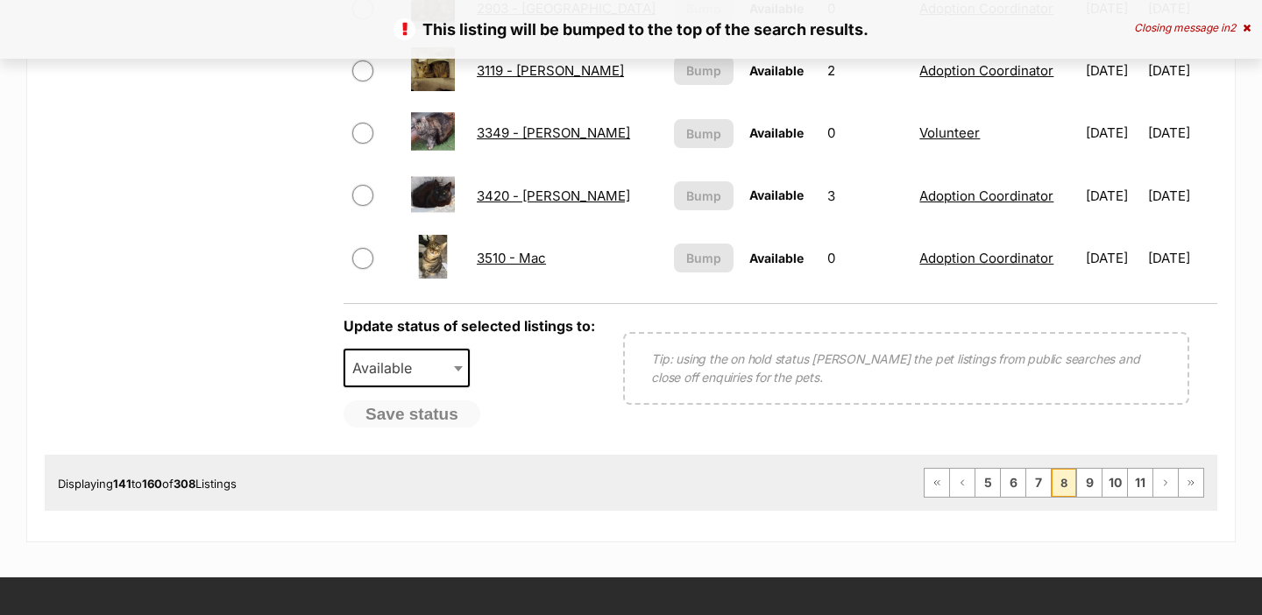
scroll to position [1509, 0]
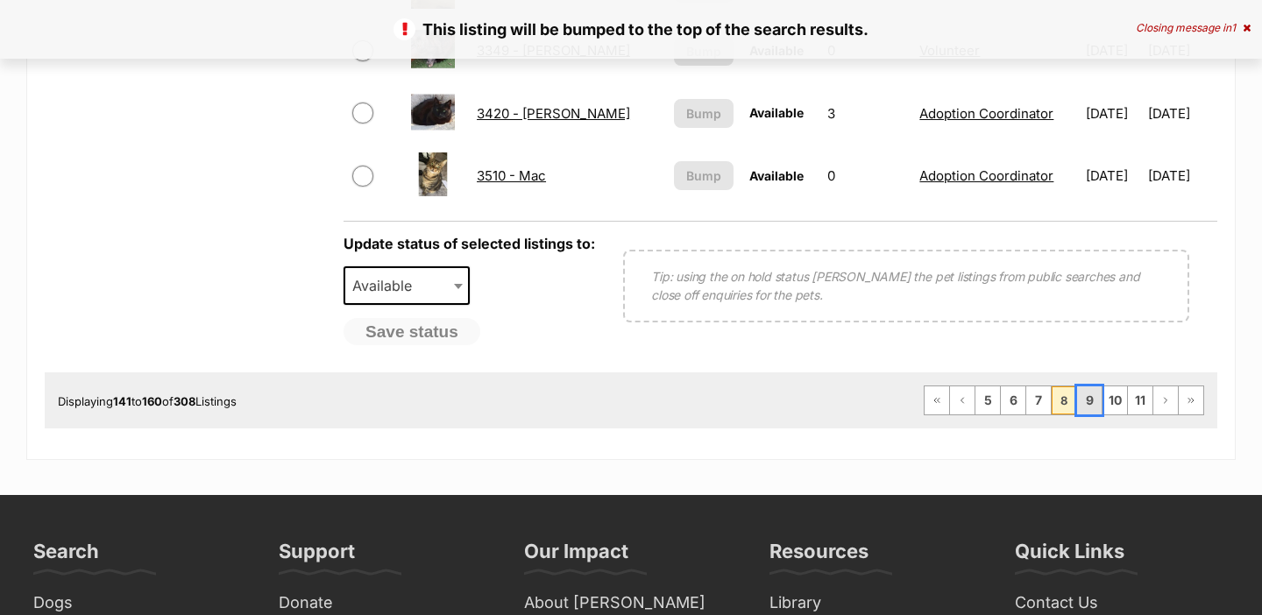
click at [1088, 393] on link "9" at bounding box center [1089, 400] width 25 height 28
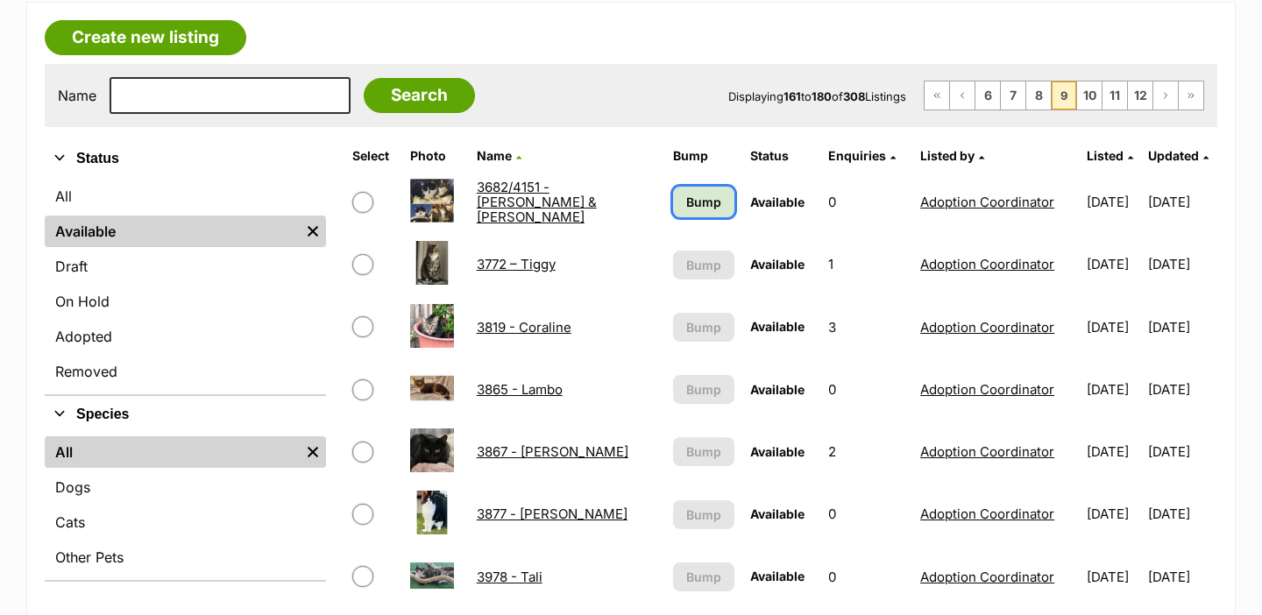
click at [699, 195] on span "Bump" at bounding box center [703, 202] width 35 height 18
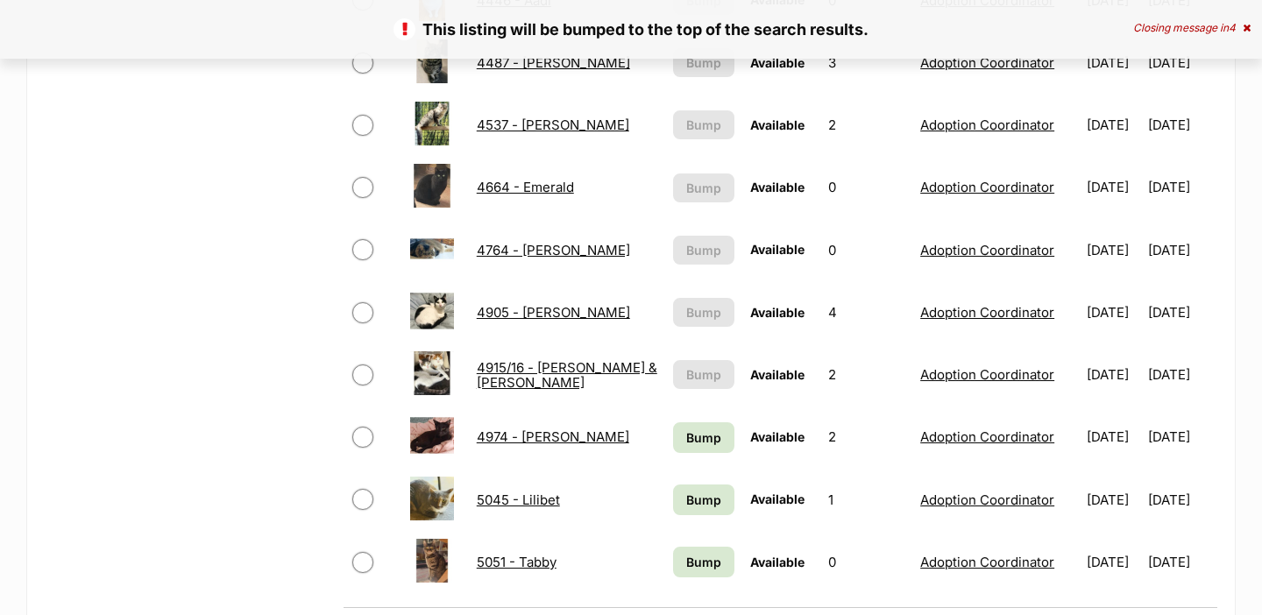
scroll to position [1129, 0]
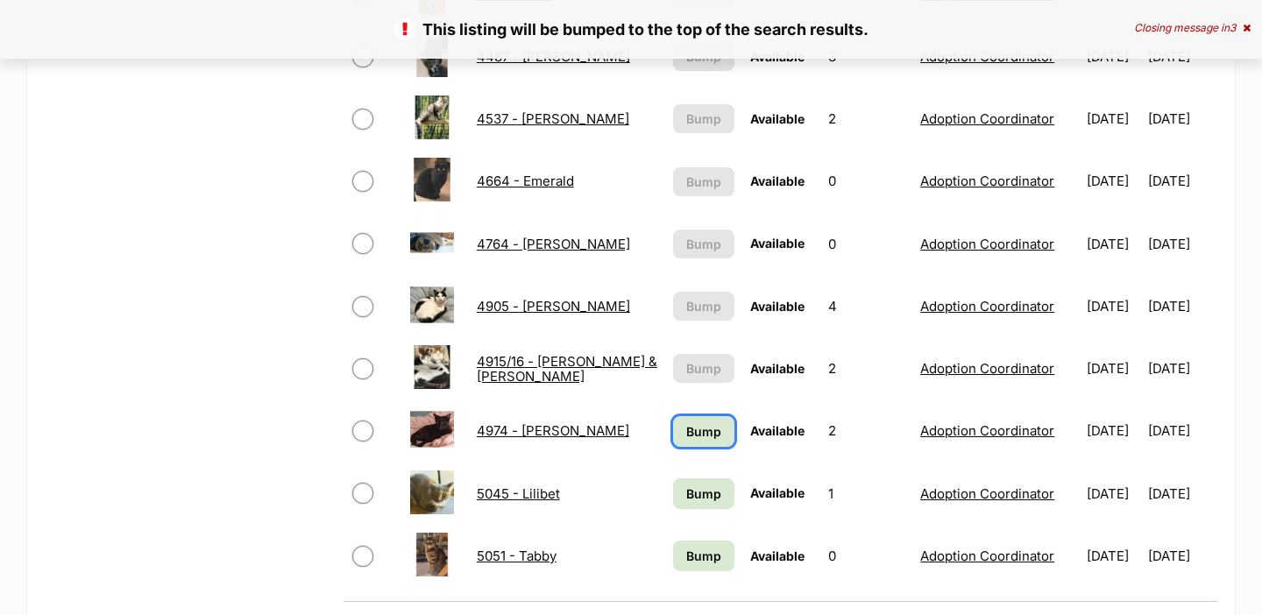
click at [695, 440] on span "Bump" at bounding box center [703, 431] width 35 height 18
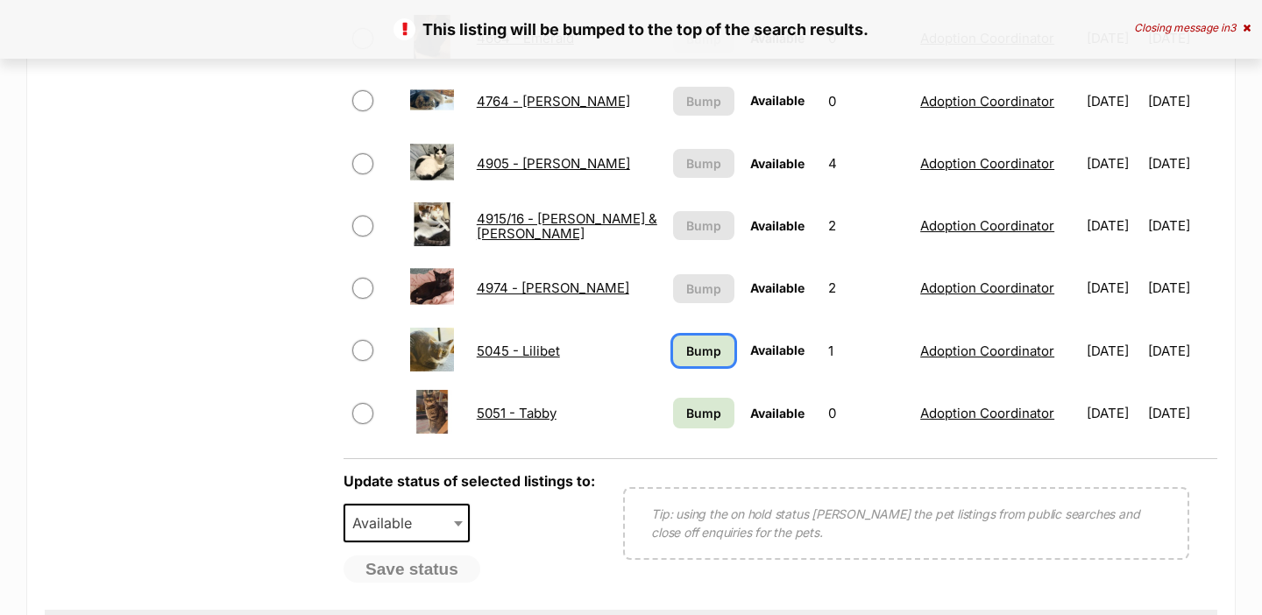
click at [686, 343] on span "Bump" at bounding box center [703, 351] width 35 height 18
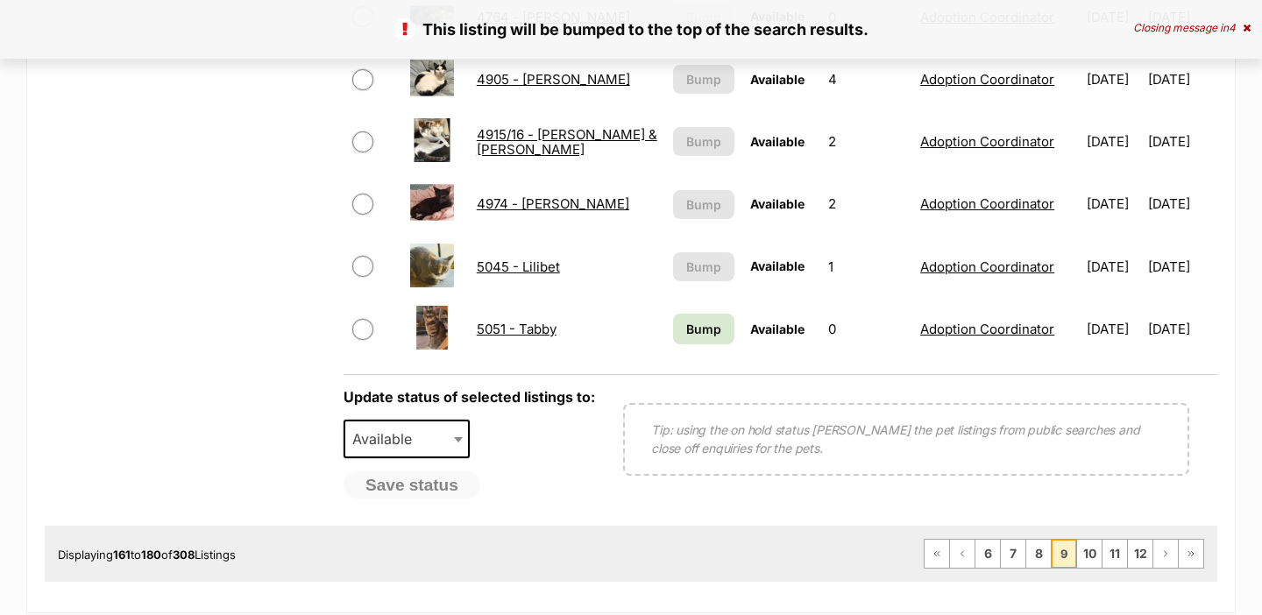
scroll to position [1406, 0]
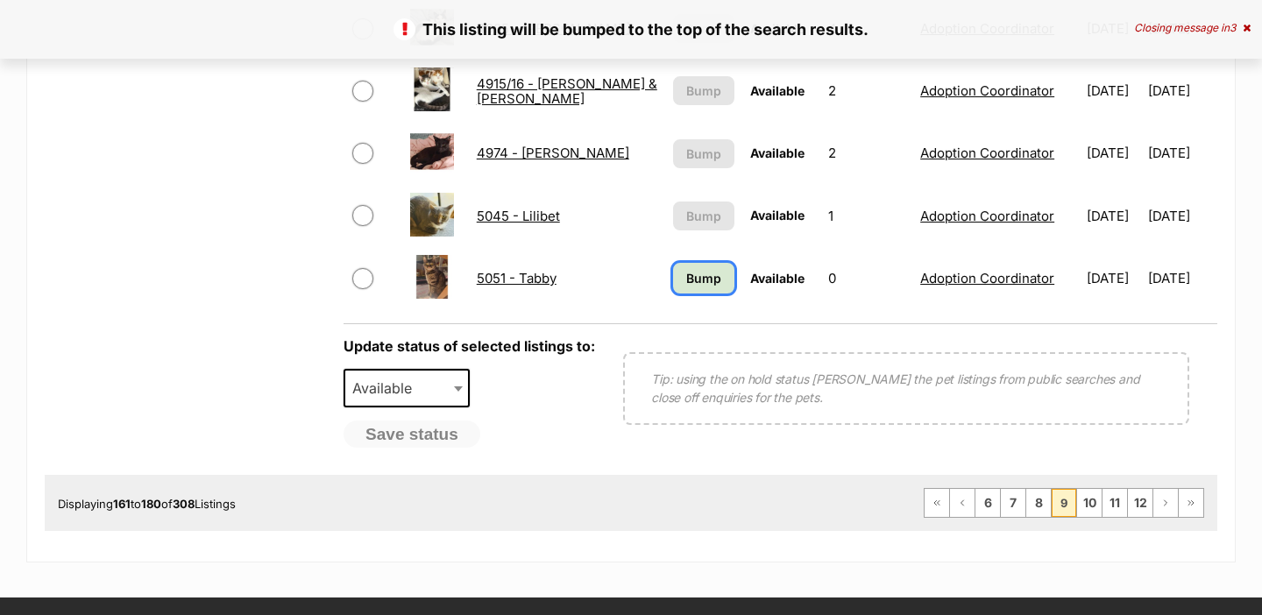
click at [692, 273] on span "Bump" at bounding box center [703, 278] width 35 height 18
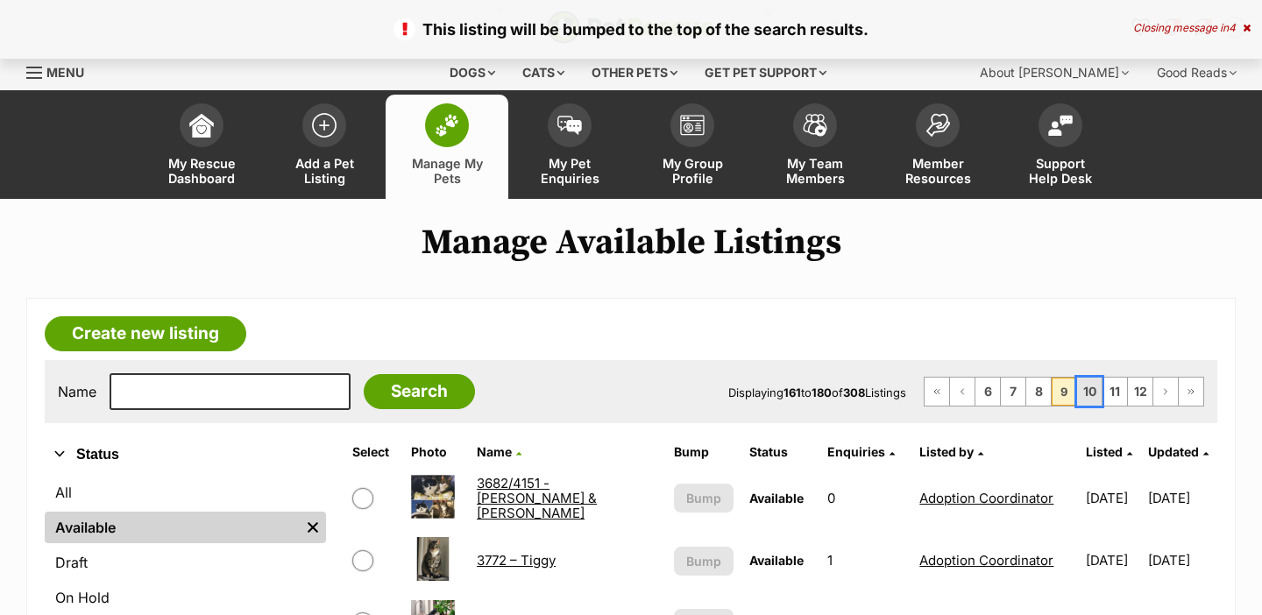
click at [1090, 388] on link "10" at bounding box center [1089, 392] width 25 height 28
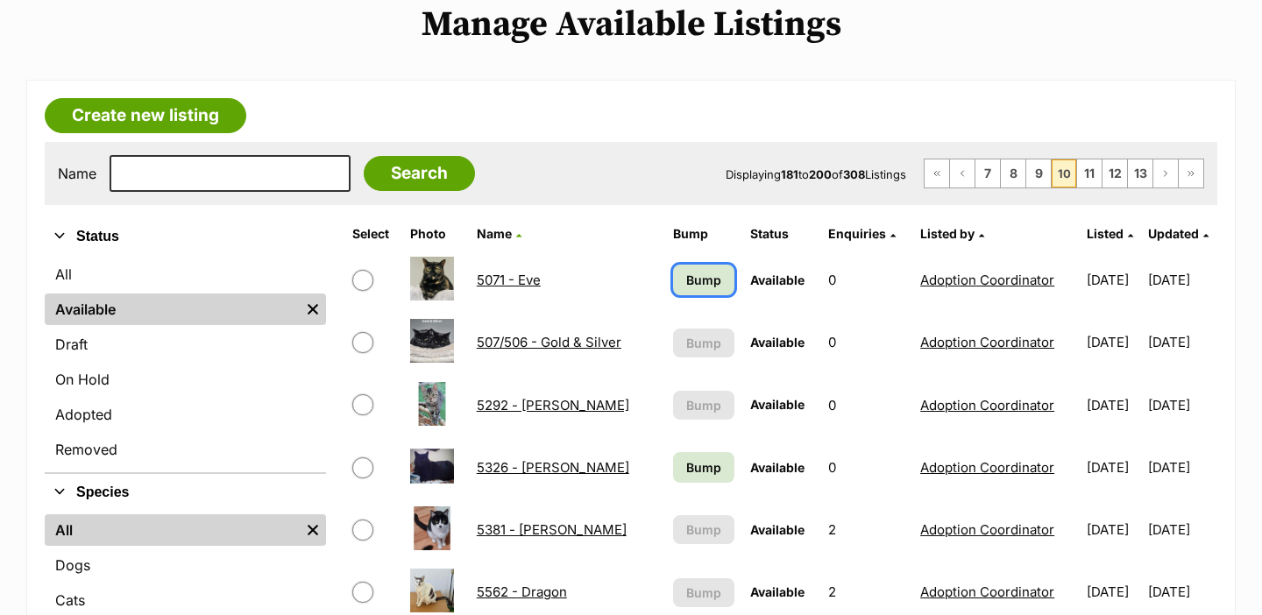
click at [692, 289] on link "Bump" at bounding box center [704, 280] width 62 height 31
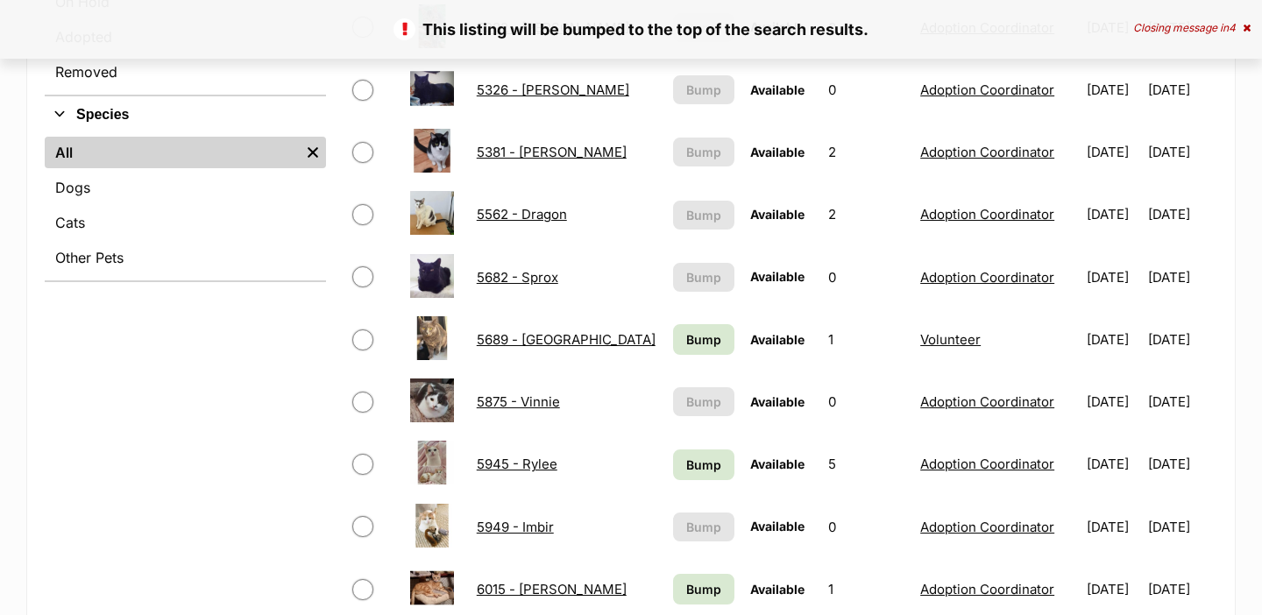
scroll to position [600, 0]
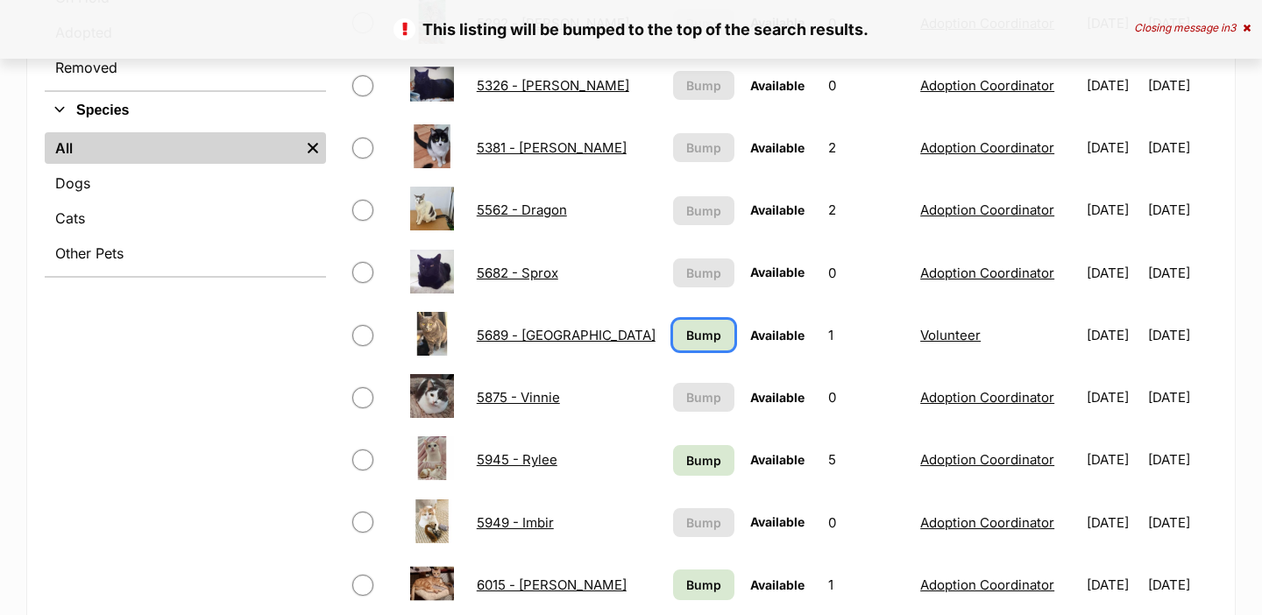
click at [697, 340] on span "Bump" at bounding box center [703, 335] width 35 height 18
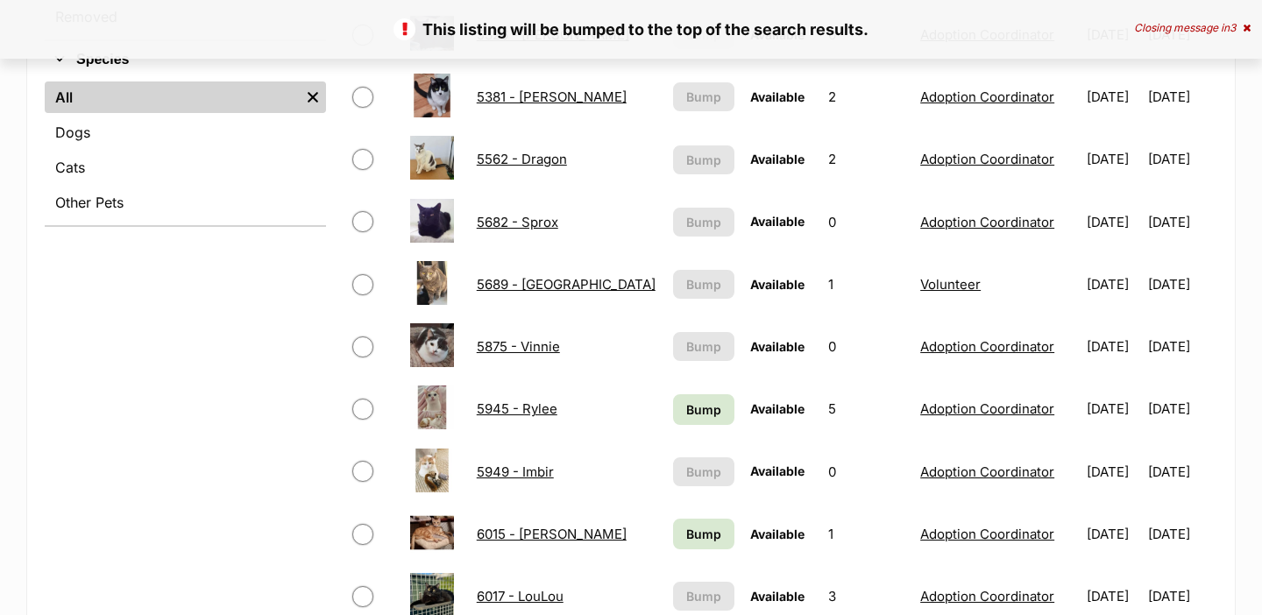
scroll to position [756, 0]
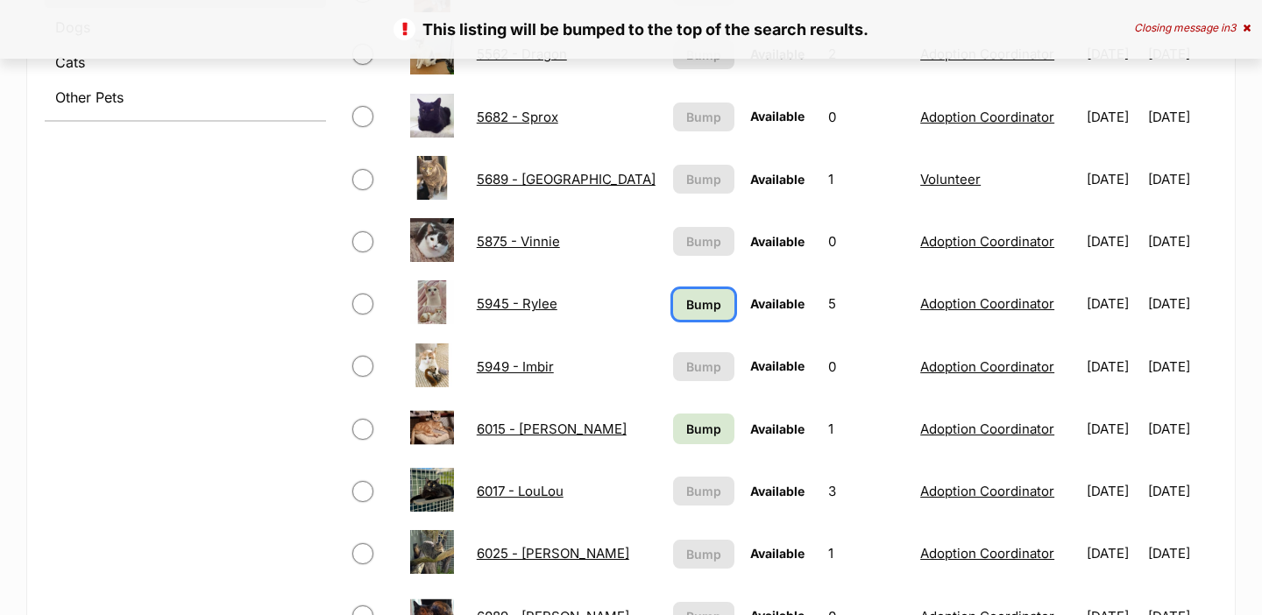
click at [686, 305] on span "Bump" at bounding box center [703, 304] width 35 height 18
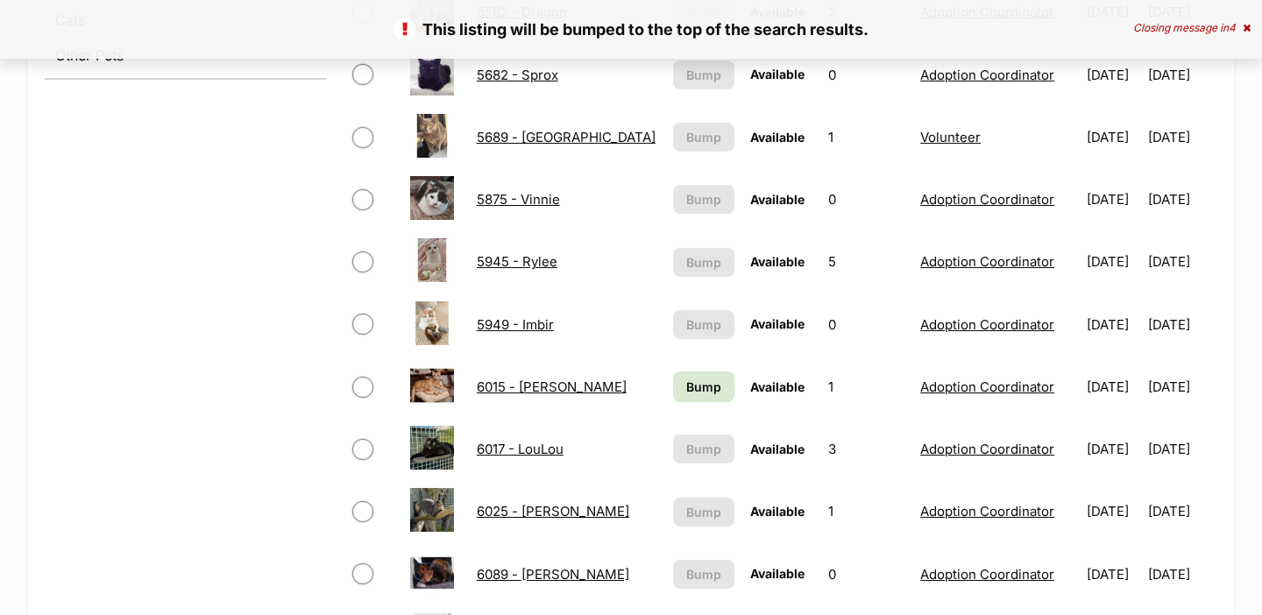
scroll to position [805, 0]
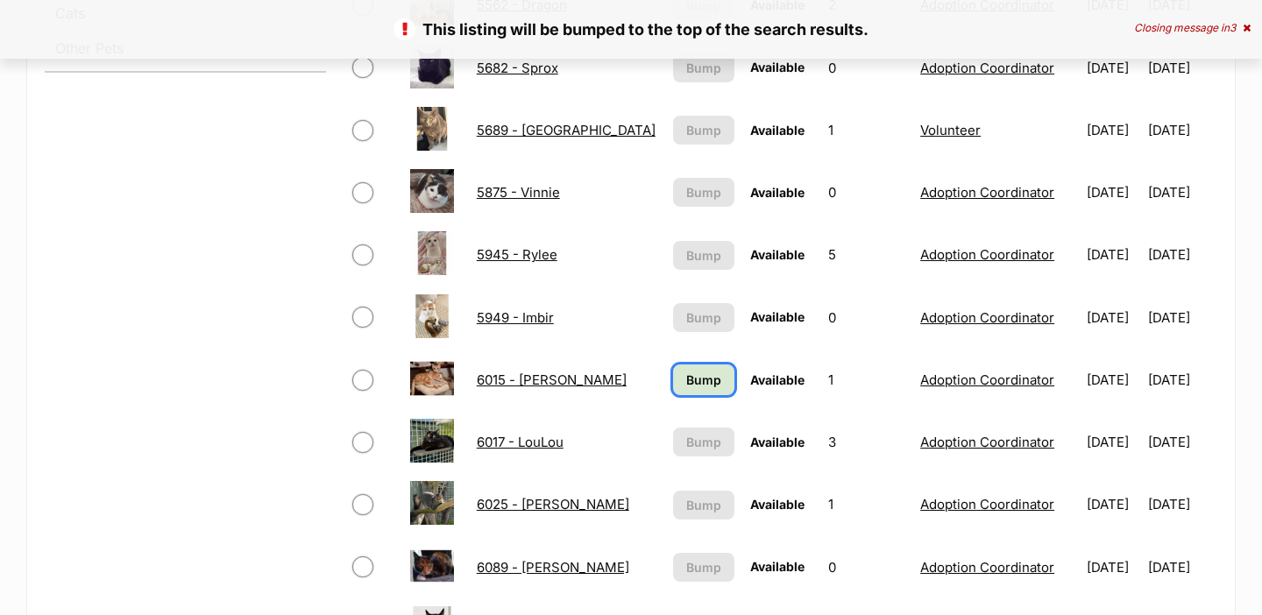
click at [687, 377] on span "Bump" at bounding box center [703, 380] width 35 height 18
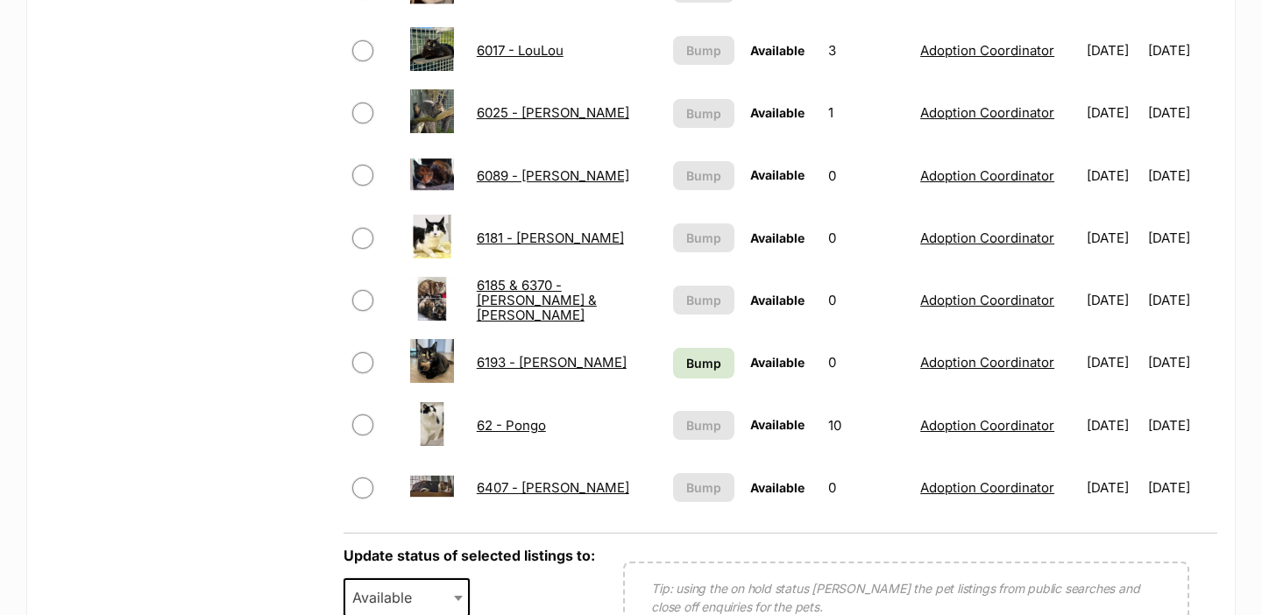
scroll to position [1195, 0]
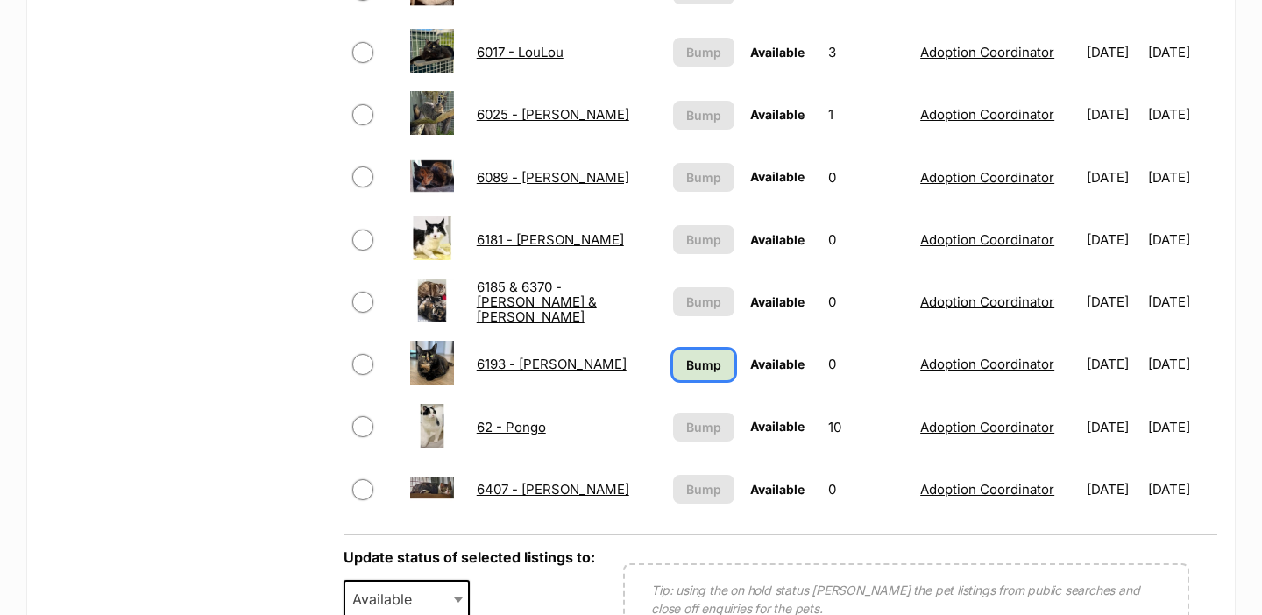
click at [687, 377] on link "Bump" at bounding box center [704, 365] width 62 height 31
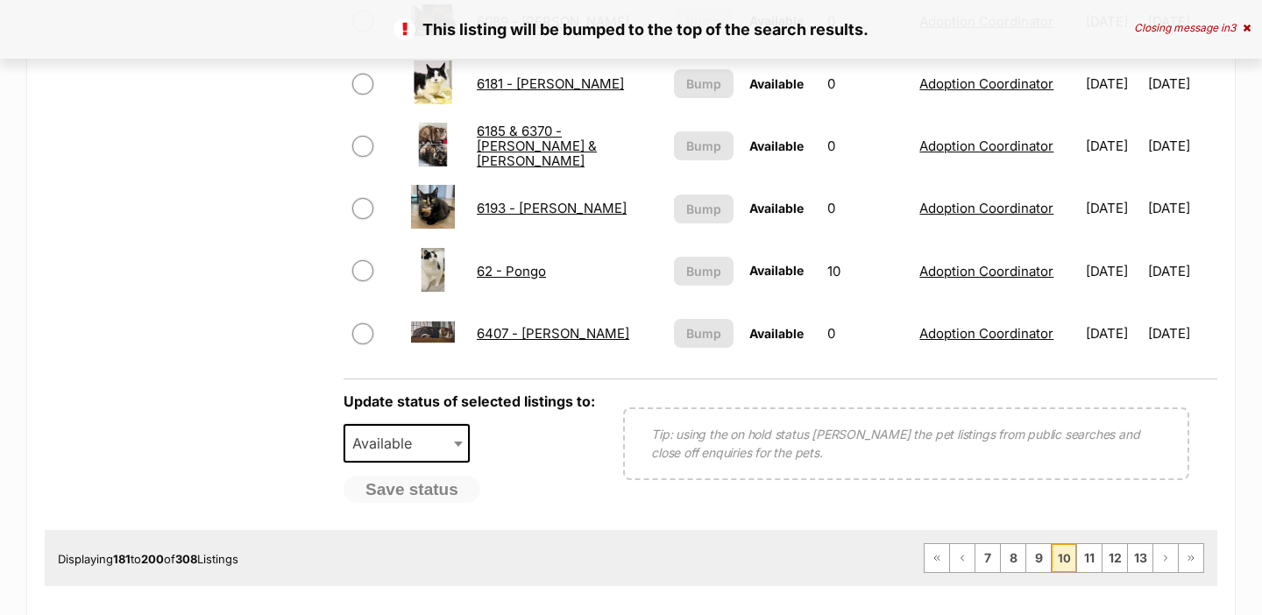
scroll to position [1362, 0]
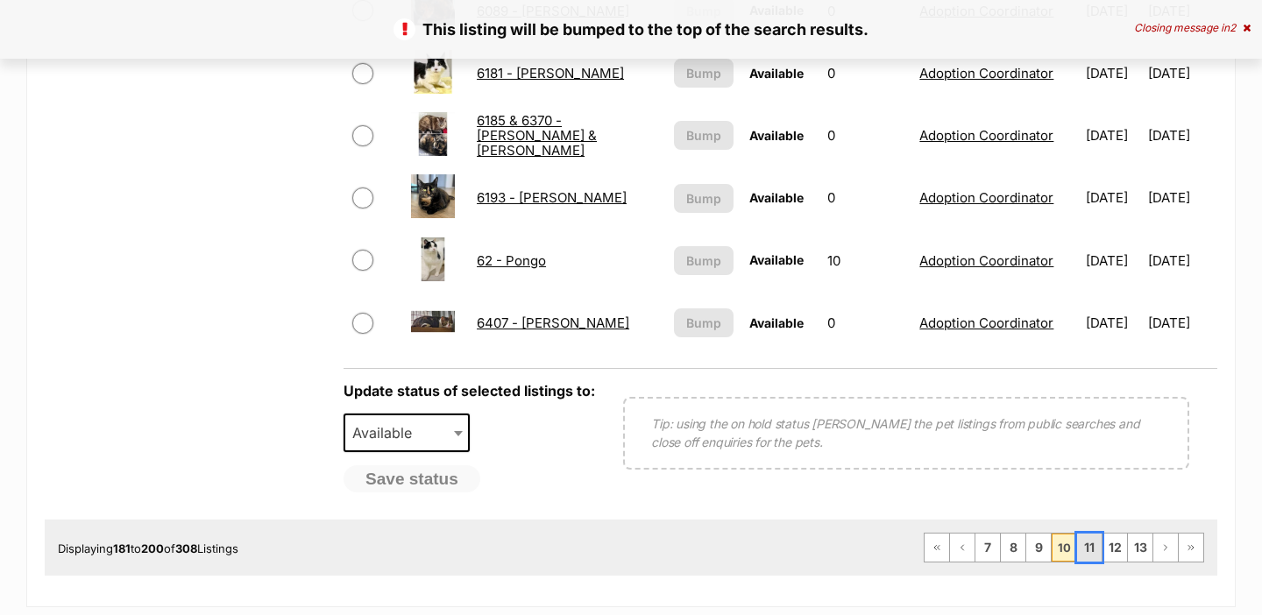
click at [1088, 543] on link "11" at bounding box center [1089, 548] width 25 height 28
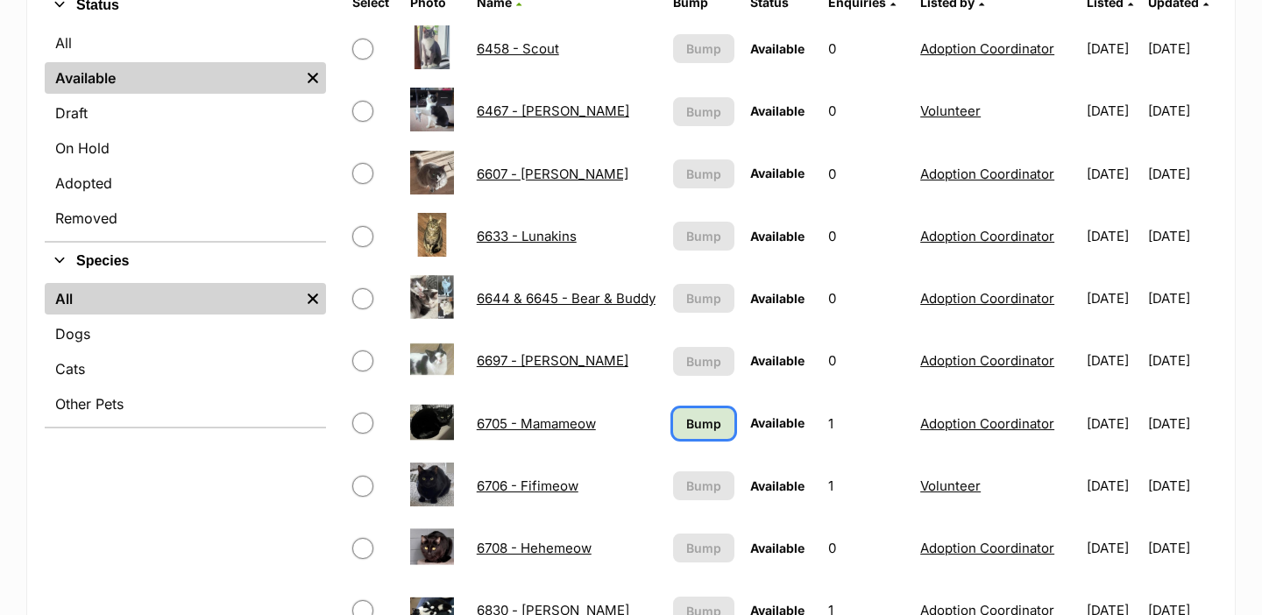
click at [711, 419] on link "Bump" at bounding box center [704, 423] width 62 height 31
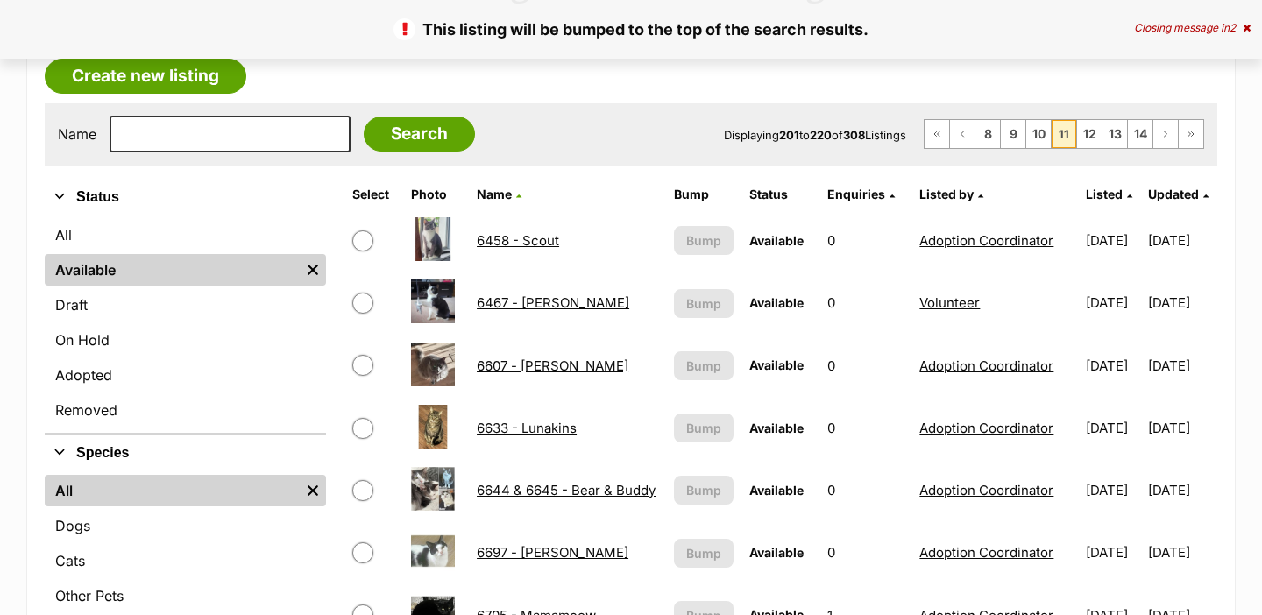
scroll to position [258, 0]
click at [1082, 130] on link "12" at bounding box center [1089, 133] width 25 height 28
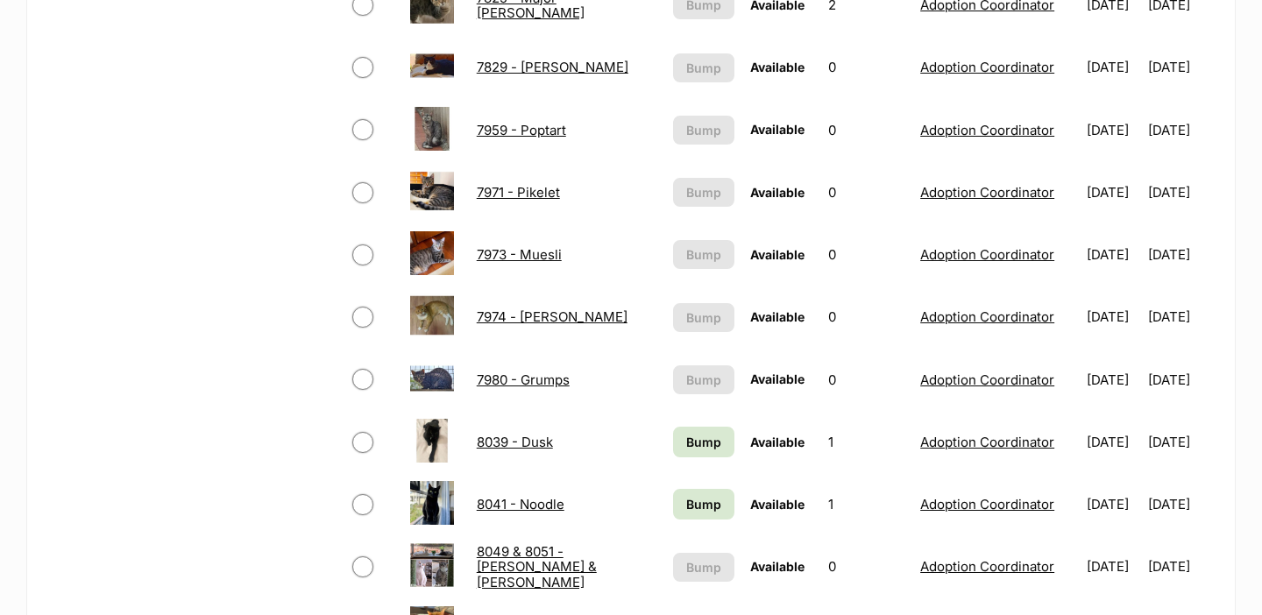
scroll to position [1107, 0]
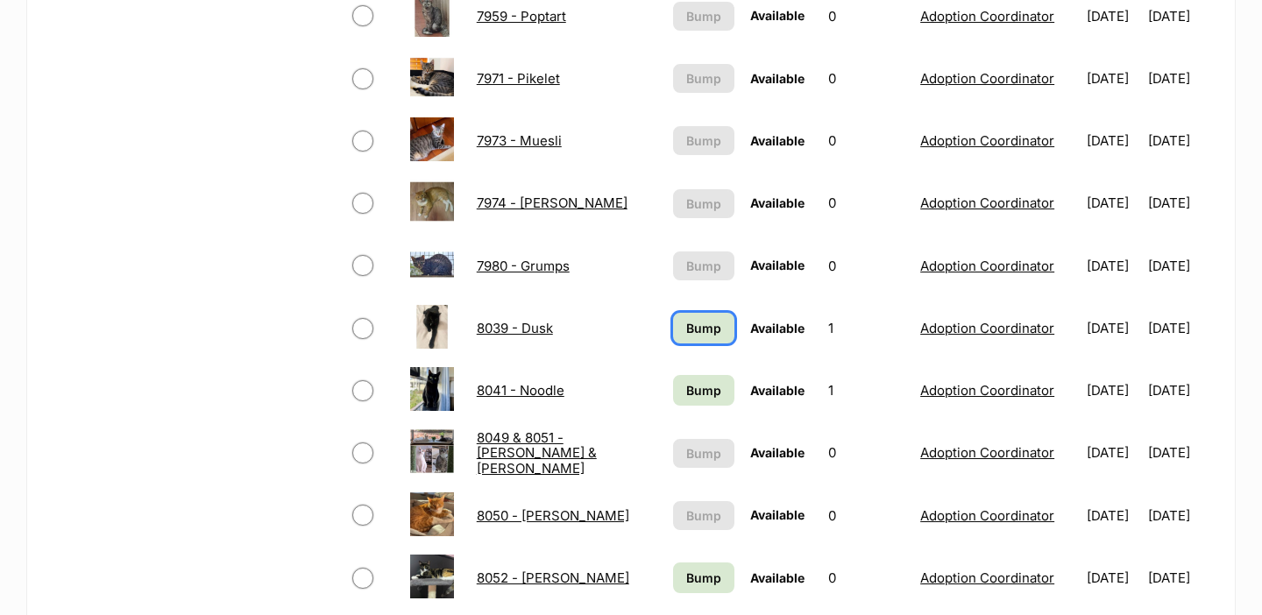
click at [698, 322] on span "Bump" at bounding box center [703, 328] width 35 height 18
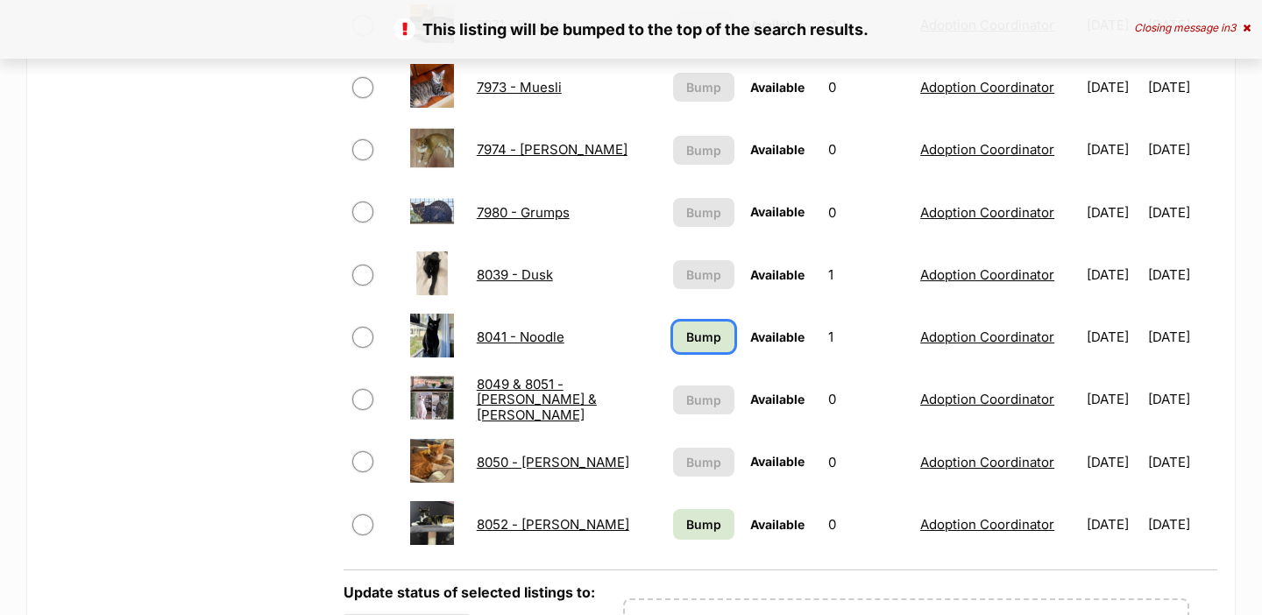
click at [698, 322] on link "Bump" at bounding box center [704, 337] width 62 height 31
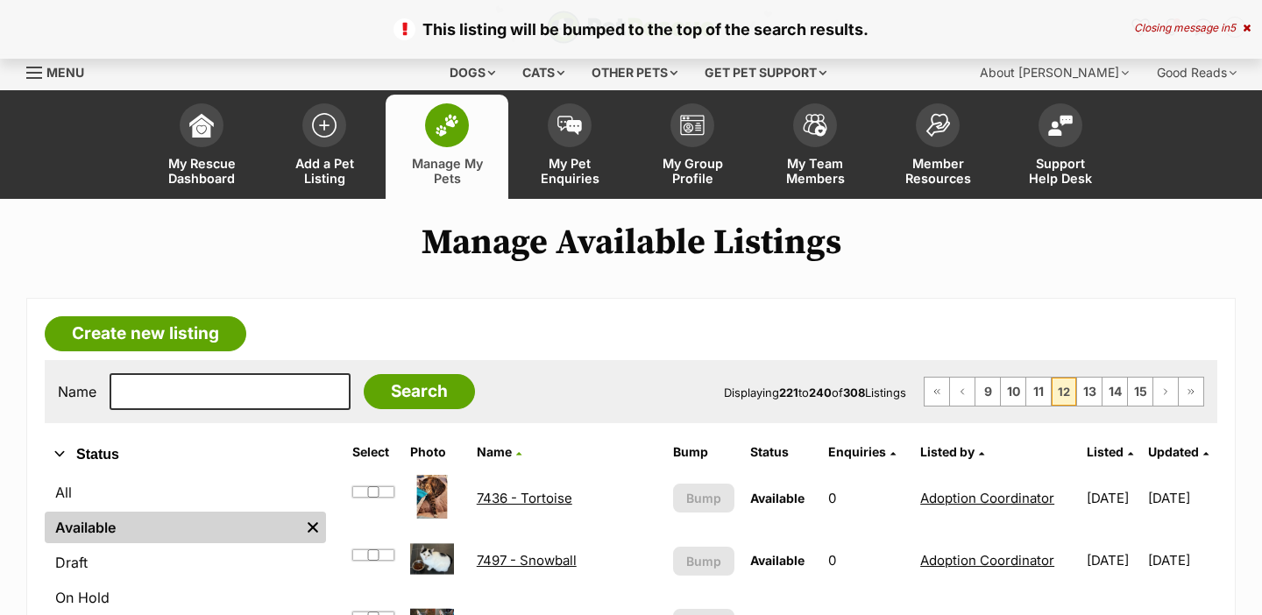
click at [1086, 388] on link "13" at bounding box center [1089, 392] width 25 height 28
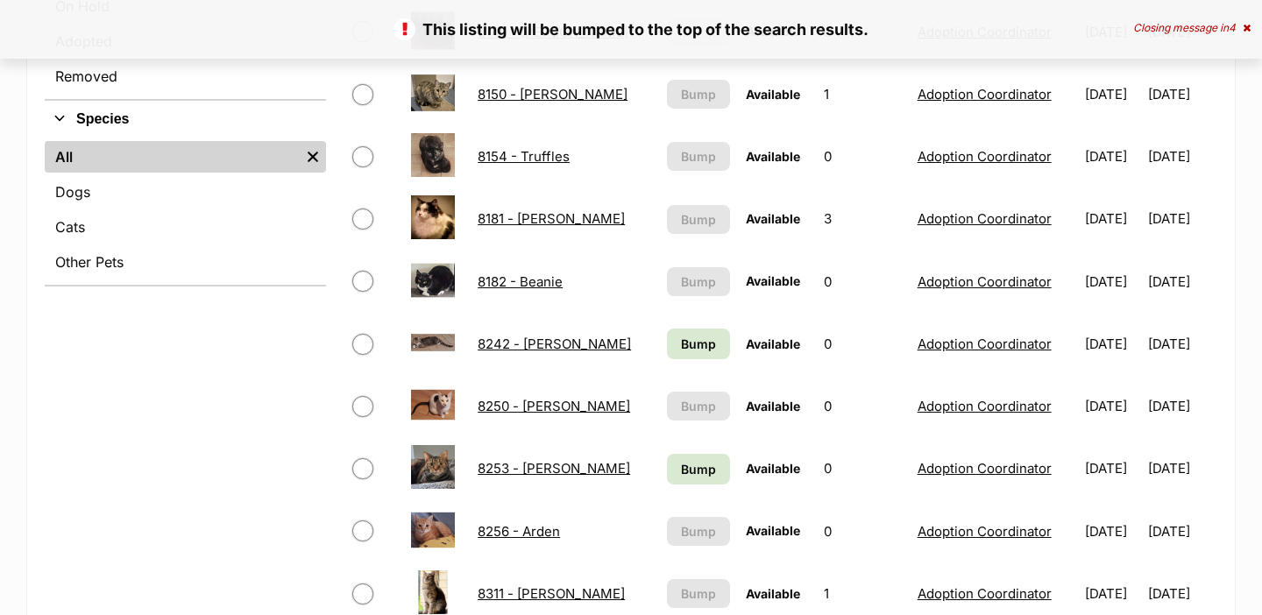
scroll to position [626, 0]
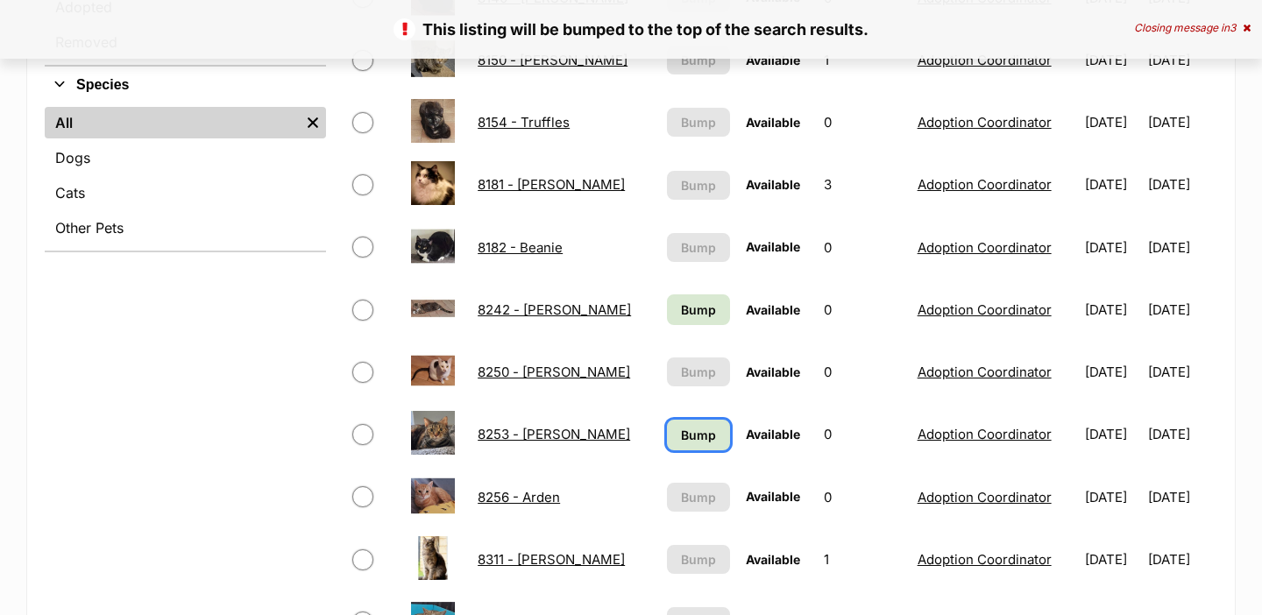
click at [667, 420] on link "Bump" at bounding box center [698, 435] width 62 height 31
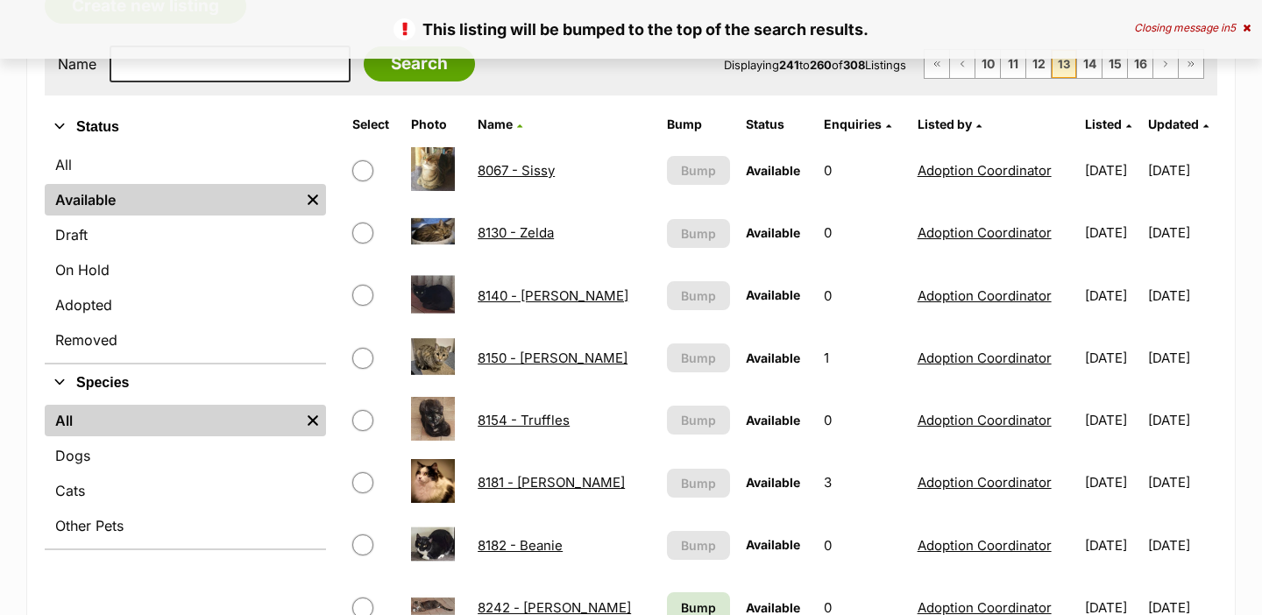
scroll to position [509, 0]
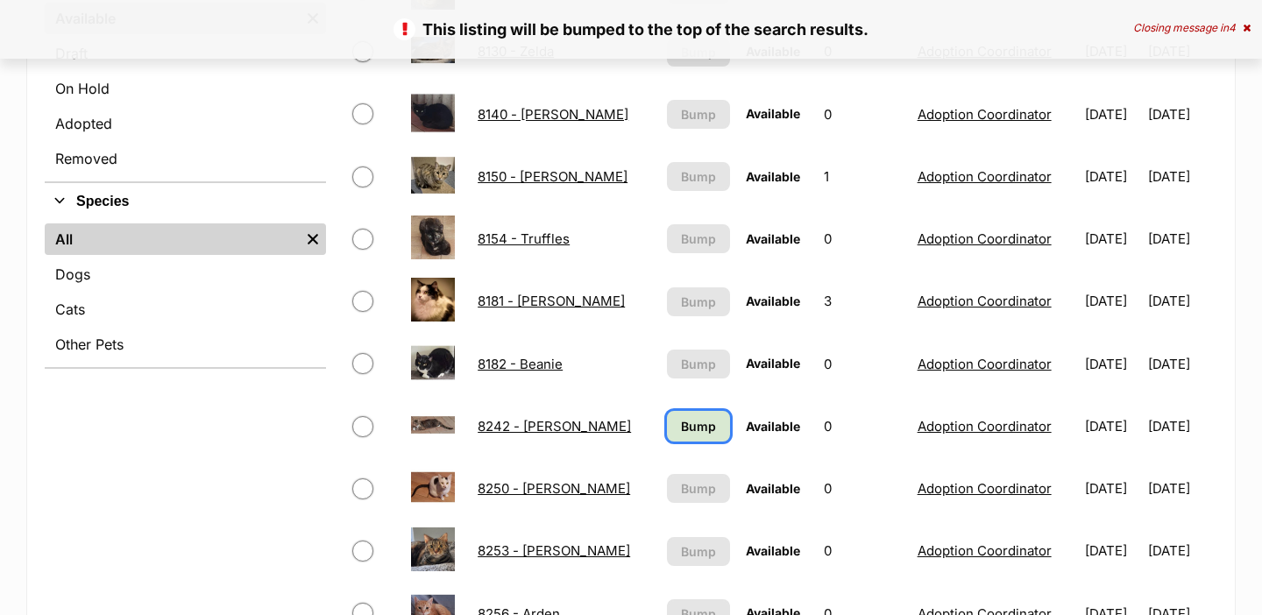
click at [681, 419] on span "Bump" at bounding box center [698, 426] width 35 height 18
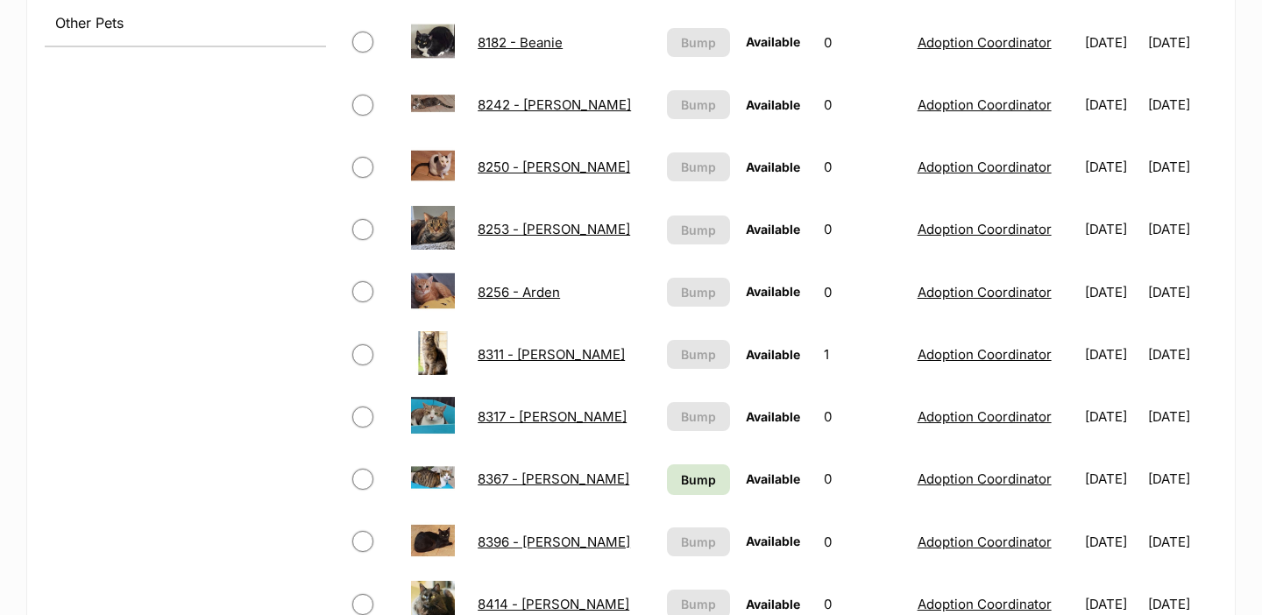
scroll to position [838, 0]
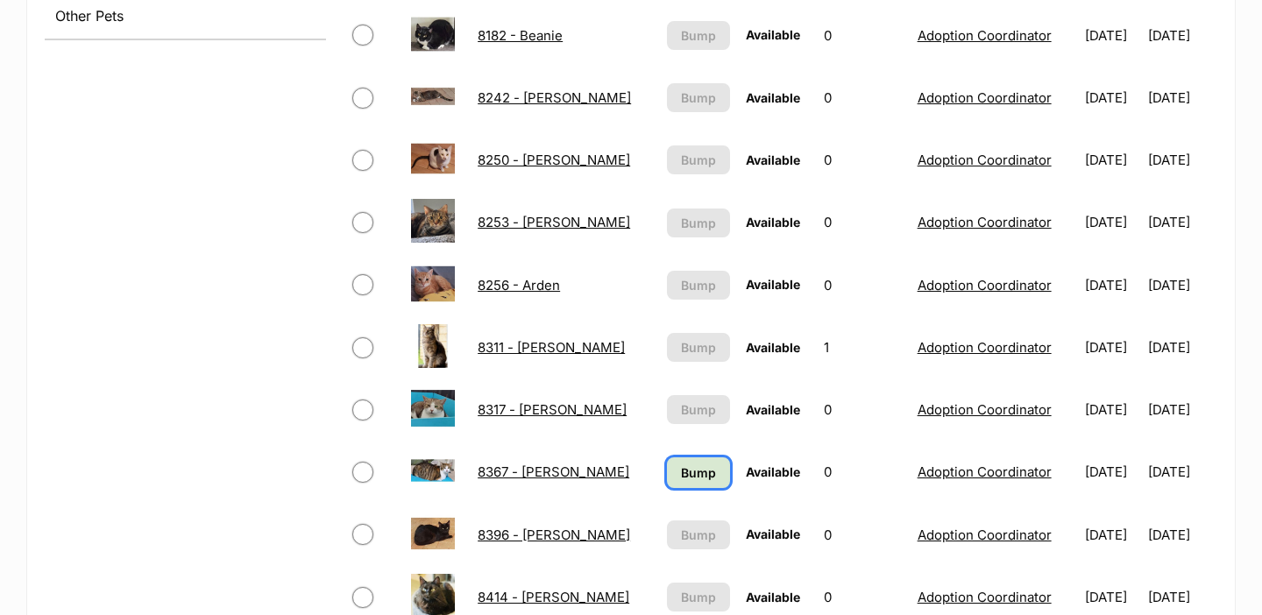
click at [681, 471] on span "Bump" at bounding box center [698, 473] width 35 height 18
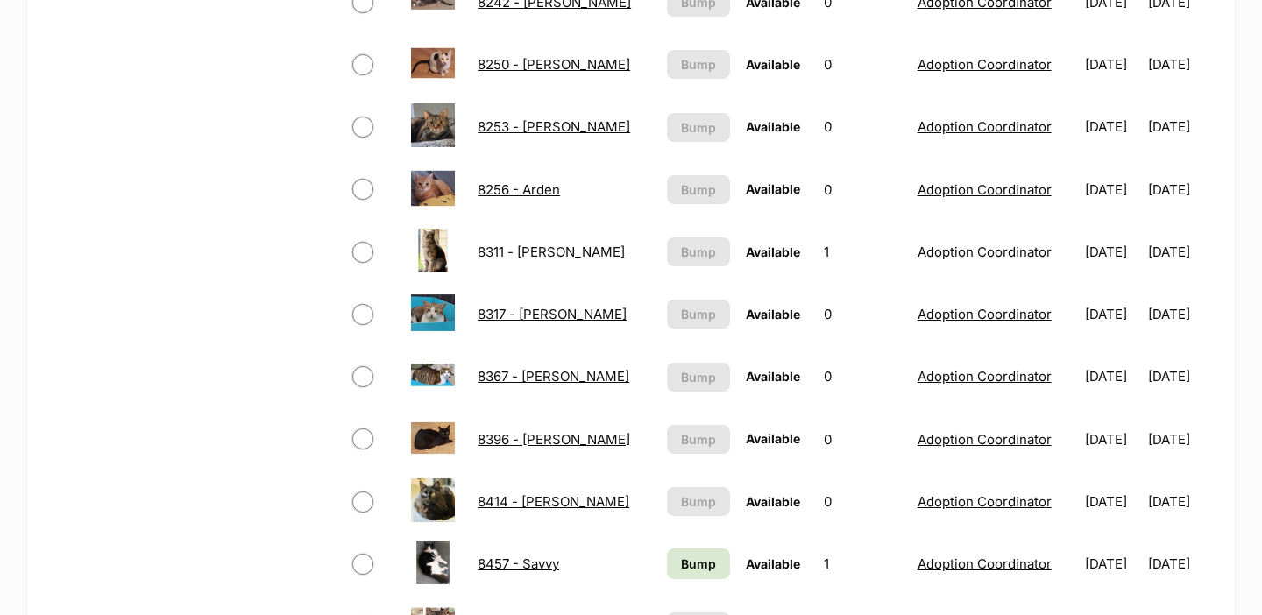
scroll to position [1081, 0]
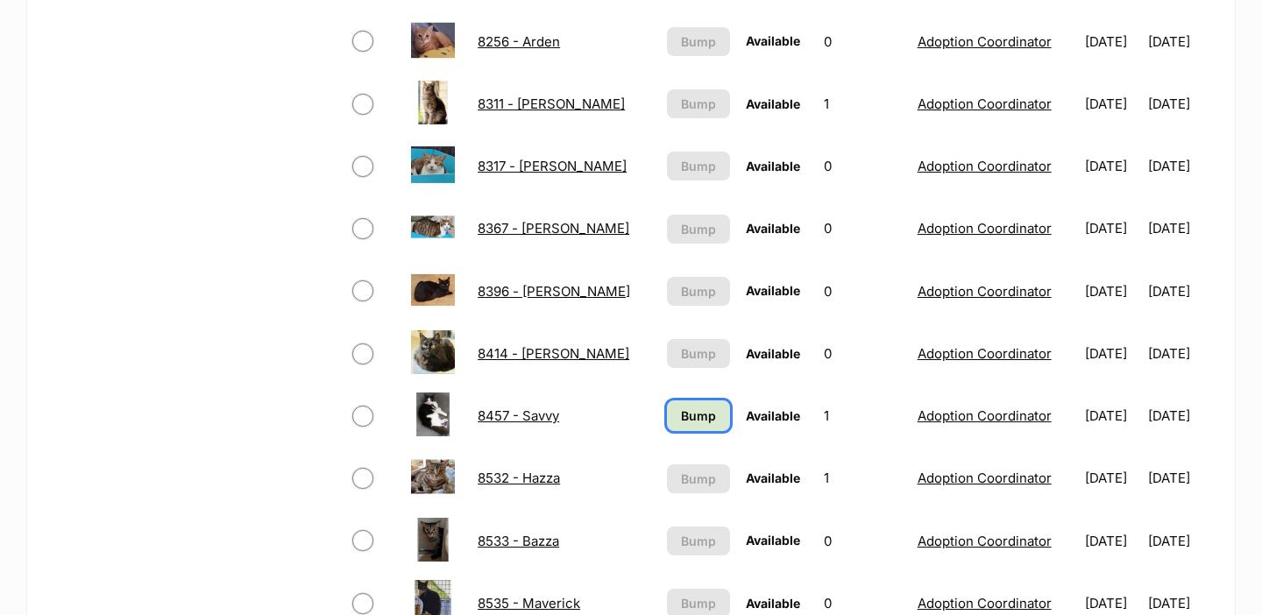
click at [681, 411] on span "Bump" at bounding box center [698, 416] width 35 height 18
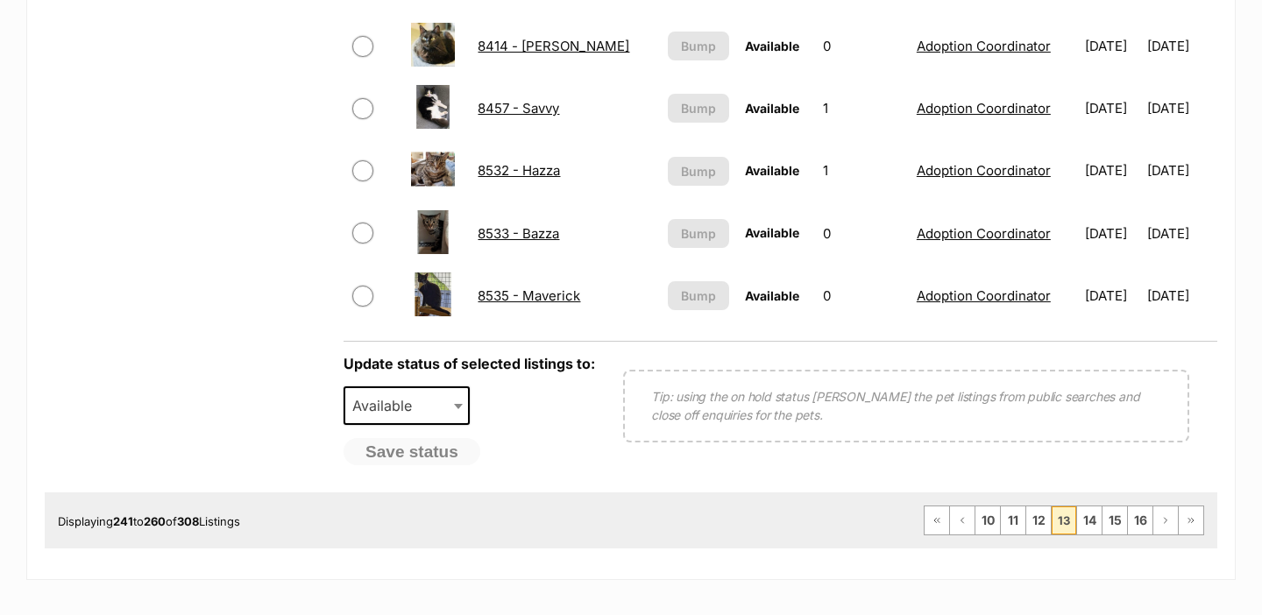
scroll to position [1391, 0]
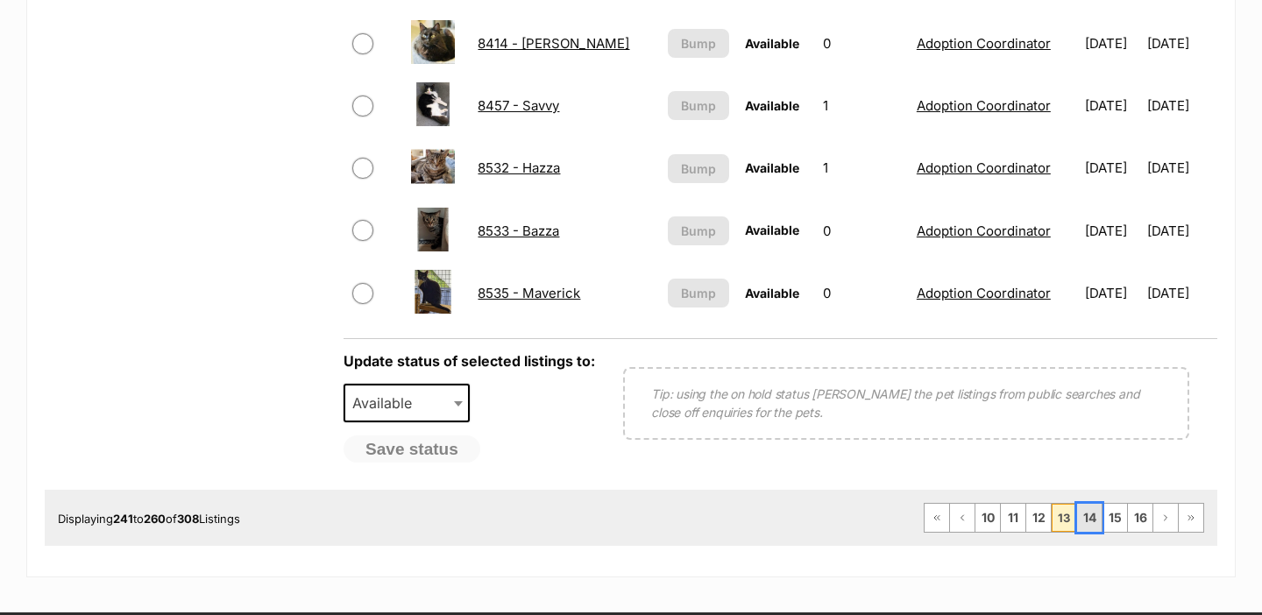
click at [1094, 513] on link "14" at bounding box center [1089, 518] width 25 height 28
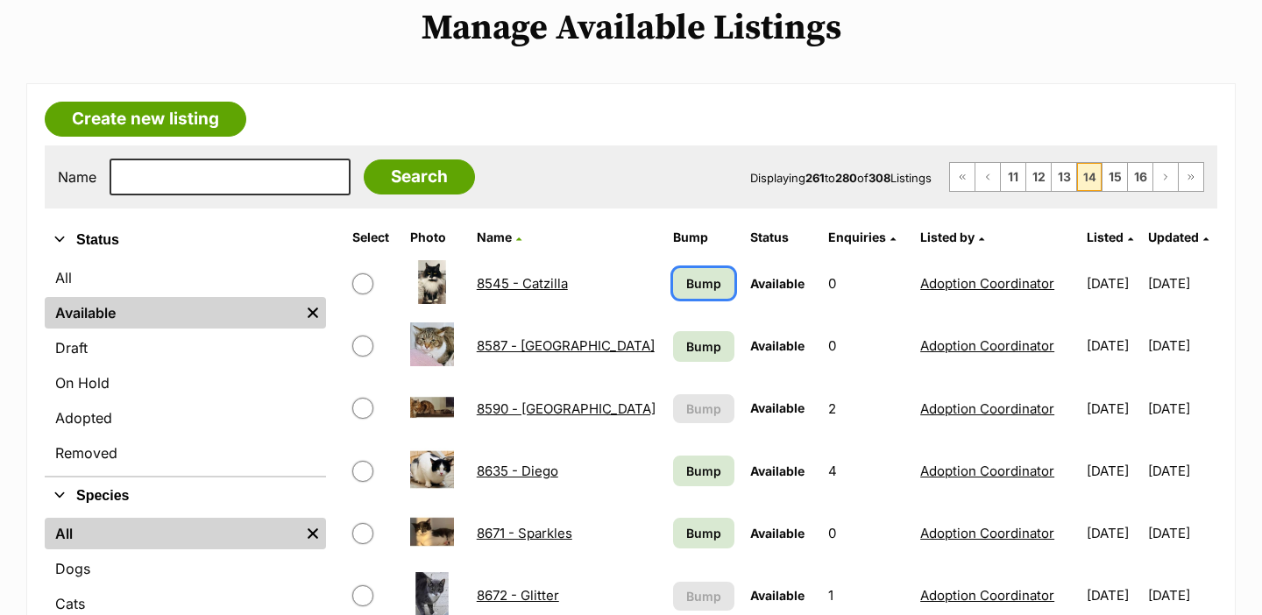
click at [686, 278] on span "Bump" at bounding box center [703, 283] width 35 height 18
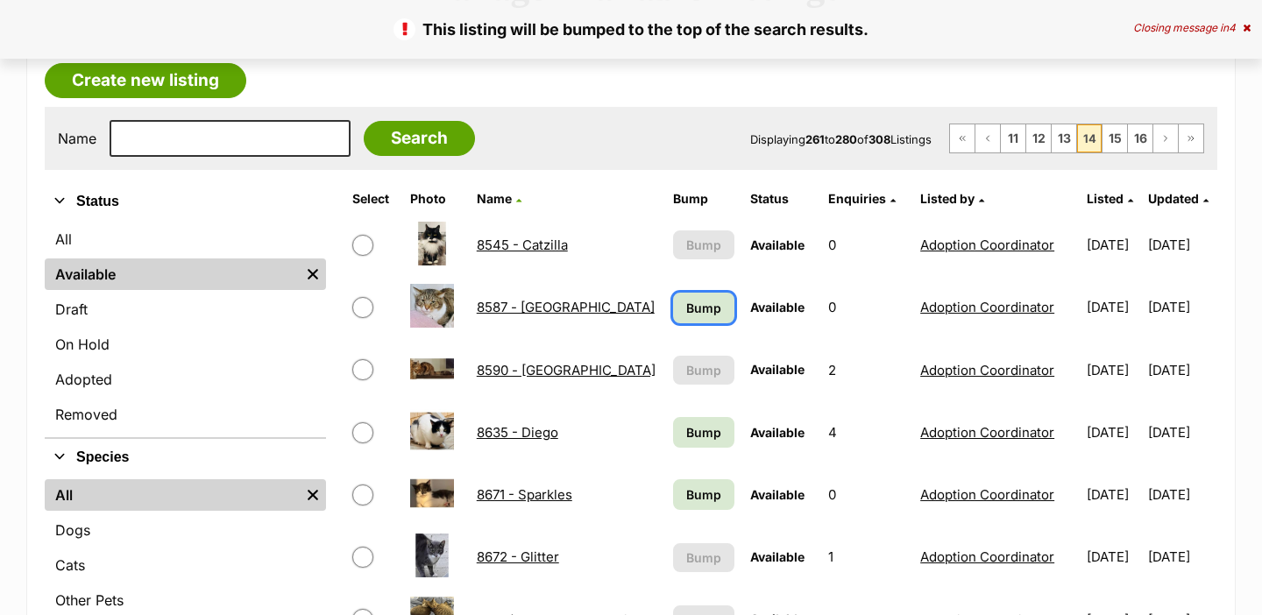
click at [686, 315] on span "Bump" at bounding box center [703, 308] width 35 height 18
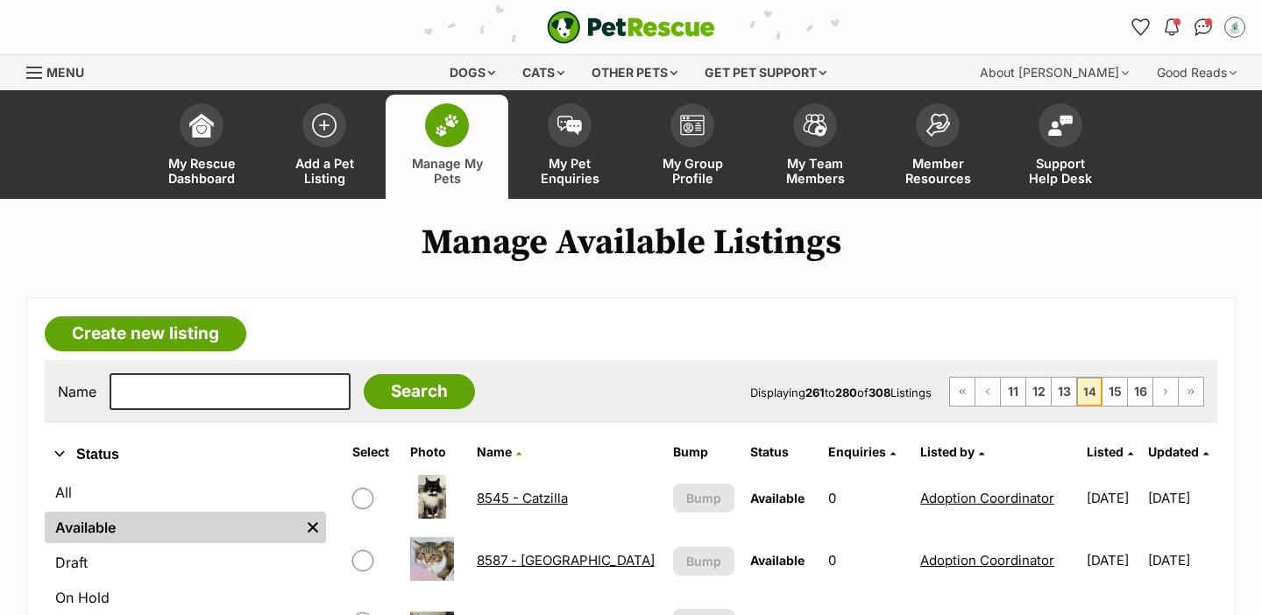
scroll to position [267, 0]
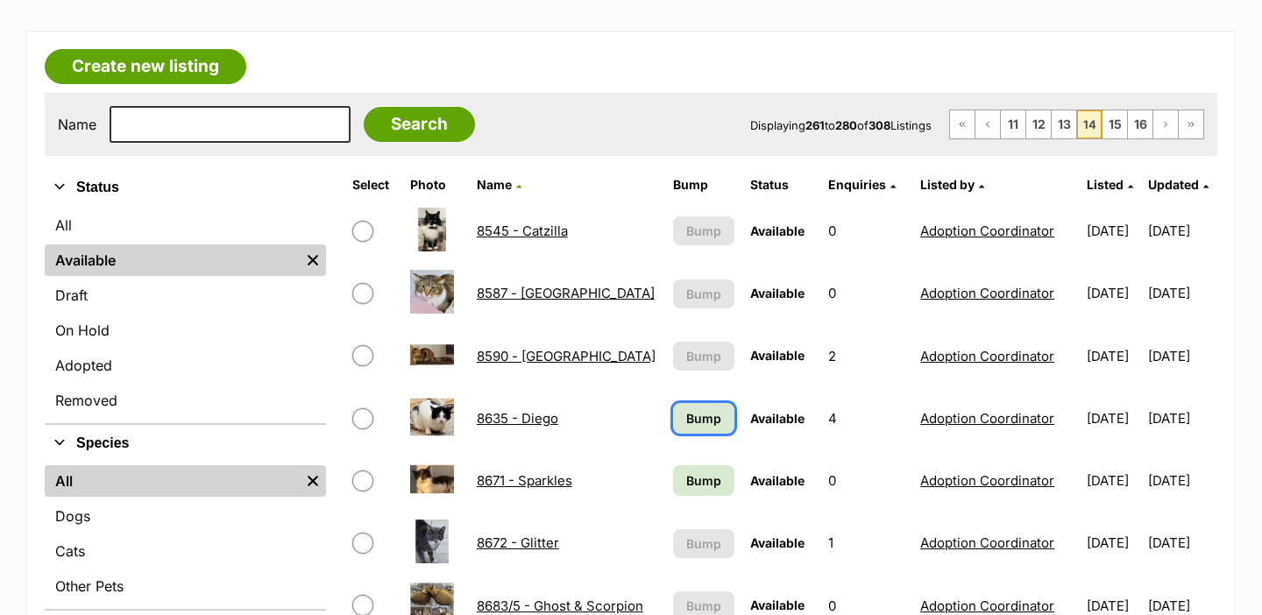
click at [688, 409] on span "Bump" at bounding box center [703, 418] width 35 height 18
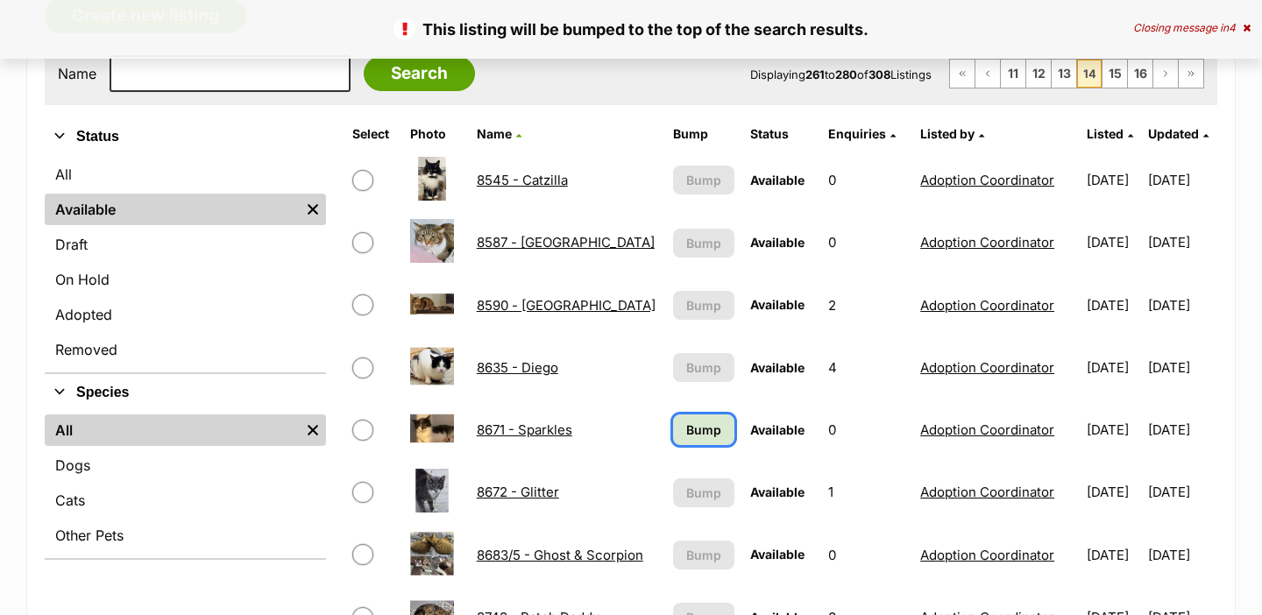
click at [689, 420] on link "Bump" at bounding box center [704, 429] width 62 height 31
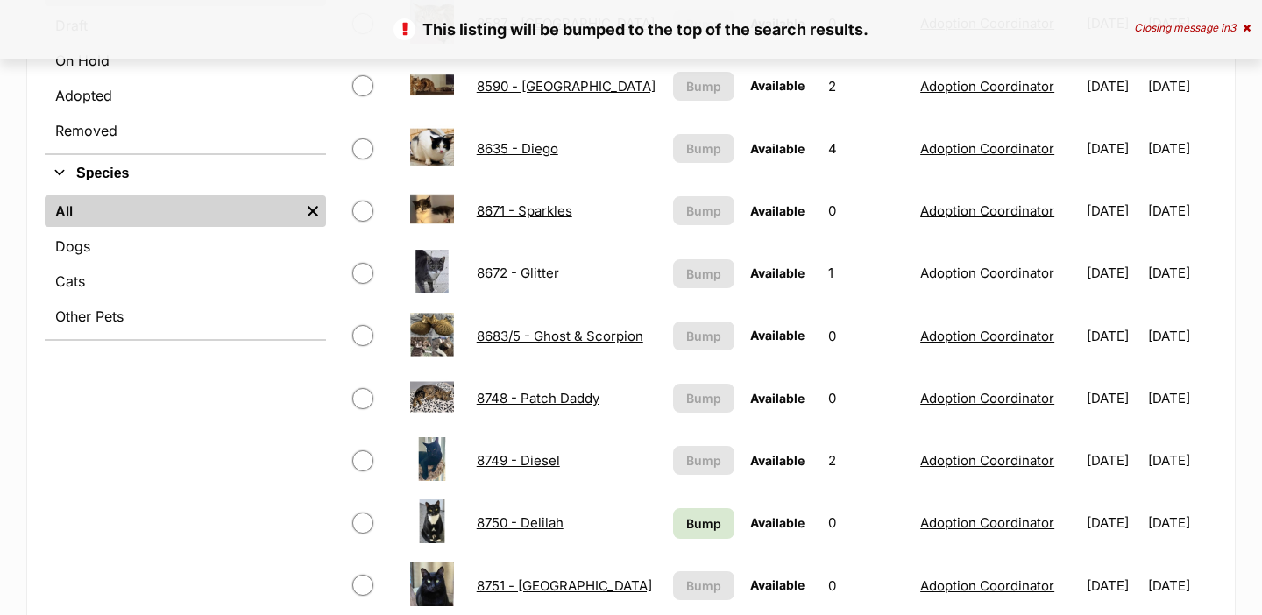
scroll to position [644, 0]
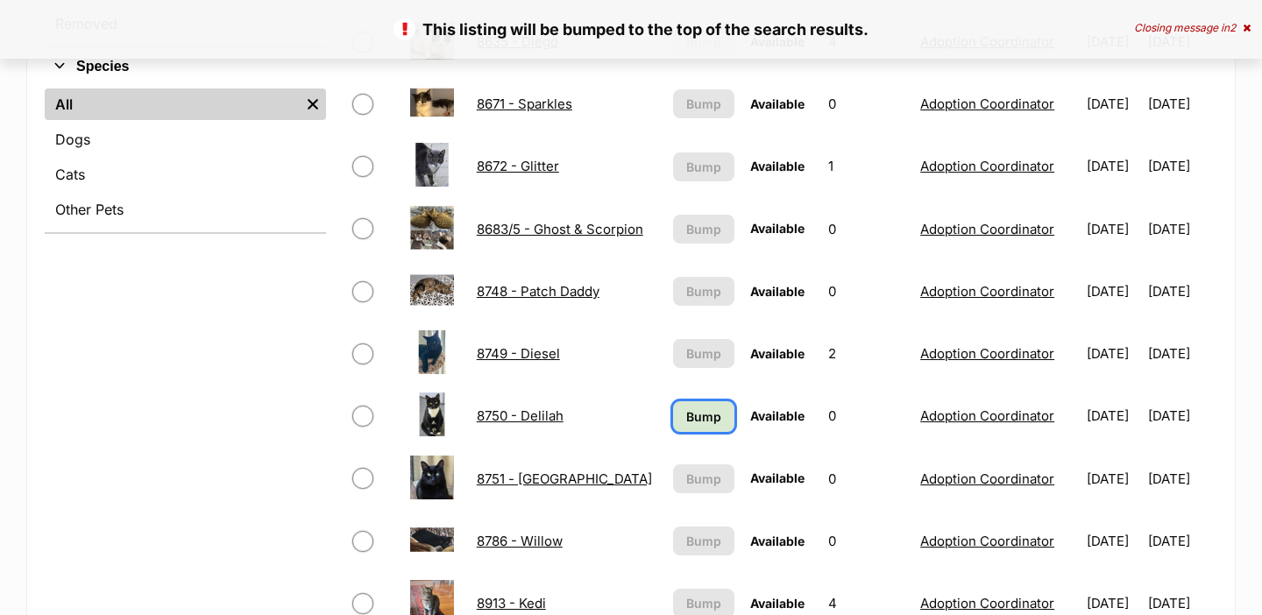
click at [686, 416] on span "Bump" at bounding box center [703, 416] width 35 height 18
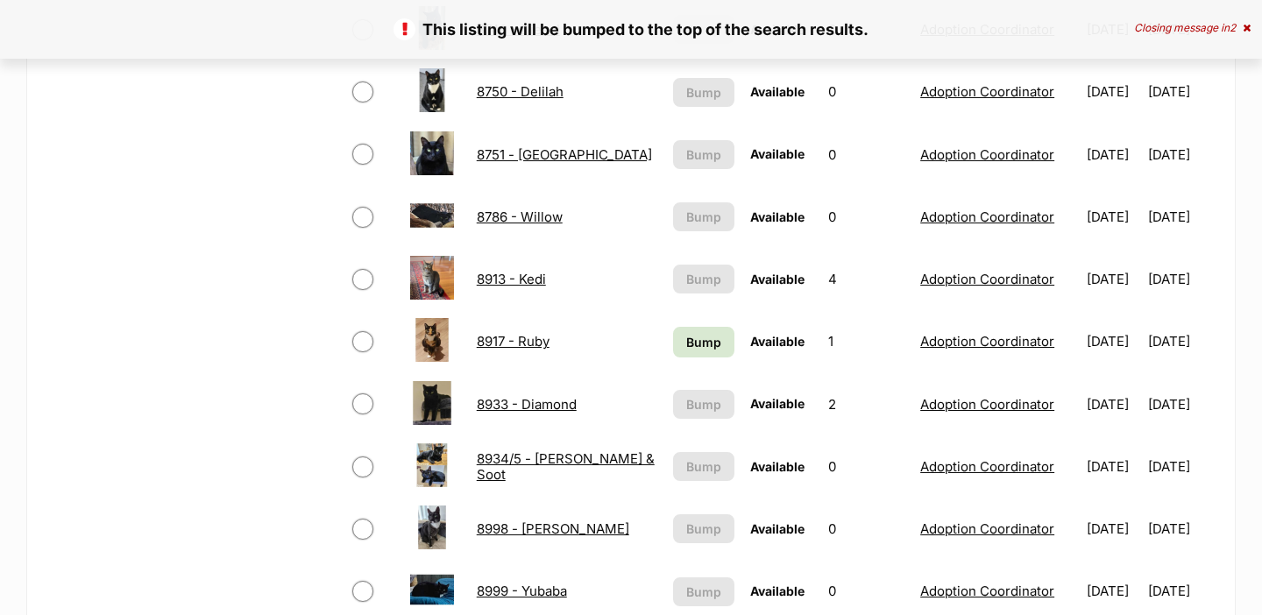
scroll to position [976, 0]
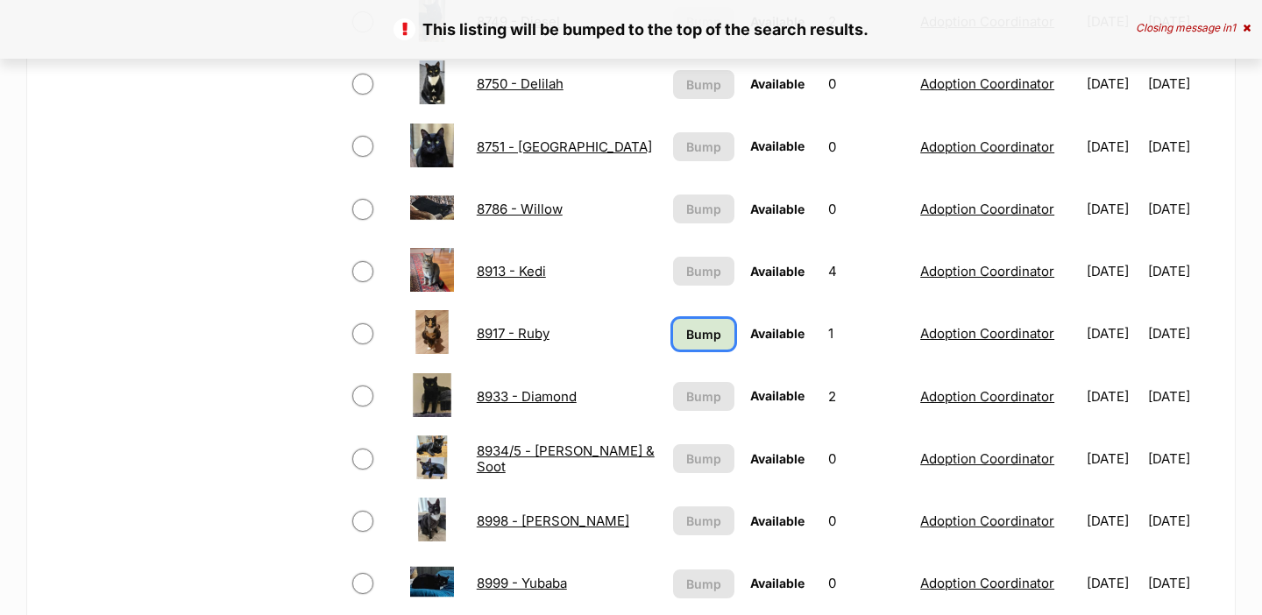
click at [691, 333] on span "Bump" at bounding box center [703, 334] width 35 height 18
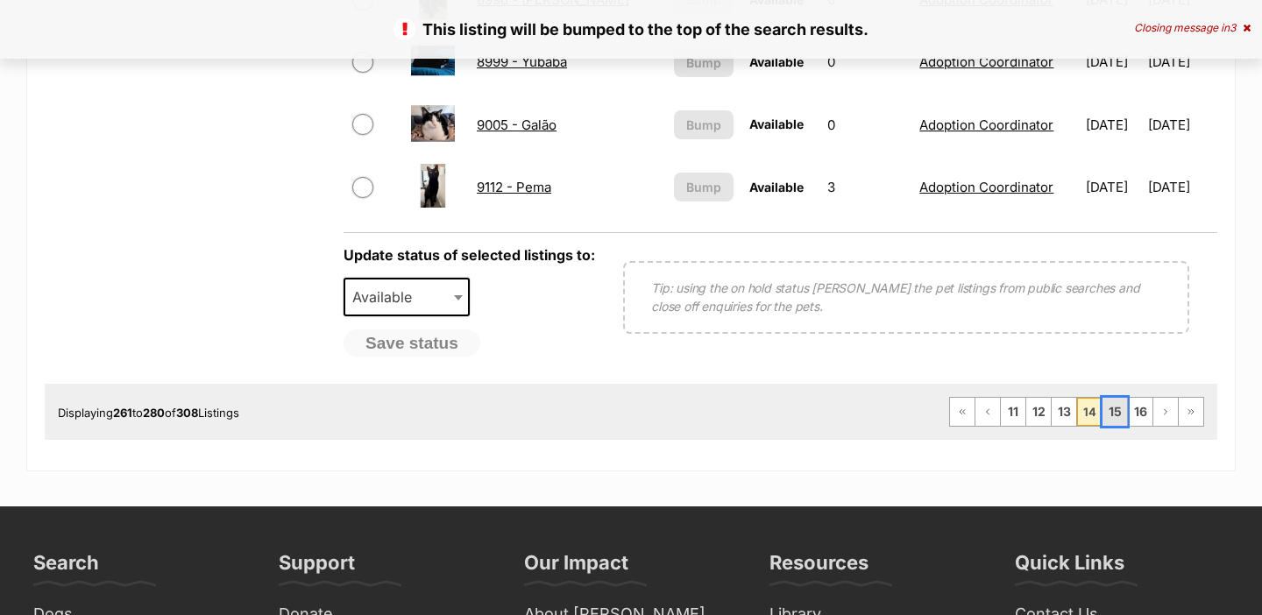
click at [1115, 418] on link "15" at bounding box center [1114, 412] width 25 height 28
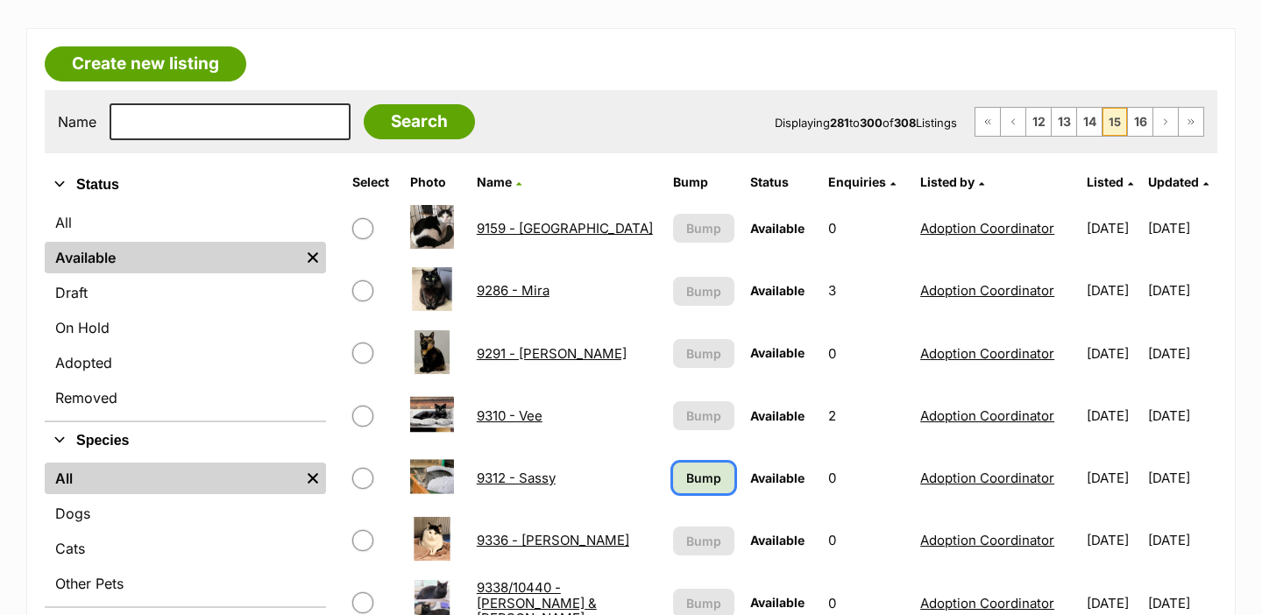
click at [673, 488] on link "Bump" at bounding box center [704, 478] width 62 height 31
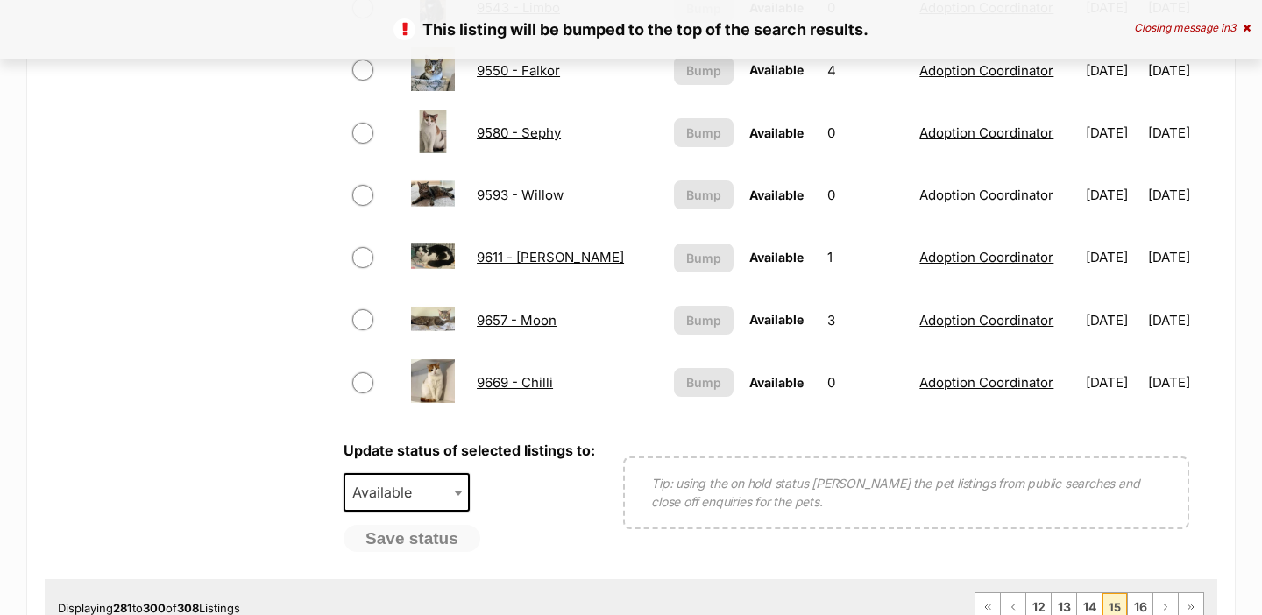
scroll to position [1355, 0]
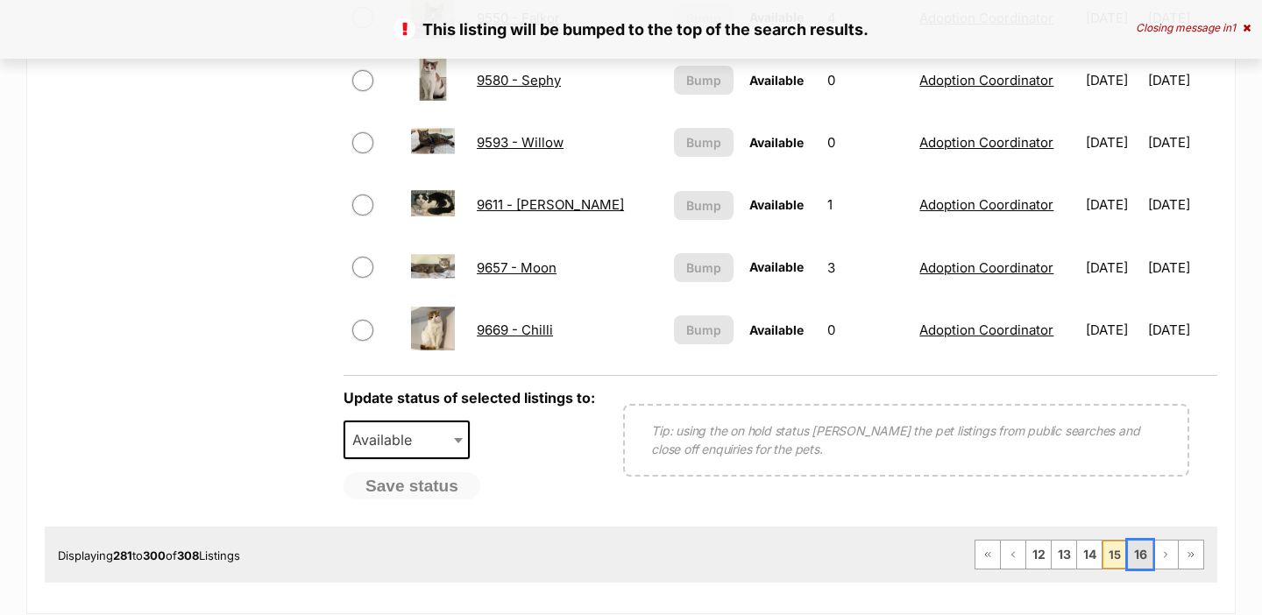
click at [1149, 554] on link "16" at bounding box center [1140, 555] width 25 height 28
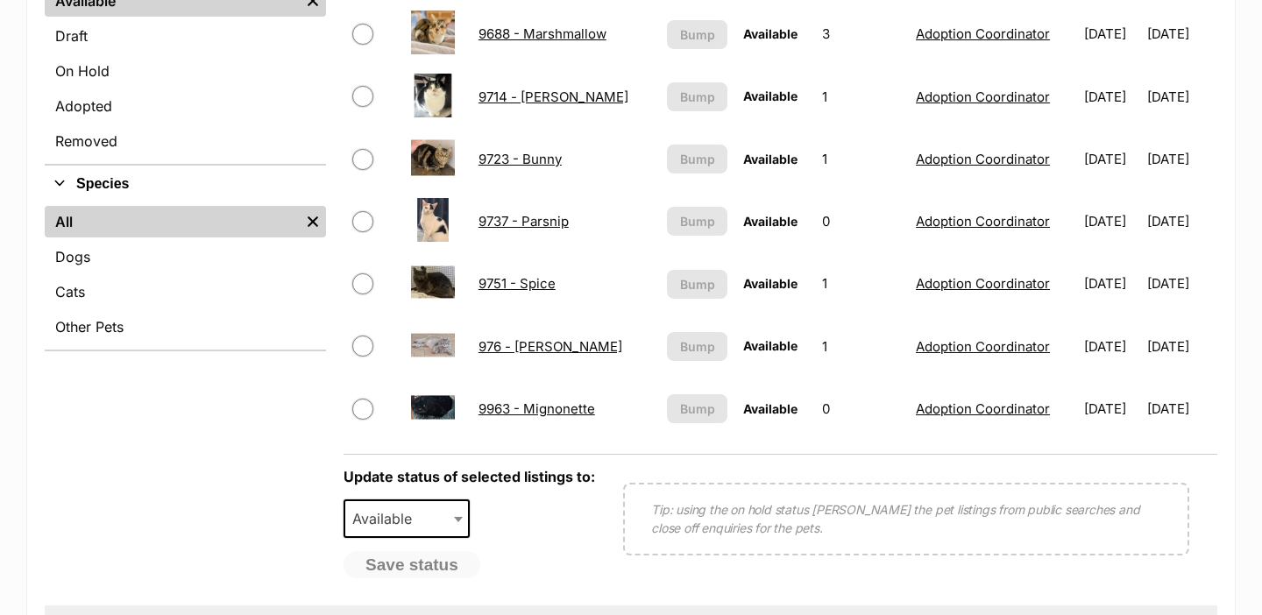
scroll to position [535, 0]
